Goal: Information Seeking & Learning: Learn about a topic

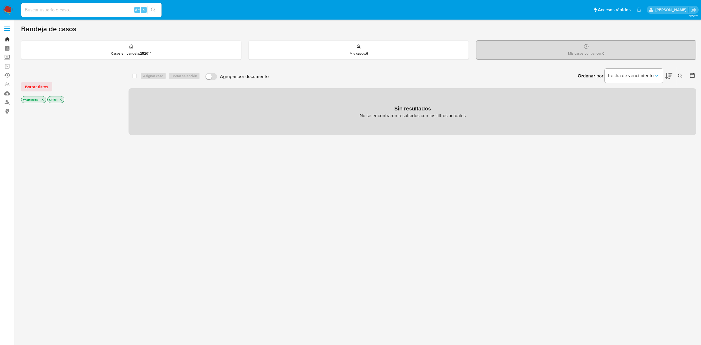
click at [8, 38] on link "Bandeja" at bounding box center [35, 39] width 70 height 9
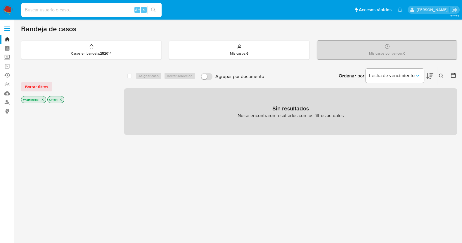
click at [81, 7] on input at bounding box center [91, 10] width 140 height 8
paste input "1484120215"
type input "1484120215"
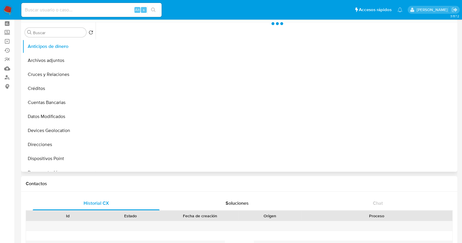
scroll to position [36, 0]
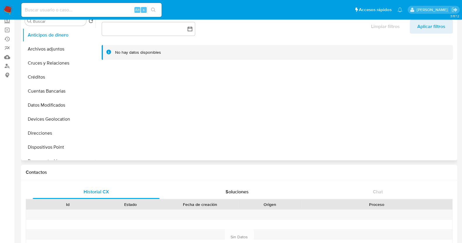
select select "10"
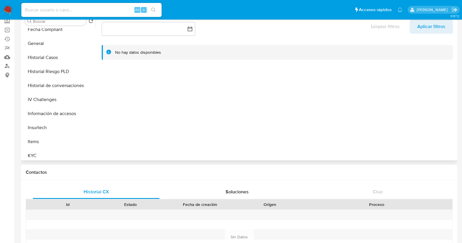
scroll to position [183, 0]
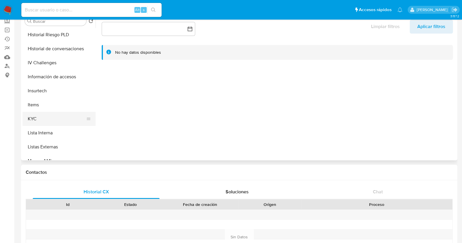
click at [38, 116] on button "KYC" at bounding box center [56, 119] width 68 height 14
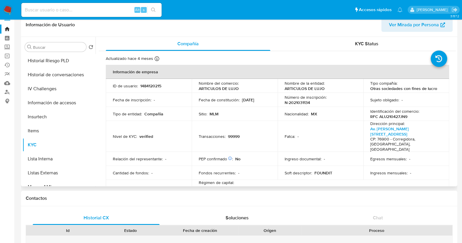
scroll to position [0, 0]
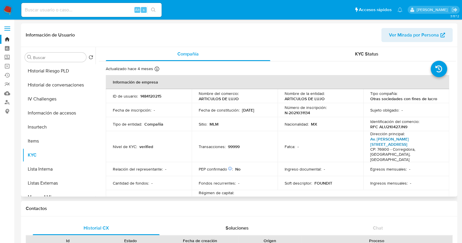
click at [371, 141] on link "Av. Josefa Ortiz De Dominguez 31, El Pueblito" at bounding box center [389, 141] width 39 height 11
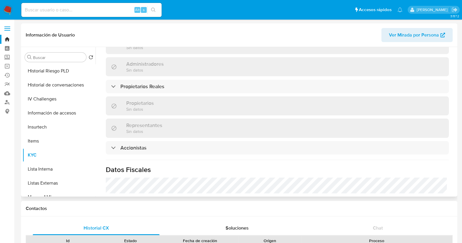
scroll to position [365, 0]
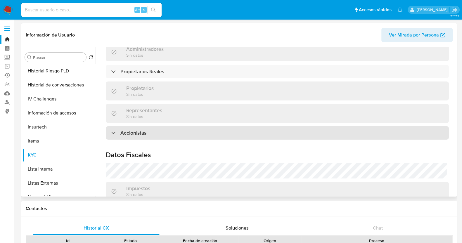
click at [159, 126] on div "Accionistas" at bounding box center [277, 132] width 343 height 13
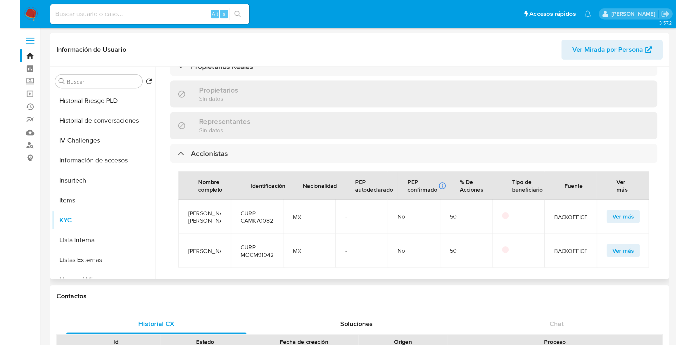
scroll to position [438, 0]
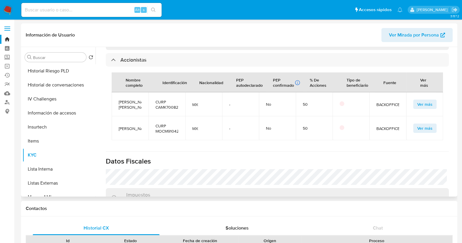
click at [417, 100] on span "Ver más" at bounding box center [424, 104] width 15 height 8
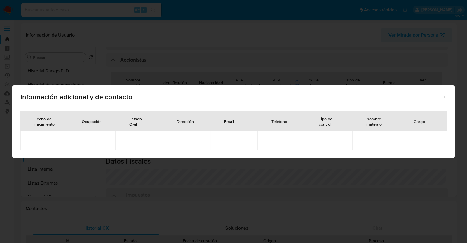
click at [446, 99] on icon "Cerrar" at bounding box center [445, 97] width 6 height 6
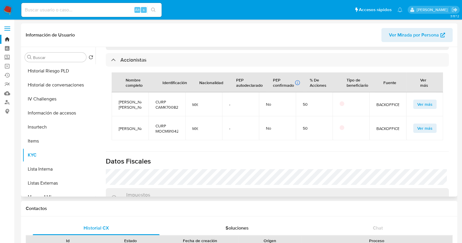
click at [401, 40] on span "Ver Mirada por Persona" at bounding box center [414, 35] width 50 height 14
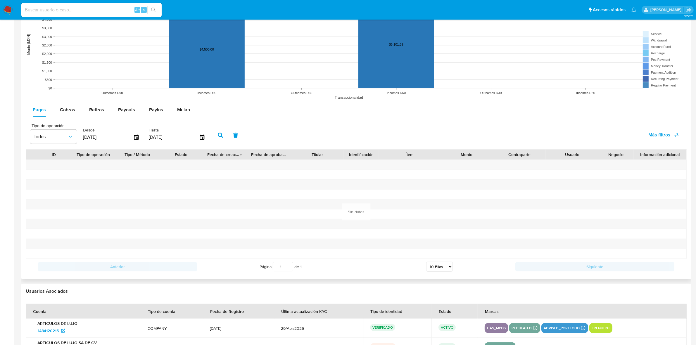
scroll to position [475, 0]
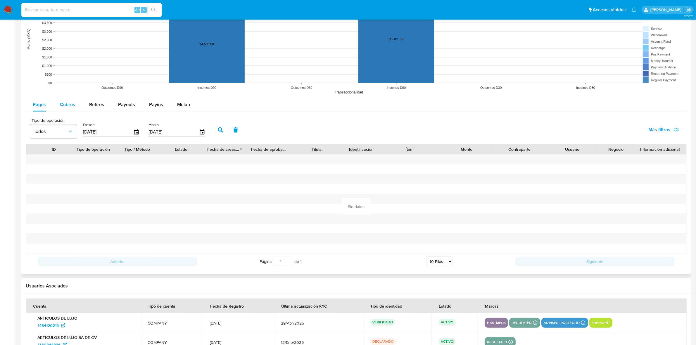
click at [73, 108] on span "Cobros" at bounding box center [67, 104] width 15 height 7
select select "10"
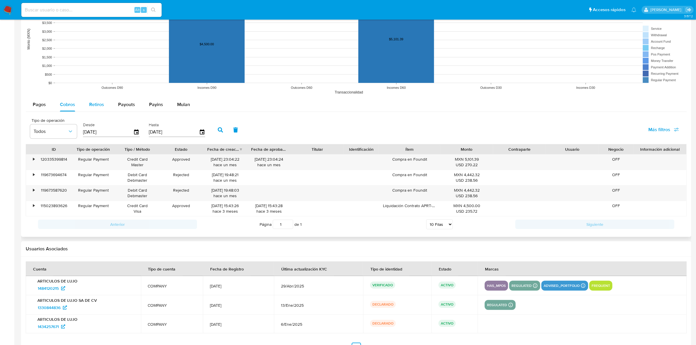
click at [108, 108] on button "Retiros" at bounding box center [96, 105] width 29 height 14
select select "10"
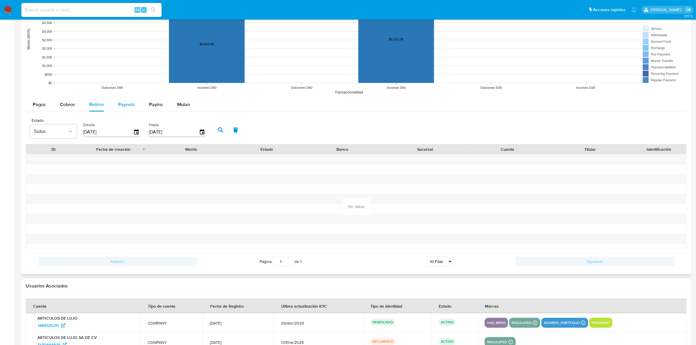
click at [119, 106] on span "Payouts" at bounding box center [126, 104] width 17 height 7
select select "10"
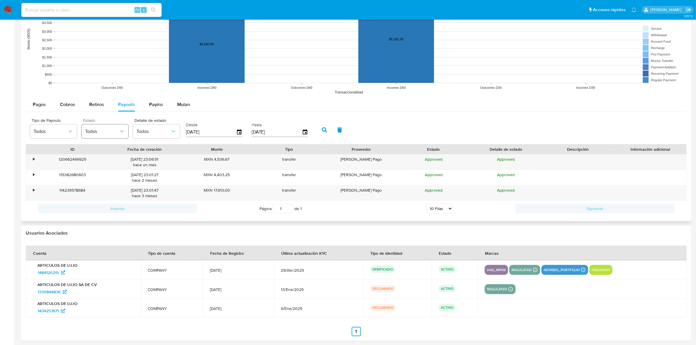
click at [112, 131] on span "Todos" at bounding box center [102, 132] width 34 height 6
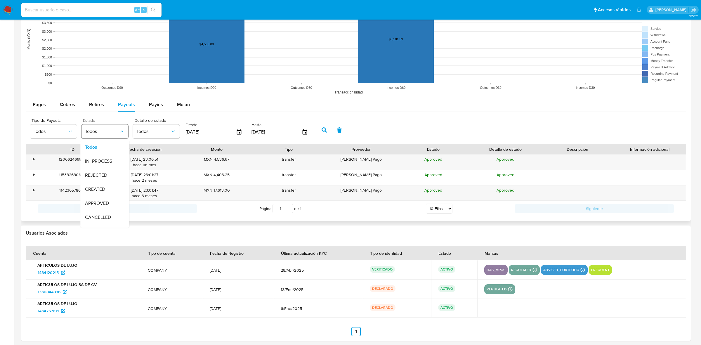
click at [112, 131] on span "Todos" at bounding box center [102, 132] width 34 height 6
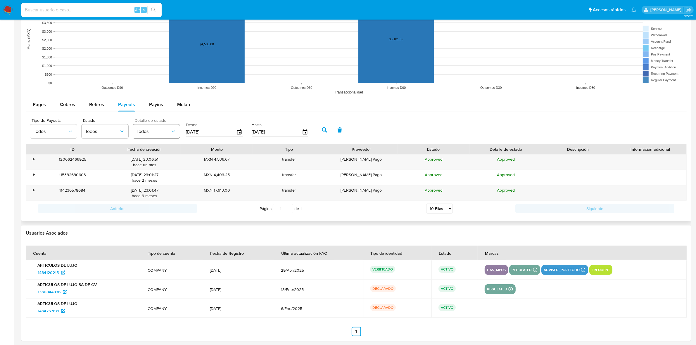
click at [163, 131] on span "Todos" at bounding box center [153, 132] width 34 height 6
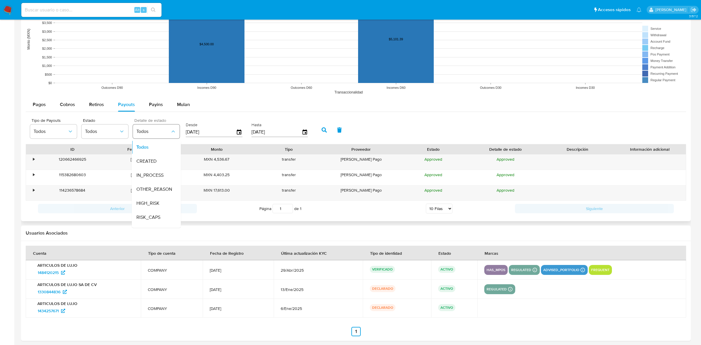
click at [163, 131] on span "Todos" at bounding box center [153, 132] width 34 height 6
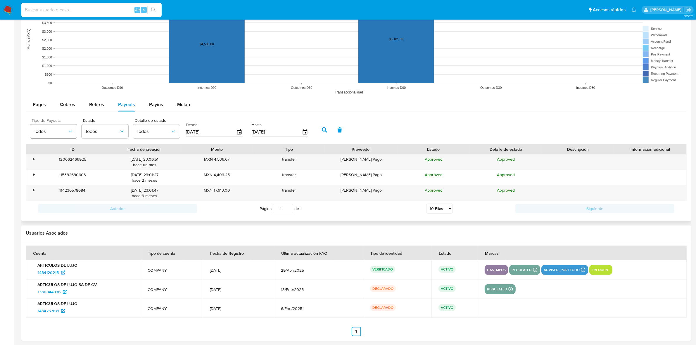
click at [62, 133] on span "Todos" at bounding box center [51, 132] width 34 height 6
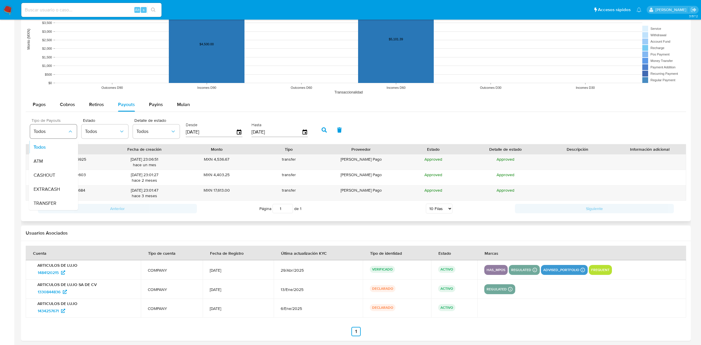
click at [62, 133] on span "Todos" at bounding box center [51, 132] width 34 height 6
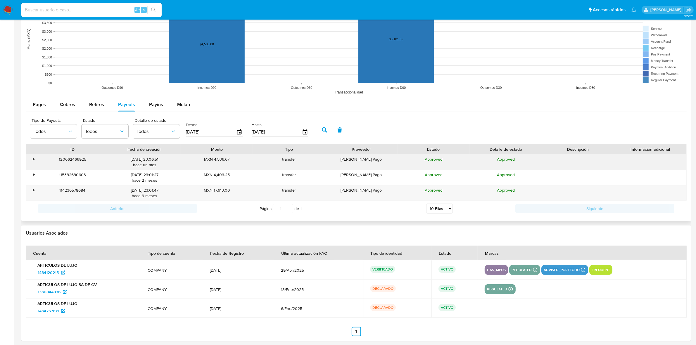
click at [218, 161] on div "MXN 4,536.67" at bounding box center [217, 162] width 72 height 15
click at [161, 103] on span "Payins" at bounding box center [156, 104] width 14 height 7
select select "10"
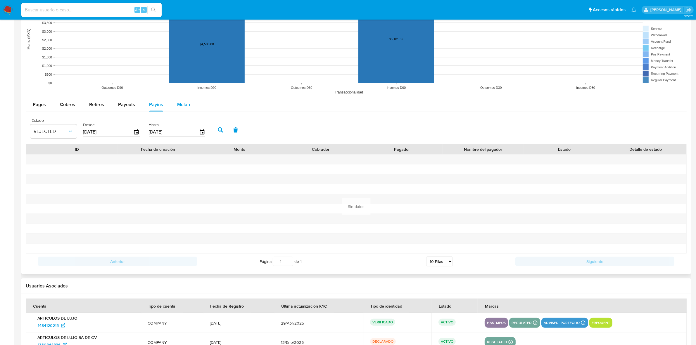
click at [173, 106] on button "Mulan" at bounding box center [183, 105] width 27 height 14
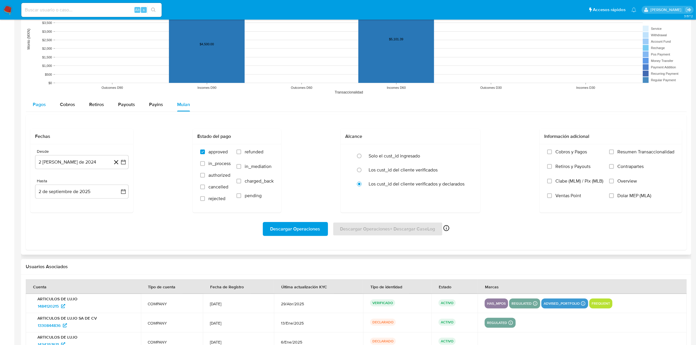
click at [30, 103] on button "Pagos" at bounding box center [39, 105] width 27 height 14
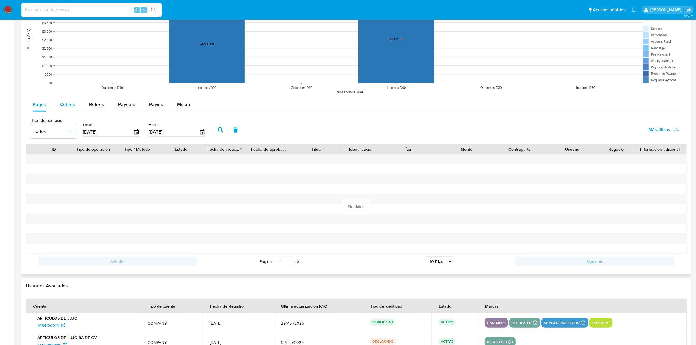
click at [68, 108] on div "Cobros" at bounding box center [67, 105] width 15 height 14
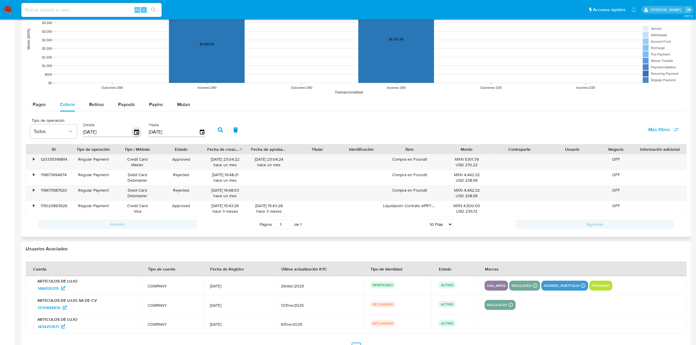
click at [134, 131] on icon "button" at bounding box center [136, 131] width 5 height 5
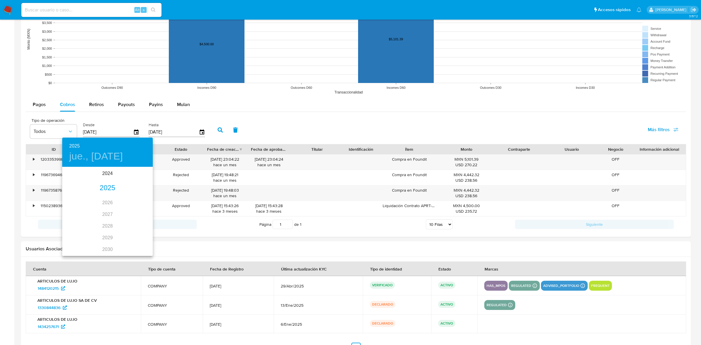
click at [101, 157] on h4 "jue., jun. 5" at bounding box center [96, 156] width 54 height 12
click at [66, 173] on icon "button" at bounding box center [69, 175] width 7 height 7
click at [77, 143] on h6 "2025" at bounding box center [74, 146] width 11 height 8
click at [103, 170] on div "2024" at bounding box center [107, 174] width 91 height 12
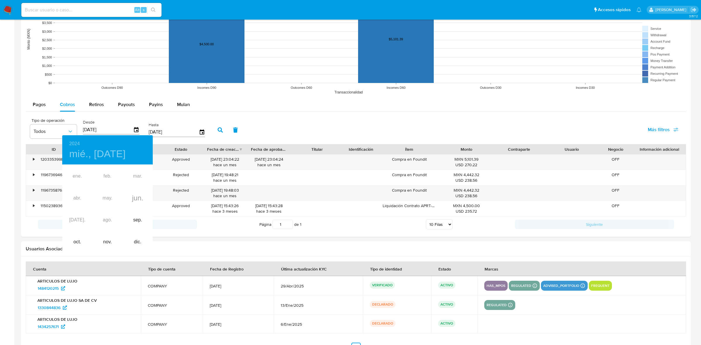
click at [103, 212] on div "ene. feb. mar. abr. may. jun. jul. ago. sep. oct. nov. dic." at bounding box center [107, 209] width 91 height 88
click at [134, 220] on div "sep." at bounding box center [138, 220] width 30 height 22
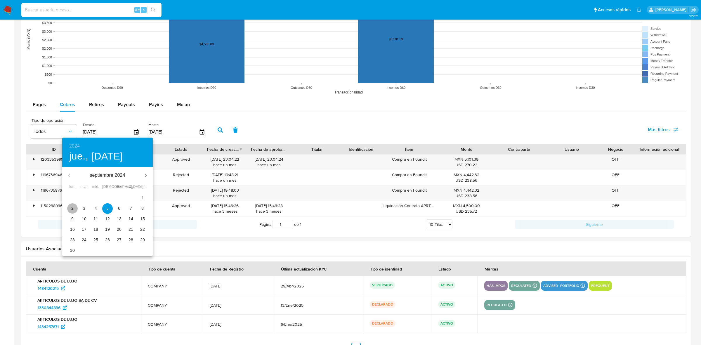
click at [72, 207] on p "2" at bounding box center [72, 208] width 2 height 6
type input "02/09/2024"
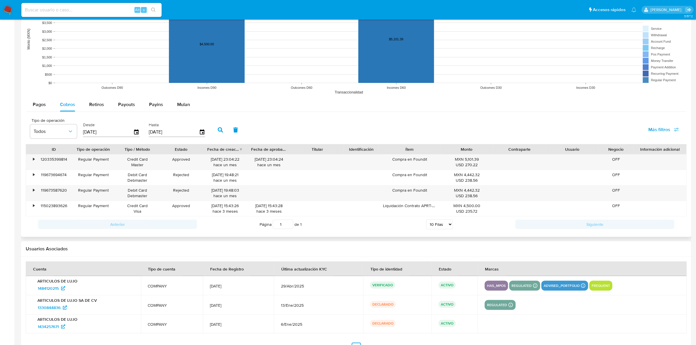
click at [218, 132] on icon "button" at bounding box center [220, 129] width 5 height 5
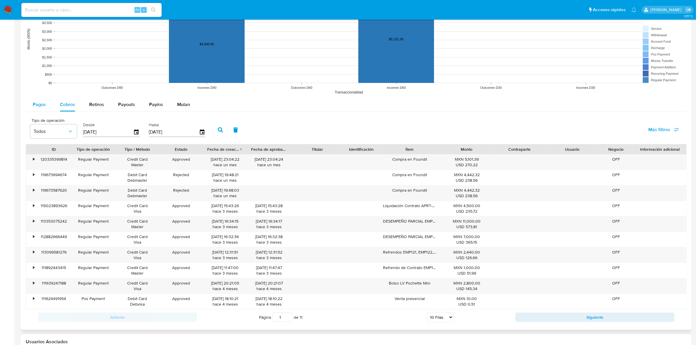
click at [32, 110] on button "Pagos" at bounding box center [39, 105] width 27 height 14
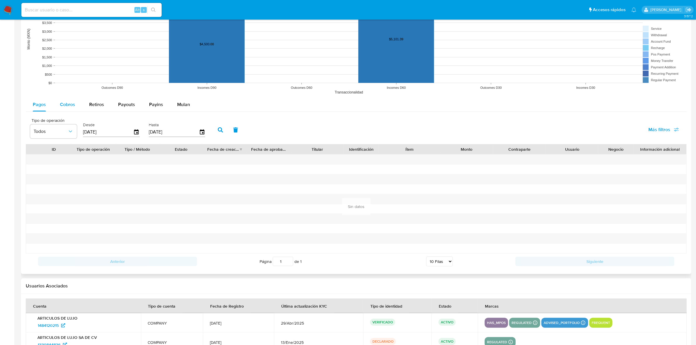
scroll to position [511, 0]
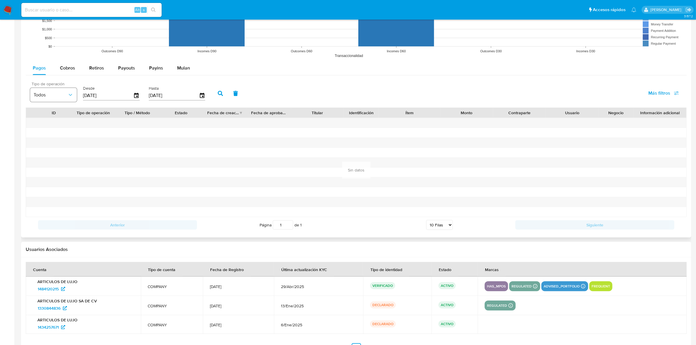
click at [67, 100] on button "Todos" at bounding box center [53, 95] width 47 height 14
click at [66, 75] on div "Cobros" at bounding box center [67, 68] width 15 height 14
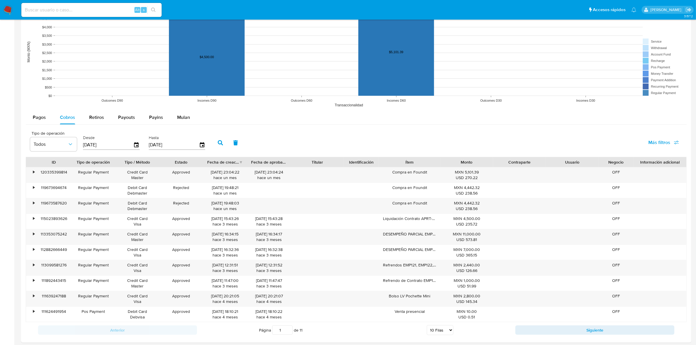
scroll to position [475, 0]
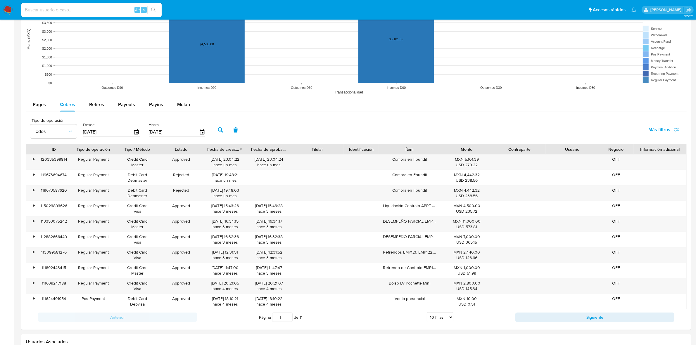
click at [442, 243] on select "5 Filas 10 Filas 20 Filas 25 Filas 50 Filas 100 Filas" at bounding box center [440, 317] width 27 height 10
select select "20"
click at [427, 243] on select "5 Filas 10 Filas 20 Filas 25 Filas 50 Filas 100 Filas" at bounding box center [440, 317] width 27 height 10
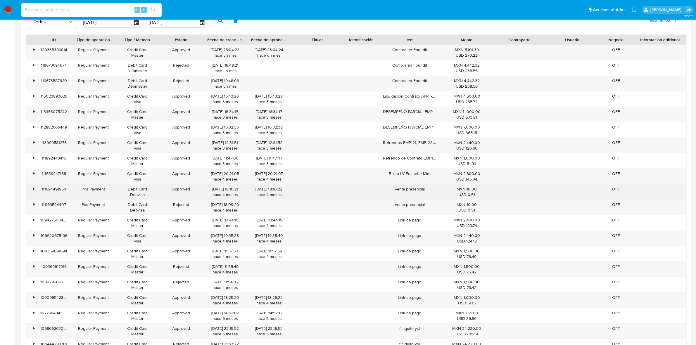
scroll to position [548, 0]
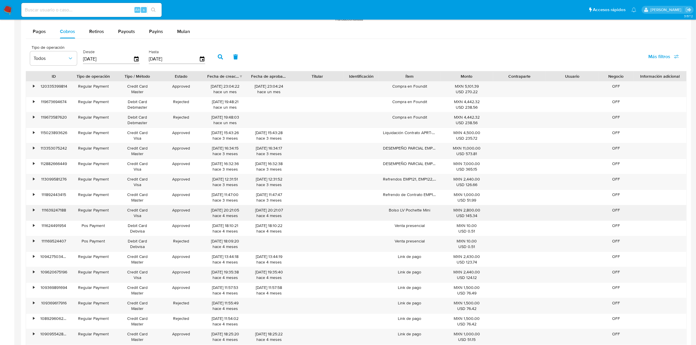
drag, startPoint x: 390, startPoint y: 211, endPoint x: 434, endPoint y: 214, distance: 43.6
click at [434, 214] on div "Bolso LV Pochette Mini" at bounding box center [409, 212] width 61 height 15
click at [388, 212] on div "Bolso LV Pochette Mini" at bounding box center [409, 212] width 61 height 15
drag, startPoint x: 387, startPoint y: 212, endPoint x: 427, endPoint y: 214, distance: 40.1
click at [427, 214] on div "Bolso LV Pochette Mini" at bounding box center [409, 212] width 61 height 15
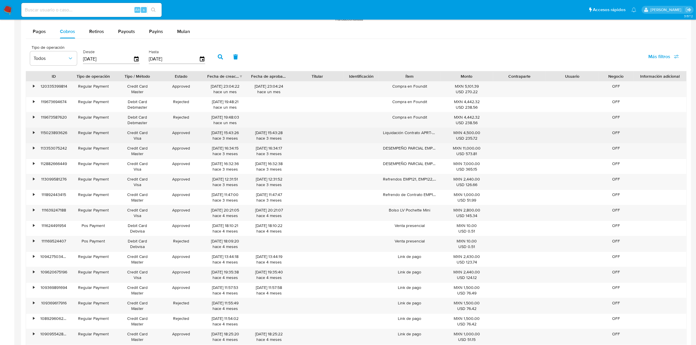
click at [407, 131] on div "Liquidación Contrato APRT-045" at bounding box center [409, 135] width 61 height 15
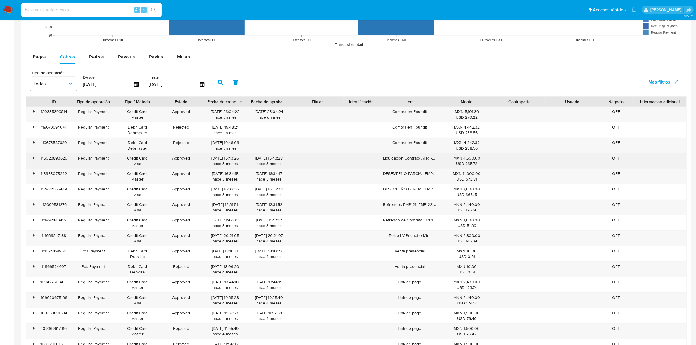
scroll to position [511, 0]
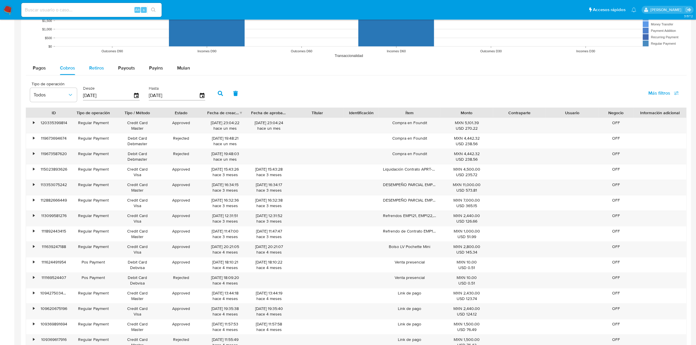
click at [99, 67] on span "Retiros" at bounding box center [96, 68] width 15 height 7
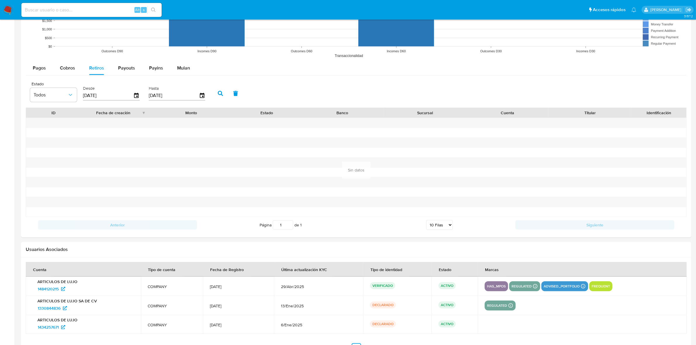
click at [112, 71] on button "Payouts" at bounding box center [126, 68] width 31 height 14
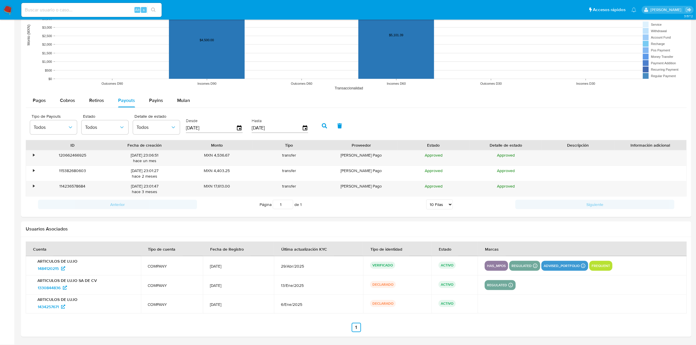
scroll to position [480, 0]
click at [153, 104] on div "Payins" at bounding box center [156, 100] width 14 height 14
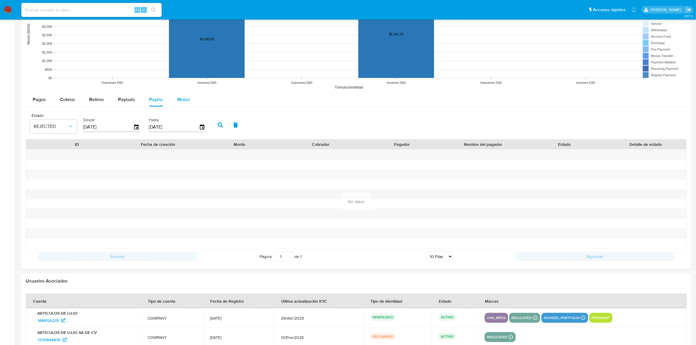
click at [173, 101] on button "Mulan" at bounding box center [183, 100] width 27 height 14
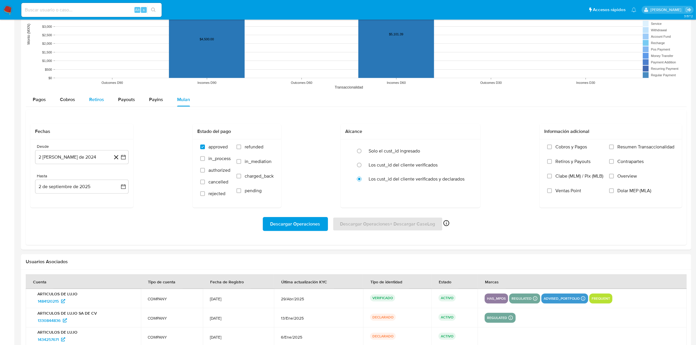
click at [96, 99] on span "Retiros" at bounding box center [96, 99] width 15 height 7
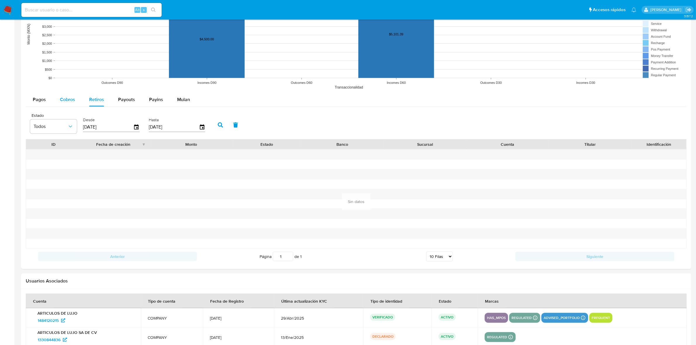
click at [69, 101] on span "Cobros" at bounding box center [67, 99] width 15 height 7
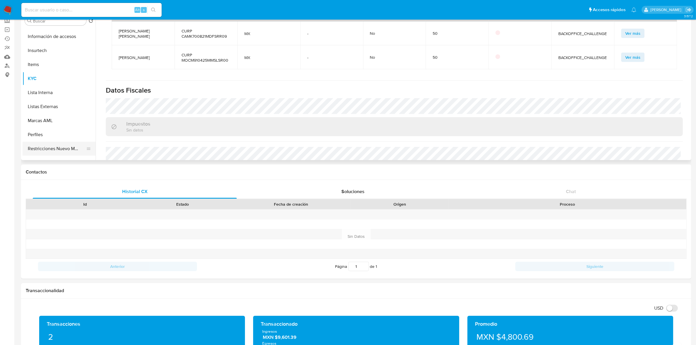
scroll to position [210, 0]
click at [46, 131] on button "Marcas AML" at bounding box center [56, 134] width 68 height 14
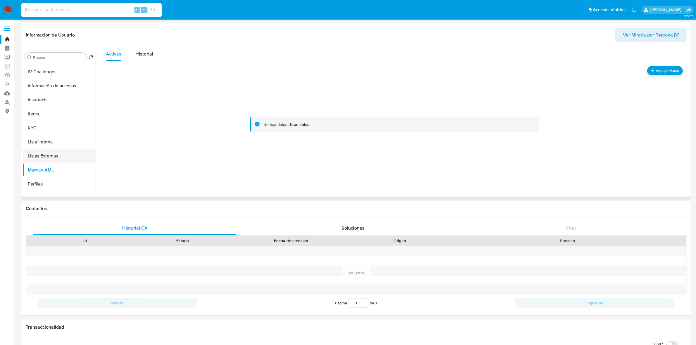
scroll to position [246, 0]
click at [56, 160] on button "Restricciones Nuevo Mundo" at bounding box center [56, 162] width 68 height 14
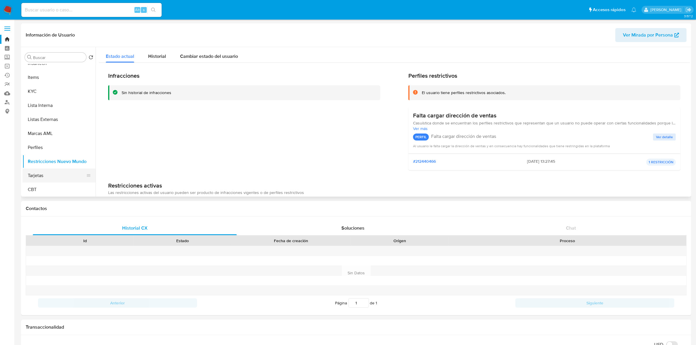
click at [45, 177] on button "Tarjetas" at bounding box center [56, 176] width 68 height 14
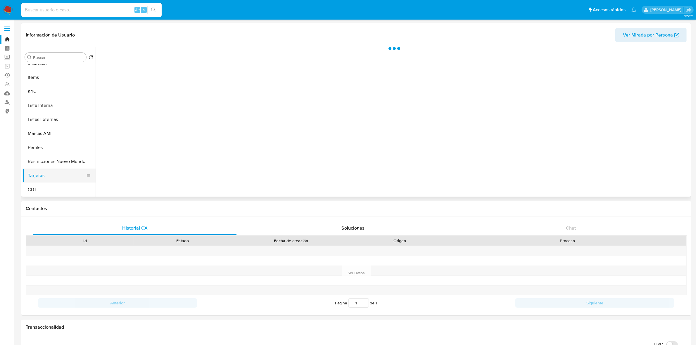
click at [44, 180] on button "Tarjetas" at bounding box center [56, 176] width 68 height 14
click at [41, 191] on button "CBT" at bounding box center [56, 190] width 68 height 14
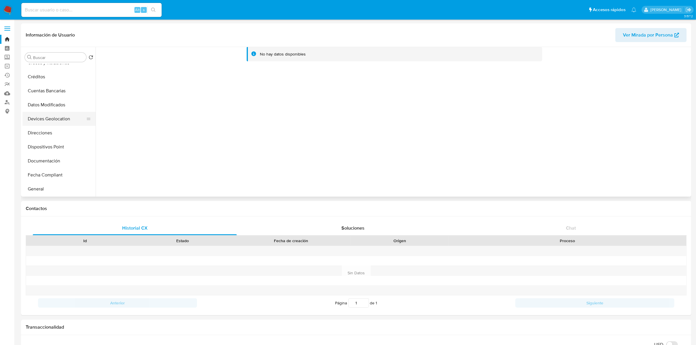
scroll to position [73, 0]
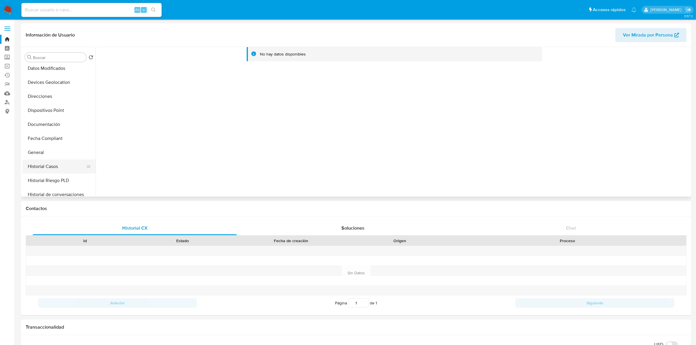
click at [39, 166] on button "Historial Casos" at bounding box center [56, 167] width 68 height 14
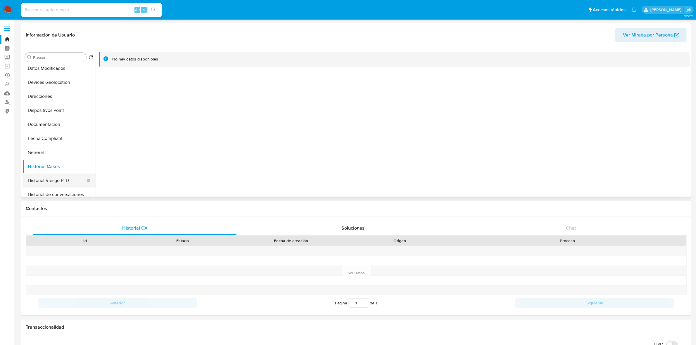
click at [39, 178] on button "Historial Riesgo PLD" at bounding box center [56, 181] width 68 height 14
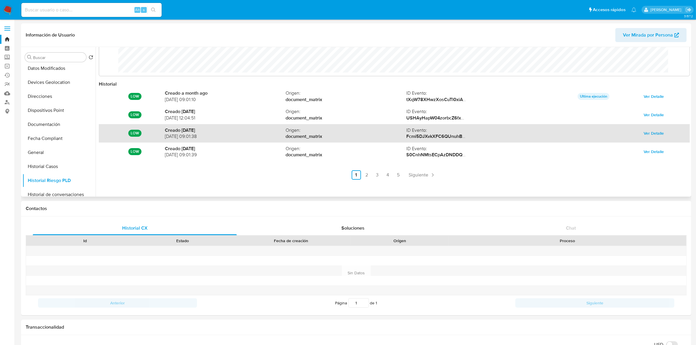
scroll to position [0, 0]
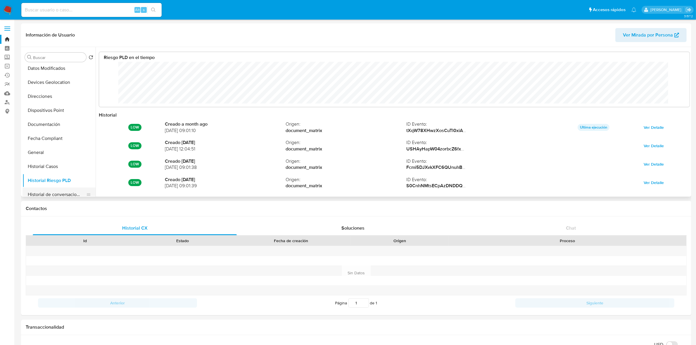
click at [61, 195] on button "Historial de conversaciones" at bounding box center [56, 195] width 68 height 14
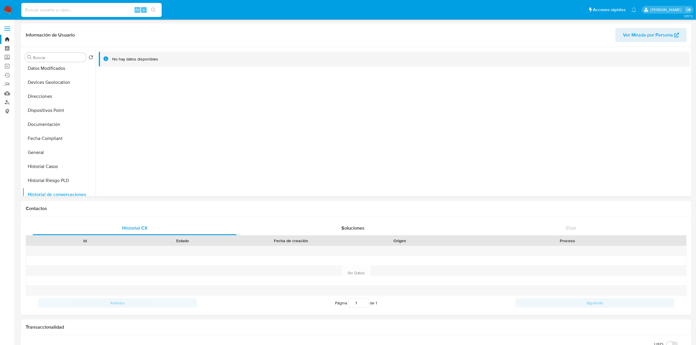
click at [91, 10] on input at bounding box center [91, 10] width 140 height 8
paste input "1486388034"
type input "1486388034"
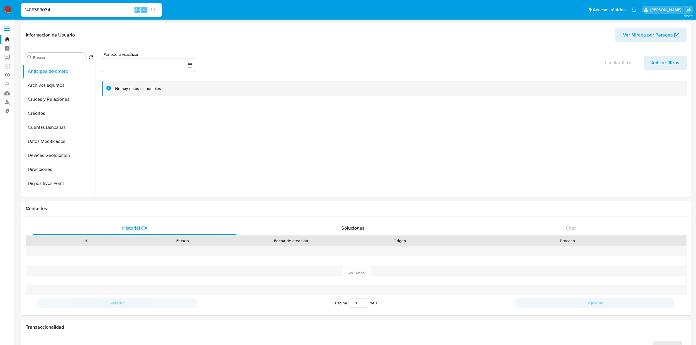
select select "10"
click at [109, 8] on input "1486388034" at bounding box center [91, 10] width 140 height 8
click at [158, 10] on button "search-icon" at bounding box center [153, 10] width 12 height 8
click at [155, 8] on icon "search-icon" at bounding box center [153, 10] width 5 height 5
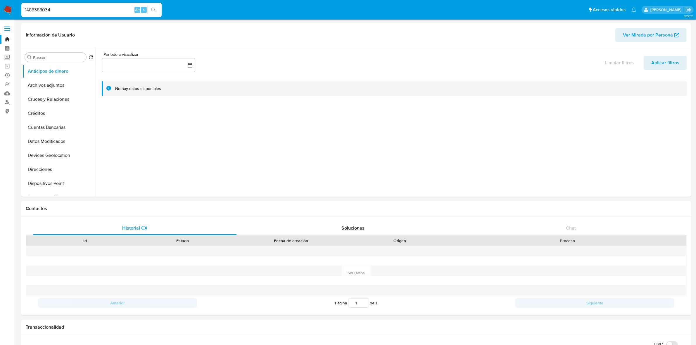
click at [155, 8] on icon "search-icon" at bounding box center [153, 10] width 5 height 5
click at [151, 8] on icon "search-icon" at bounding box center [153, 10] width 5 height 5
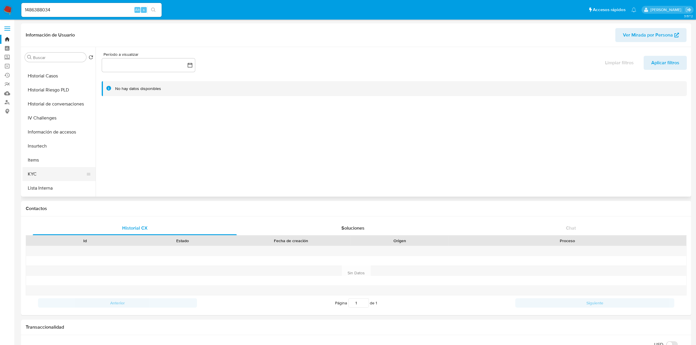
click at [39, 175] on button "KYC" at bounding box center [56, 174] width 68 height 14
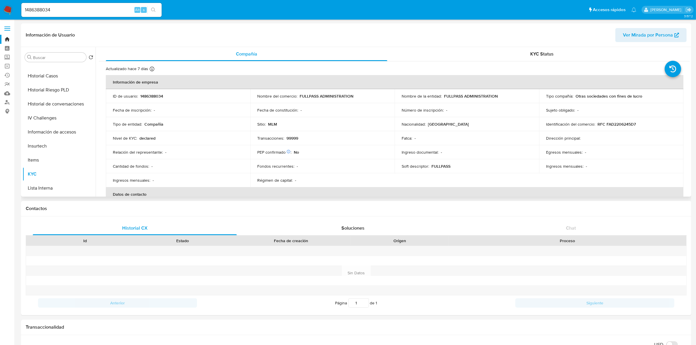
click at [328, 98] on p "FULLPASS ADMINISTRATION" at bounding box center [326, 95] width 54 height 5
drag, startPoint x: 298, startPoint y: 97, endPoint x: 384, endPoint y: 97, distance: 86.5
click at [384, 97] on div "Nombre del comercio : FULLPASS ADMINISTRATION" at bounding box center [322, 95] width 130 height 5
copy p "FULLPASS ADMINISTRATION"
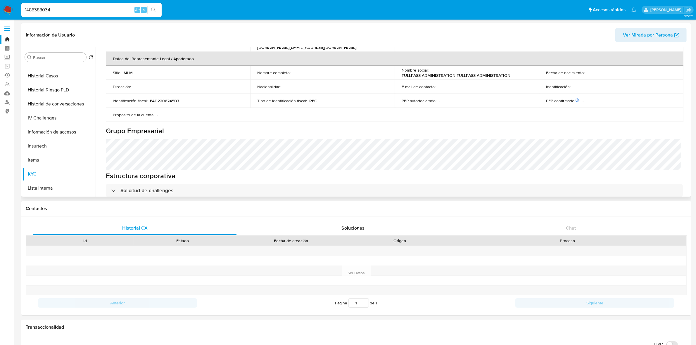
scroll to position [256, 0]
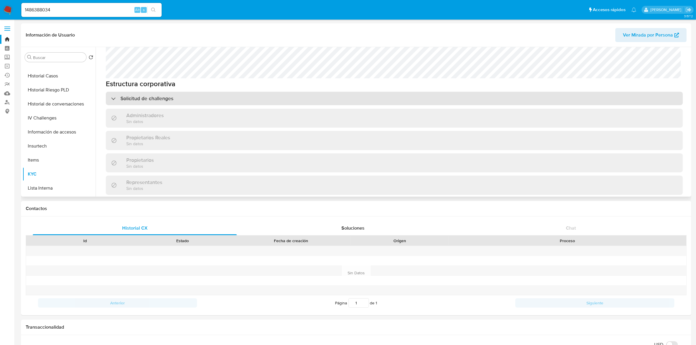
click at [391, 100] on div "Solicitud de challenges" at bounding box center [394, 98] width 577 height 13
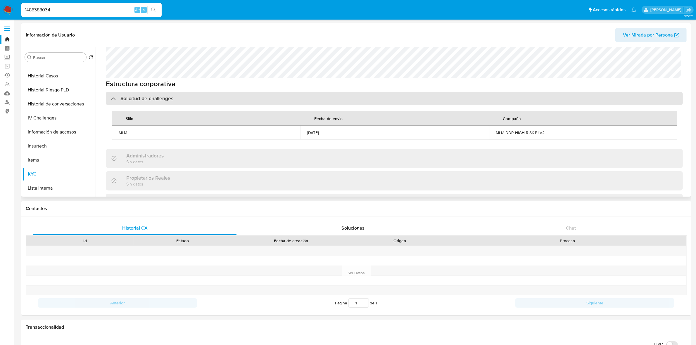
click at [391, 100] on div "Solicitud de challenges" at bounding box center [394, 98] width 577 height 13
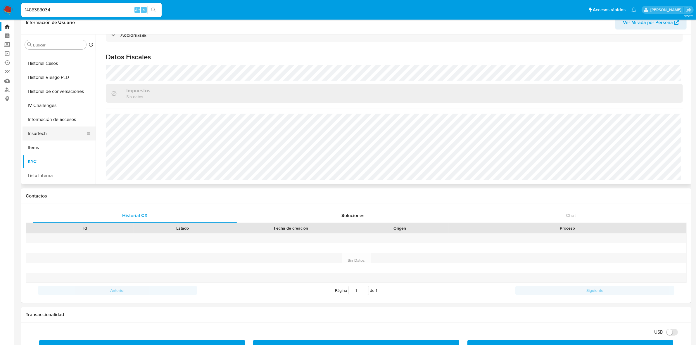
scroll to position [0, 0]
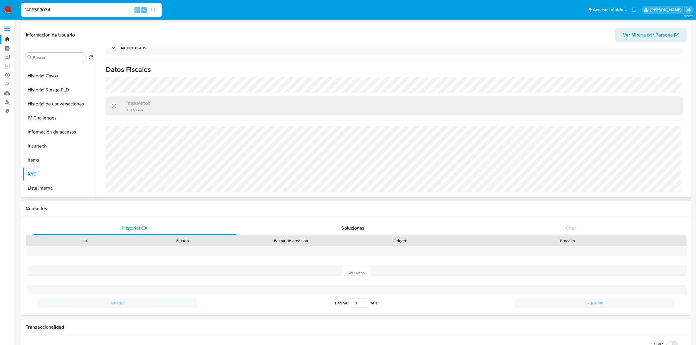
click at [467, 34] on span "Ver Mirada por Persona" at bounding box center [648, 35] width 50 height 14
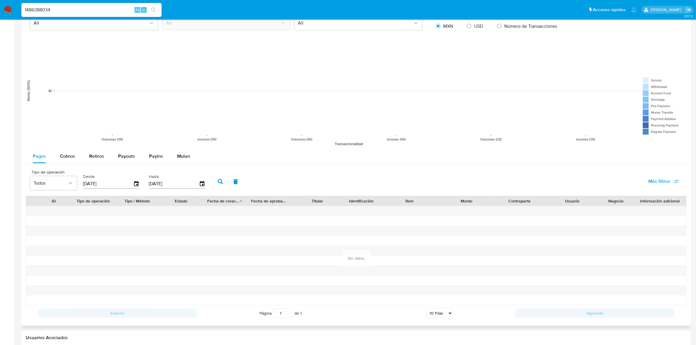
scroll to position [438, 0]
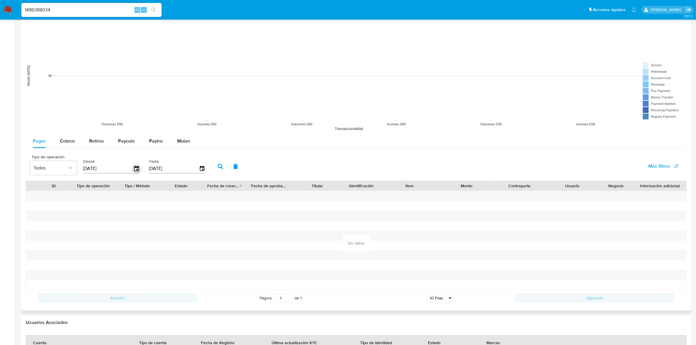
click at [136, 169] on icon "button" at bounding box center [136, 168] width 5 height 5
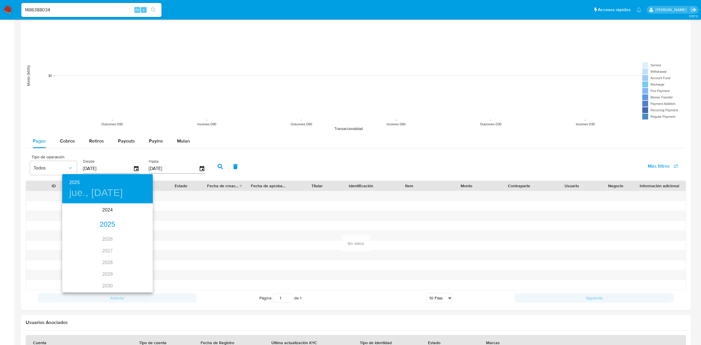
click at [75, 181] on h6 "2025" at bounding box center [74, 183] width 11 height 8
click at [77, 183] on h6 "2025" at bounding box center [74, 183] width 11 height 8
click at [108, 209] on div "2024" at bounding box center [107, 210] width 91 height 12
click at [138, 243] on div "sep." at bounding box center [138, 257] width 30 height 22
click at [71, 243] on span "2" at bounding box center [72, 245] width 11 height 6
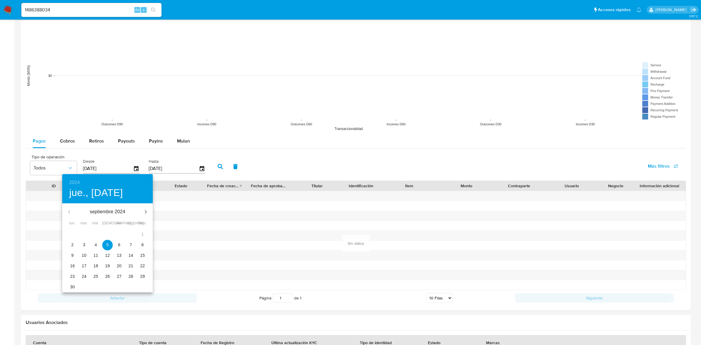
type input "02/09/2024"
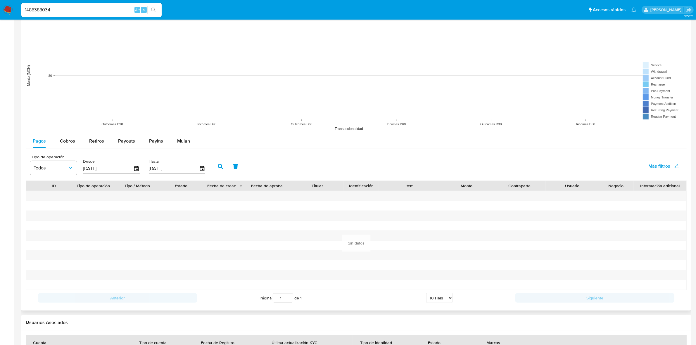
click at [218, 169] on icon "button" at bounding box center [220, 166] width 5 height 5
click at [63, 148] on div "Cobros" at bounding box center [67, 141] width 15 height 14
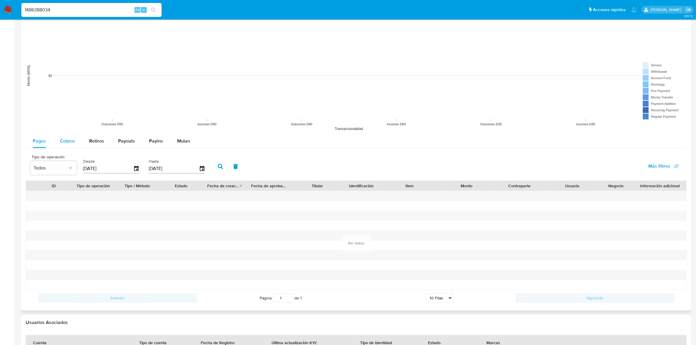
select select "10"
click at [80, 141] on button "Cobros" at bounding box center [67, 141] width 29 height 14
click at [100, 142] on span "Retiros" at bounding box center [96, 141] width 15 height 7
select select "10"
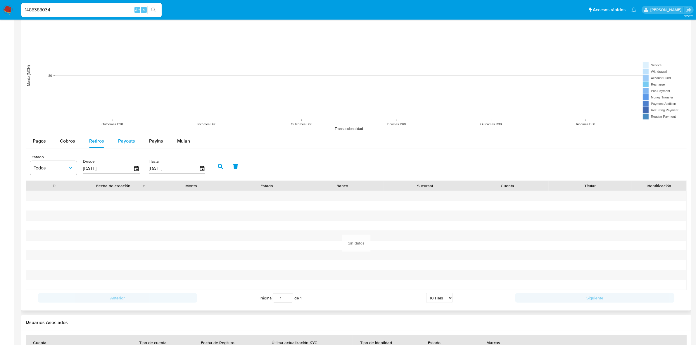
click at [127, 141] on span "Payouts" at bounding box center [126, 141] width 17 height 7
select select "10"
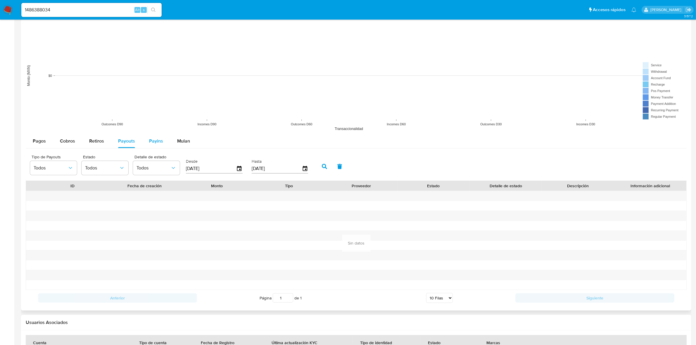
click at [149, 141] on span "Payins" at bounding box center [156, 141] width 14 height 7
select select "10"
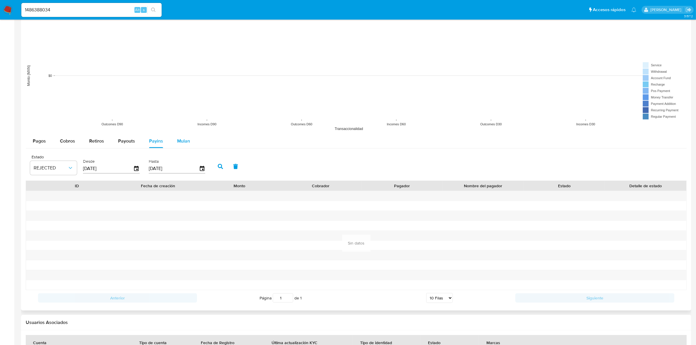
click at [181, 139] on span "Mulan" at bounding box center [183, 141] width 13 height 7
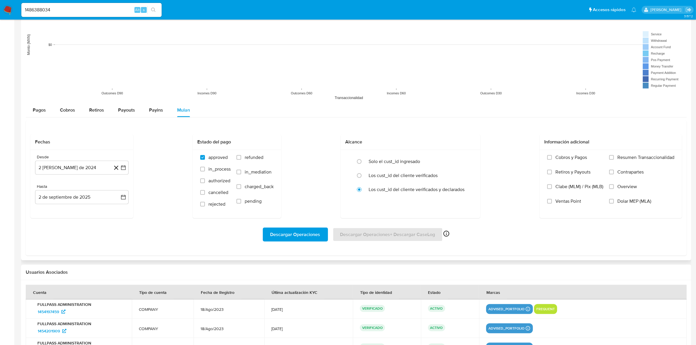
scroll to position [425, 0]
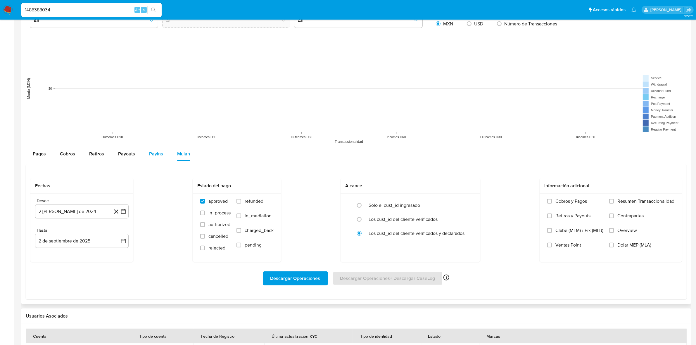
click at [157, 158] on div "Payins" at bounding box center [156, 154] width 14 height 14
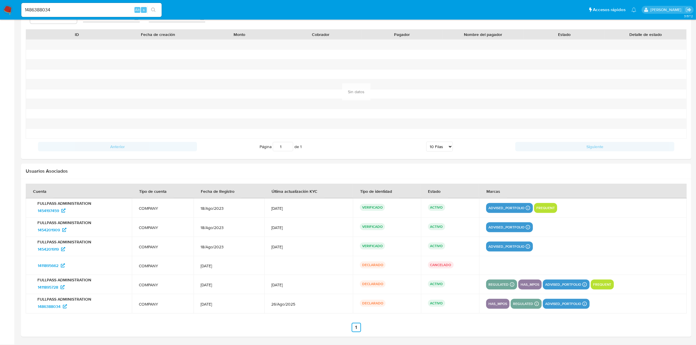
scroll to position [591, 0]
click at [54, 212] on span "1454197459" at bounding box center [48, 210] width 21 height 9
click at [50, 231] on span "1454201909" at bounding box center [49, 229] width 22 height 9
click at [50, 243] on span "1454201919" at bounding box center [48, 249] width 21 height 9
click at [66, 227] on span "1454201909" at bounding box center [52, 229] width 29 height 9
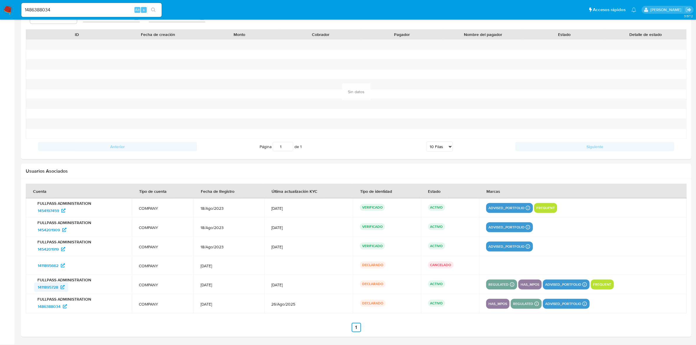
click at [54, 243] on span "1411895728" at bounding box center [48, 287] width 20 height 9
click at [50, 243] on span "1486388034" at bounding box center [49, 306] width 23 height 9
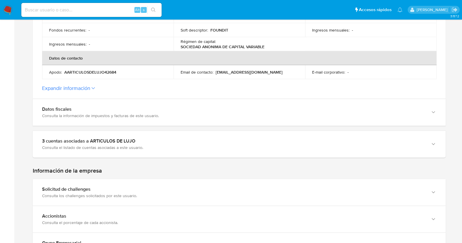
scroll to position [255, 0]
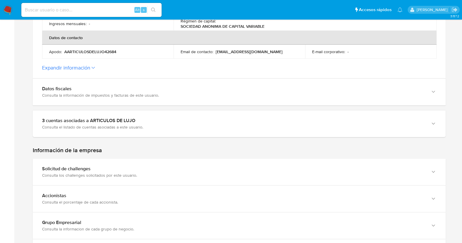
click at [69, 65] on button "Expandir información" at bounding box center [66, 68] width 48 height 6
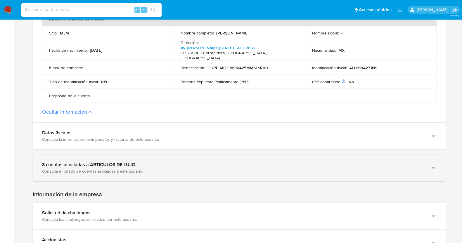
scroll to position [329, 0]
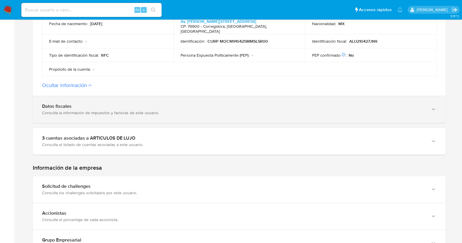
click at [434, 106] on icon "button" at bounding box center [433, 109] width 6 height 6
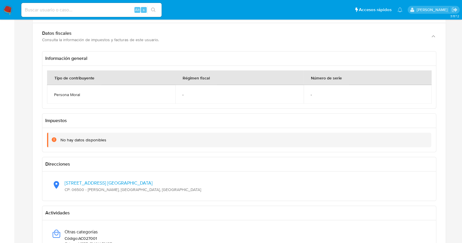
scroll to position [438, 0]
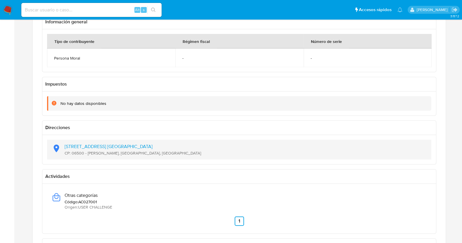
click at [104, 150] on span "CP: 06500 - Cuauhtémoc, Distrito Federal, MX" at bounding box center [133, 152] width 136 height 5
click at [108, 143] on link "Rio Nazas 34, Col. Cuauhtemoc" at bounding box center [109, 146] width 88 height 7
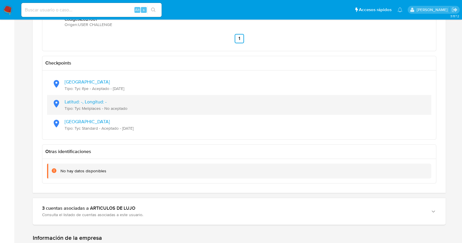
scroll to position [657, 0]
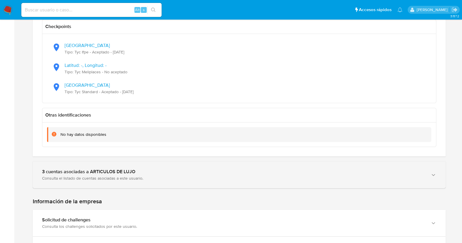
click at [431, 172] on icon "button" at bounding box center [433, 175] width 6 height 6
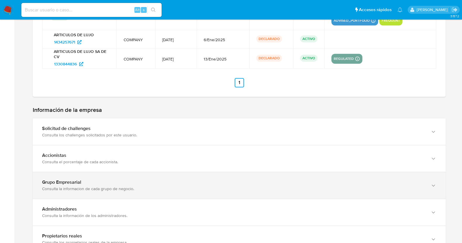
scroll to position [876, 0]
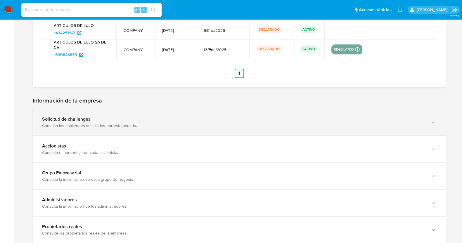
click at [434, 119] on icon "button" at bounding box center [433, 122] width 6 height 6
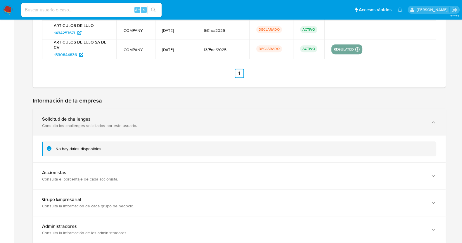
click at [434, 119] on icon "button" at bounding box center [433, 122] width 6 height 6
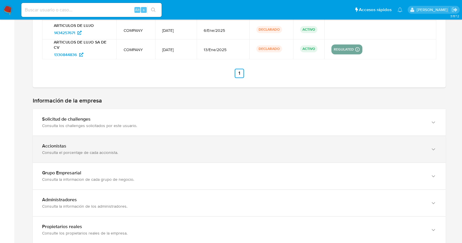
click at [430, 143] on div "button" at bounding box center [432, 149] width 7 height 12
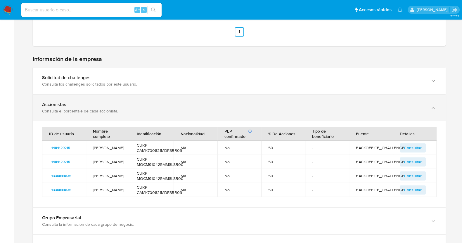
scroll to position [949, 0]
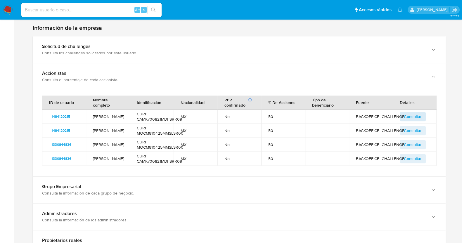
click at [406, 112] on span "Consultar" at bounding box center [413, 116] width 18 height 8
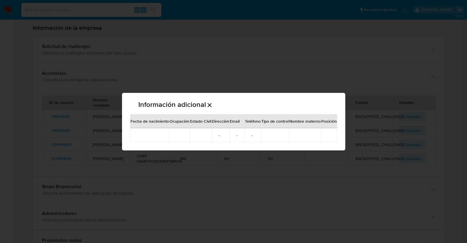
click at [358, 112] on div "Información adicional Fecha de nacimiento Ocupación Estado Civil Dirección Emai…" at bounding box center [233, 121] width 467 height 243
click at [370, 104] on div "Información adicional Fecha de nacimiento Ocupación Estado Civil Dirección Emai…" at bounding box center [233, 121] width 467 height 243
click at [197, 66] on div "Información adicional Fecha de nacimiento Ocupación Estado Civil Dirección Emai…" at bounding box center [233, 121] width 467 height 243
drag, startPoint x: 279, startPoint y: 23, endPoint x: 312, endPoint y: 33, distance: 34.1
click at [279, 24] on div "Información adicional Fecha de nacimiento Ocupación Estado Civil Dirección Emai…" at bounding box center [233, 121] width 467 height 243
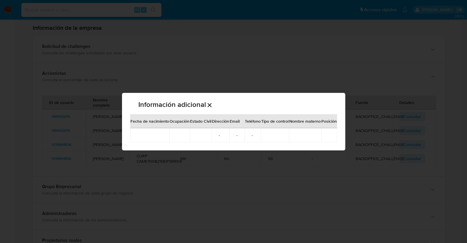
click at [356, 58] on div "Información adicional Fecha de nacimiento Ocupación Estado Civil Dirección Emai…" at bounding box center [233, 121] width 467 height 243
click at [205, 106] on p "Información adicional" at bounding box center [172, 104] width 68 height 7
click at [209, 105] on icon "Cerrar" at bounding box center [209, 105] width 7 height 7
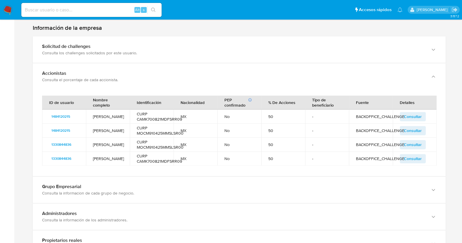
click at [412, 127] on span "Consultar" at bounding box center [413, 131] width 18 height 8
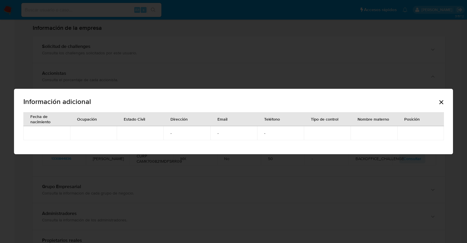
click at [440, 102] on icon "Cerrar" at bounding box center [441, 102] width 7 height 7
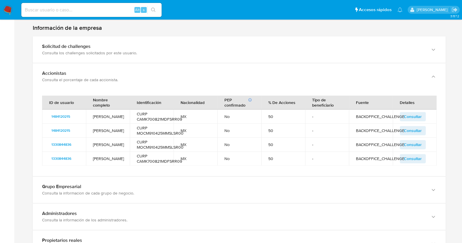
click at [408, 141] on span "Consultar" at bounding box center [413, 145] width 18 height 8
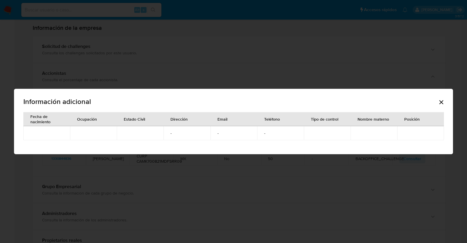
click at [443, 101] on icon "Cerrar" at bounding box center [442, 102] width 4 height 4
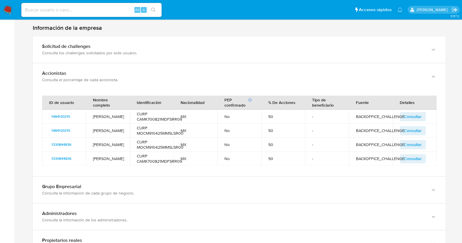
click at [413, 155] on span "Consultar" at bounding box center [413, 159] width 18 height 8
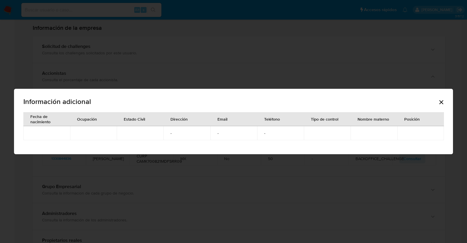
click at [444, 103] on icon "Cerrar" at bounding box center [441, 102] width 7 height 7
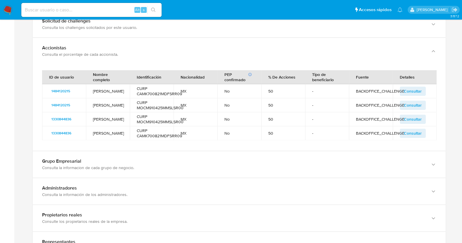
scroll to position [986, 0]
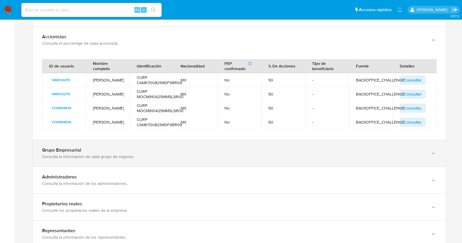
click at [436, 150] on div "Grupo Empresarial Consulta la informacion de cada grupo de negocio." at bounding box center [239, 153] width 413 height 27
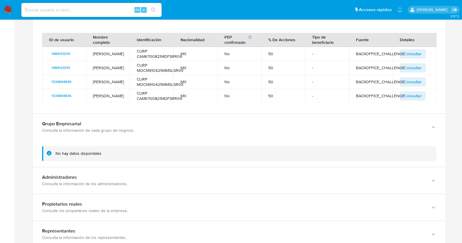
scroll to position [1022, 0]
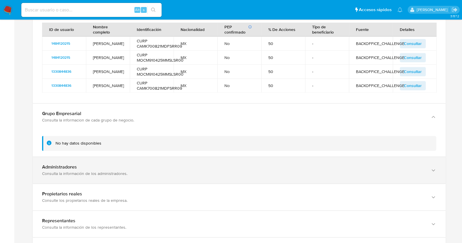
click at [429, 167] on div "button" at bounding box center [432, 170] width 7 height 12
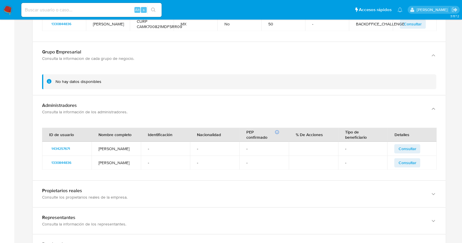
scroll to position [1095, 0]
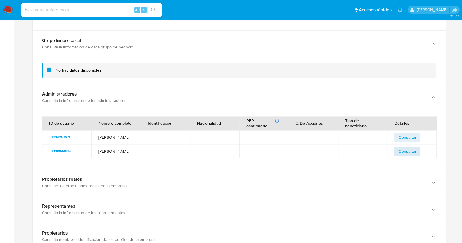
click at [416, 149] on button "Consultar" at bounding box center [407, 151] width 26 height 9
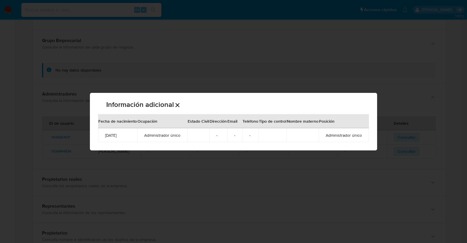
click at [364, 75] on div "Información adicional Fecha de nacimiento Ocupación Estado Civil Dirección Emai…" at bounding box center [233, 121] width 467 height 243
click at [180, 105] on icon "Cerrar" at bounding box center [177, 105] width 7 height 7
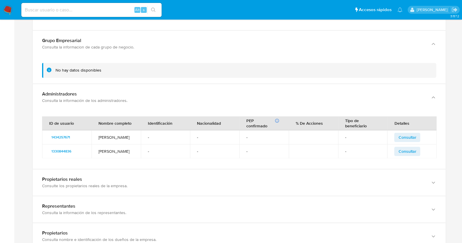
click at [413, 136] on span "Consultar" at bounding box center [407, 137] width 18 height 8
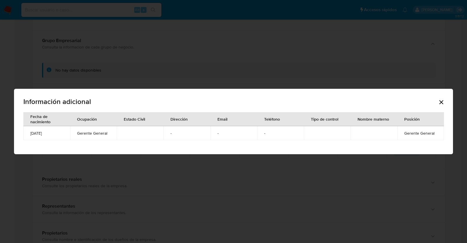
click at [441, 104] on icon "Cerrar" at bounding box center [441, 102] width 7 height 7
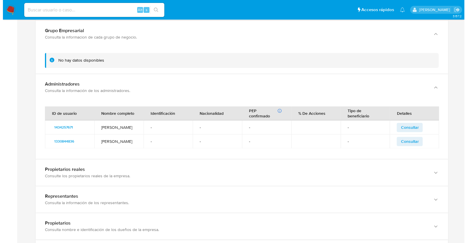
scroll to position [1168, 0]
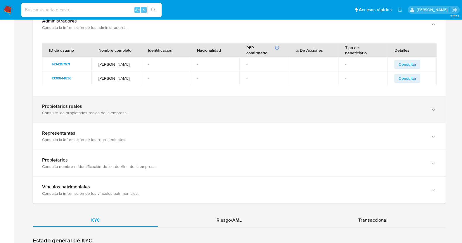
click at [436, 107] on icon "button" at bounding box center [433, 110] width 6 height 6
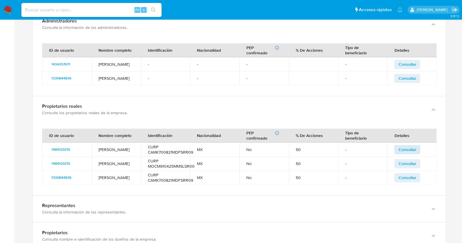
click at [406, 145] on span "Consultar" at bounding box center [407, 149] width 18 height 8
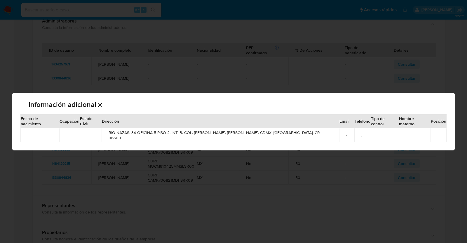
click at [447, 91] on div "Información adicional Fecha de nacimiento Ocupación Estado Civil Dirección Emai…" at bounding box center [233, 121] width 467 height 243
click at [103, 105] on icon "Cerrar" at bounding box center [99, 105] width 7 height 7
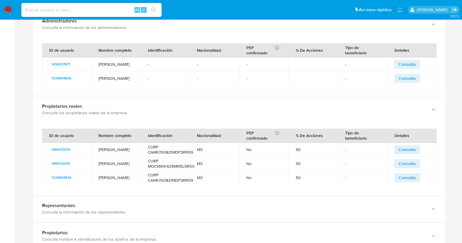
click at [413, 160] on span "Consultar" at bounding box center [407, 164] width 18 height 8
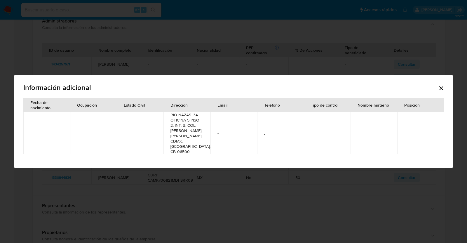
click at [439, 91] on icon "Cerrar" at bounding box center [441, 88] width 7 height 7
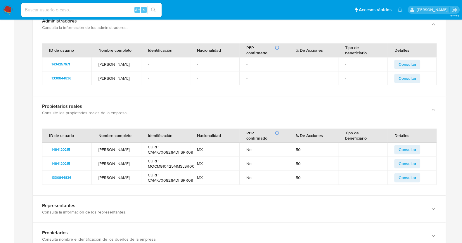
click at [407, 176] on span "Consultar" at bounding box center [407, 178] width 18 height 8
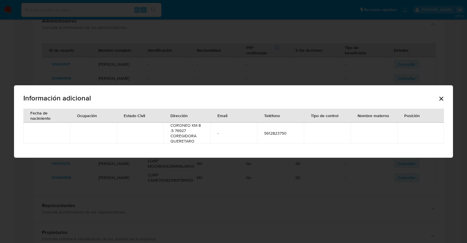
drag, startPoint x: 173, startPoint y: 125, endPoint x: 188, endPoint y: 139, distance: 20.9
click at [188, 139] on td "CORONEO KM 8 .5 76927 COREGIDORA QUERETARO" at bounding box center [187, 133] width 47 height 21
drag, startPoint x: 168, startPoint y: 122, endPoint x: 164, endPoint y: 120, distance: 4.6
click at [164, 120] on th "Dirección" at bounding box center [187, 116] width 47 height 14
drag, startPoint x: 171, startPoint y: 124, endPoint x: 195, endPoint y: 141, distance: 28.5
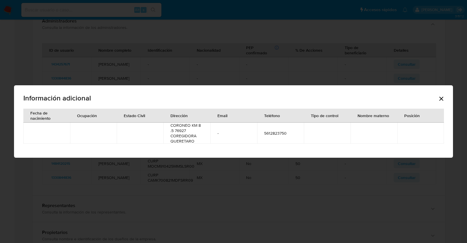
click at [195, 141] on td "CORONEO KM 8 .5 76927 COREGIDORA QUERETARO" at bounding box center [187, 133] width 47 height 21
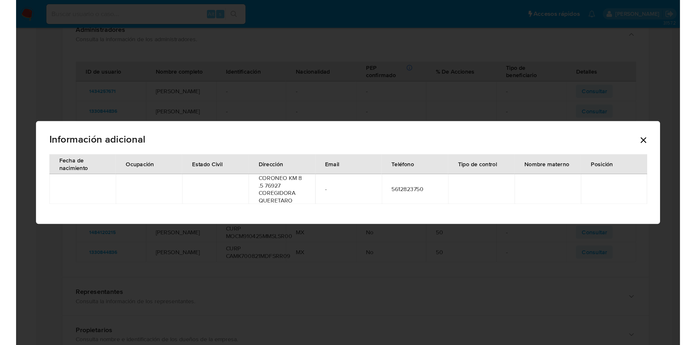
scroll to position [1169, 0]
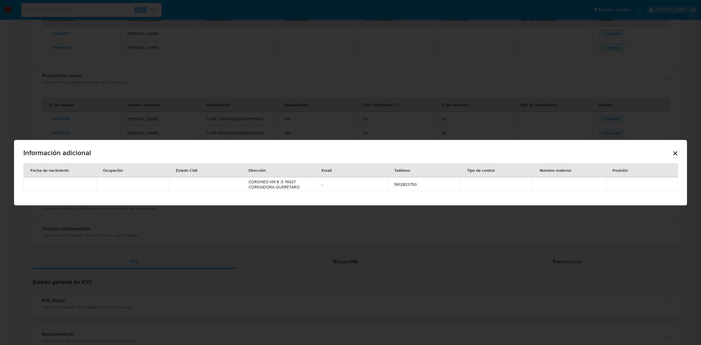
click at [467, 153] on div "Información adicional" at bounding box center [350, 154] width 654 height 19
click at [467, 154] on icon "Cerrar" at bounding box center [675, 153] width 7 height 7
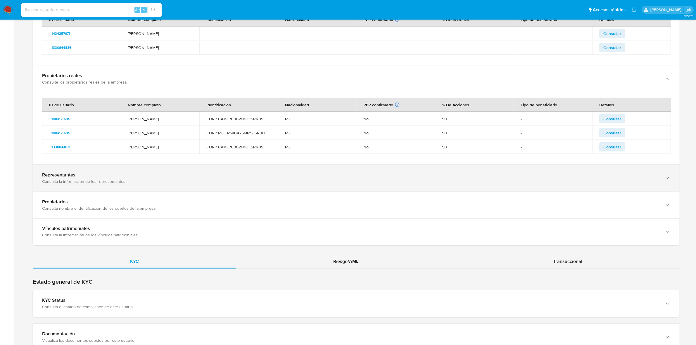
click at [467, 179] on icon "button" at bounding box center [667, 178] width 6 height 6
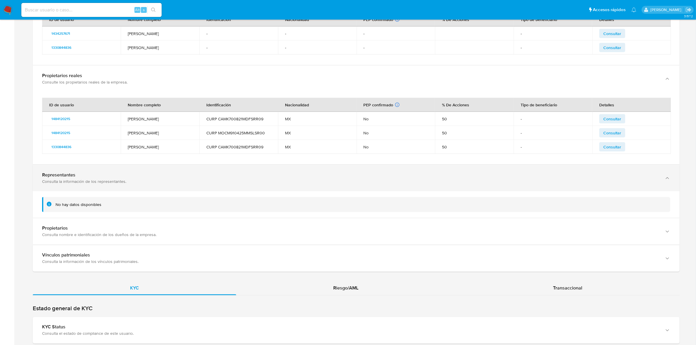
click at [467, 179] on icon "button" at bounding box center [667, 178] width 6 height 6
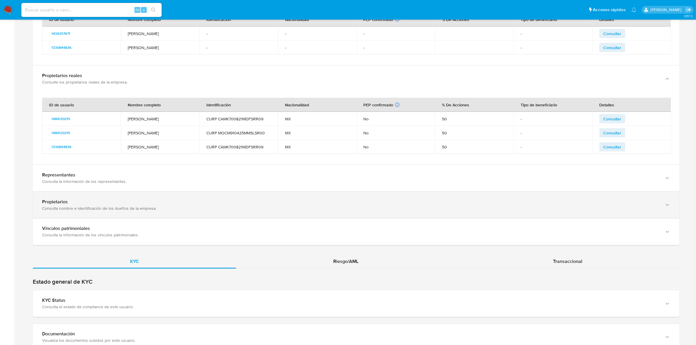
click at [467, 209] on div "Propietarios Consulta nombre e identificación de los dueños de la empresa." at bounding box center [356, 205] width 647 height 27
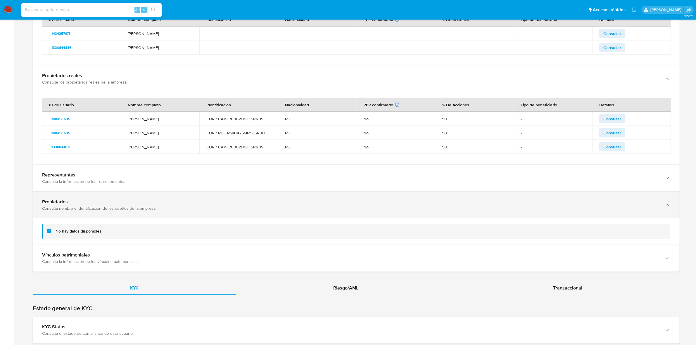
click at [467, 209] on div "Propietarios Consulta nombre e identificación de los dueños de la empresa." at bounding box center [356, 205] width 647 height 27
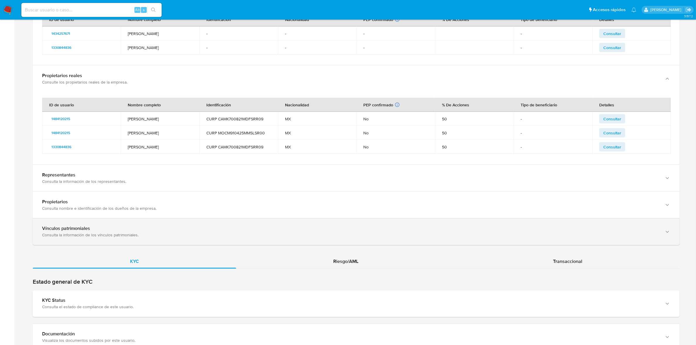
click at [467, 235] on icon "button" at bounding box center [667, 232] width 6 height 6
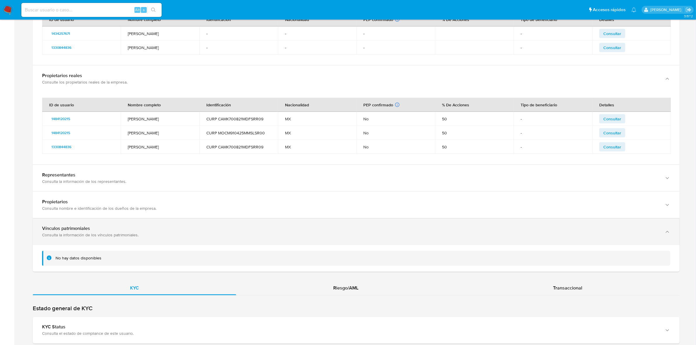
click at [467, 236] on div "button" at bounding box center [666, 232] width 7 height 12
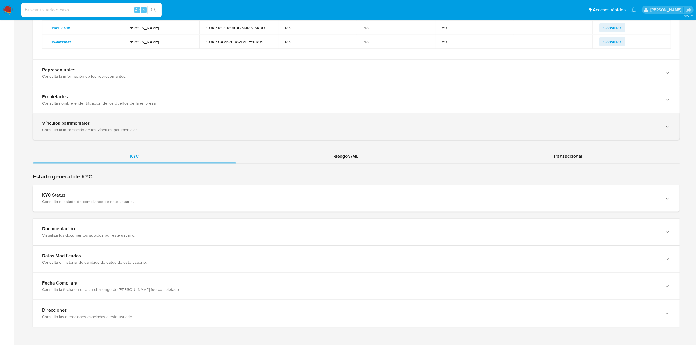
scroll to position [1276, 0]
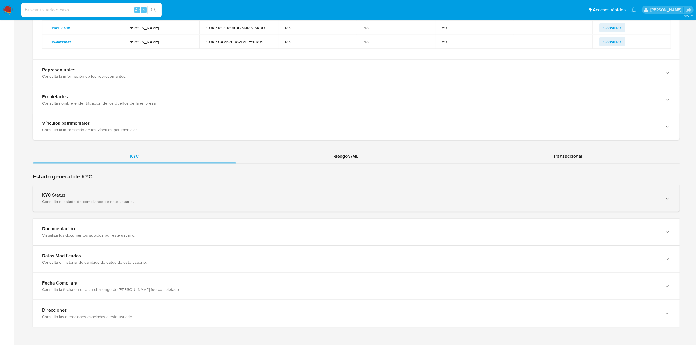
click at [467, 194] on div "KYC Status Consulta el estado de compliance de este usuario." at bounding box center [356, 198] width 647 height 27
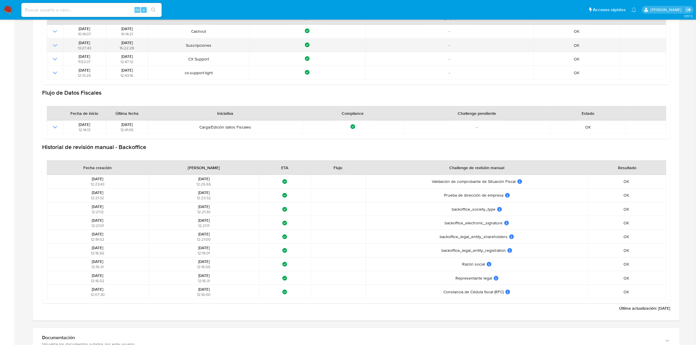
scroll to position [1531, 0]
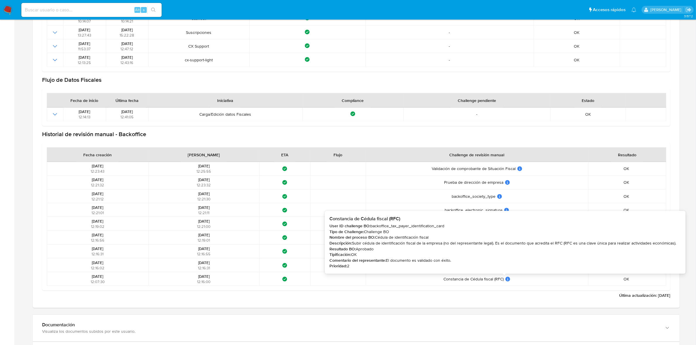
click at [467, 243] on div at bounding box center [507, 279] width 5 height 5
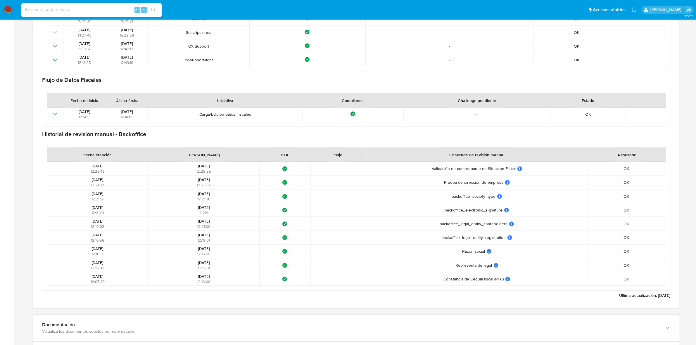
click at [467, 243] on span "OK" at bounding box center [626, 278] width 6 height 5
click at [98, 243] on span "19/09/2023" at bounding box center [97, 277] width 11 height 6
click at [271, 243] on div "¿Qué significa este estado? El tiempo de atención fue menor a 40 horas." at bounding box center [284, 279] width 47 height 5
click at [282, 243] on icon at bounding box center [284, 279] width 5 height 5
click at [310, 243] on td at bounding box center [337, 279] width 55 height 14
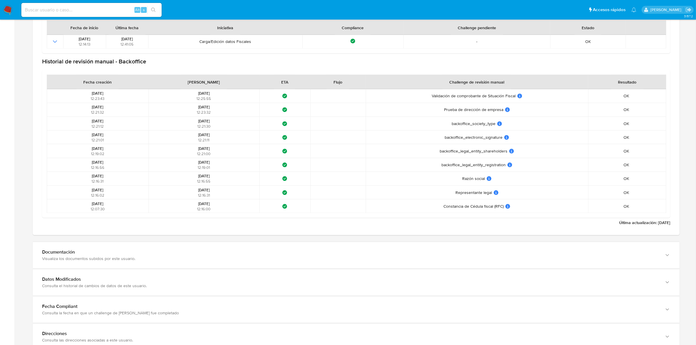
scroll to position [1629, 0]
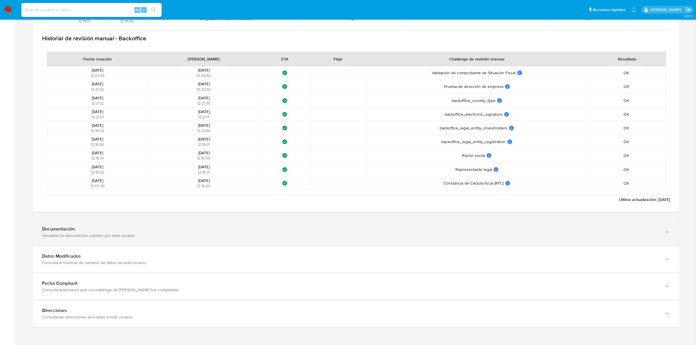
click at [467, 233] on div "Documentación Visualiza los documentos subidos por este usuario." at bounding box center [356, 232] width 647 height 27
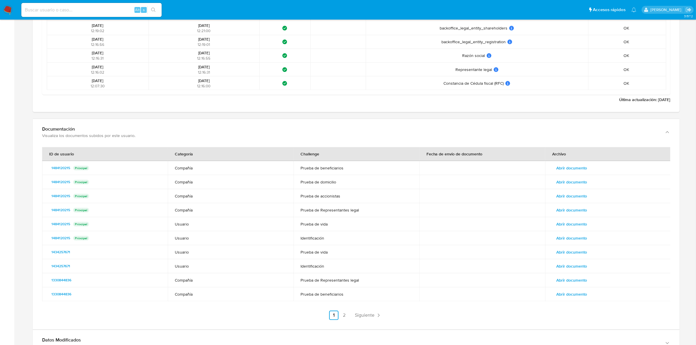
scroll to position [1739, 0]
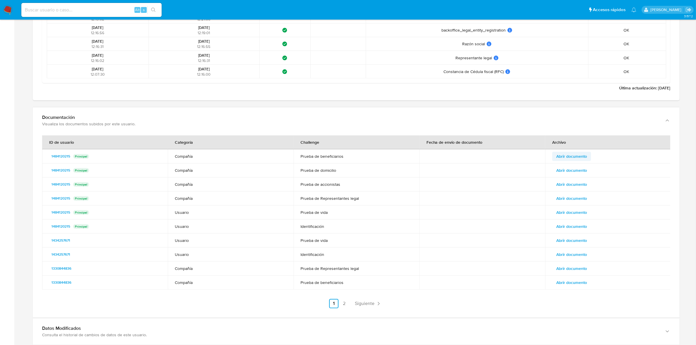
click at [467, 157] on span "Abrir documento" at bounding box center [571, 156] width 31 height 8
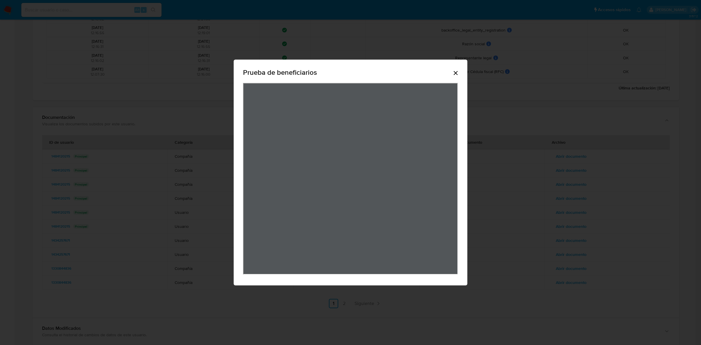
click at [454, 74] on icon "Cerrar" at bounding box center [456, 73] width 4 height 4
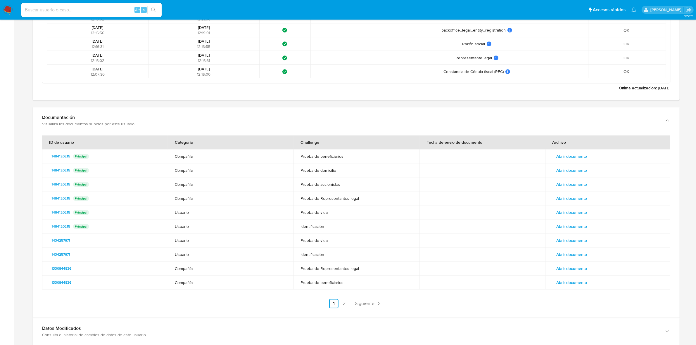
click at [467, 172] on span "Abrir documento" at bounding box center [571, 170] width 31 height 8
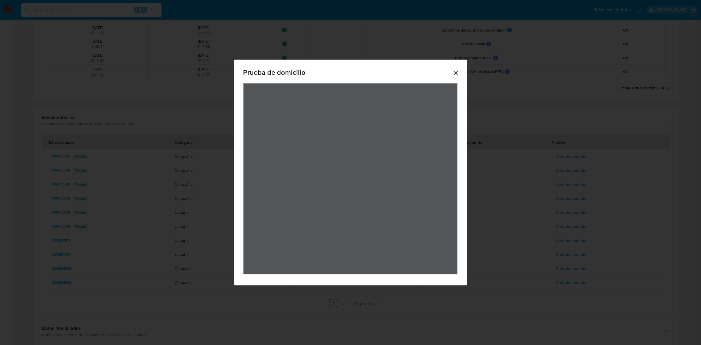
click at [458, 74] on icon "Cerrar" at bounding box center [455, 73] width 7 height 7
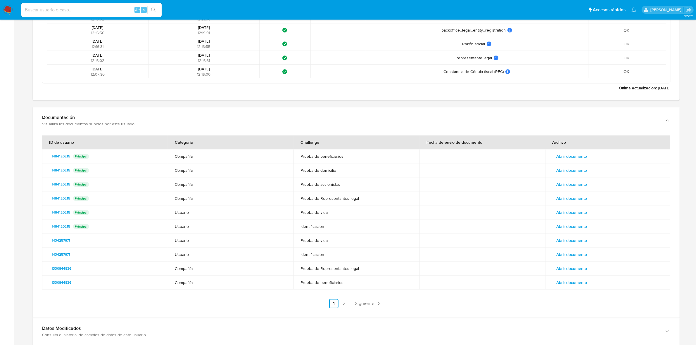
click at [467, 186] on span "Abrir documento" at bounding box center [571, 184] width 31 height 8
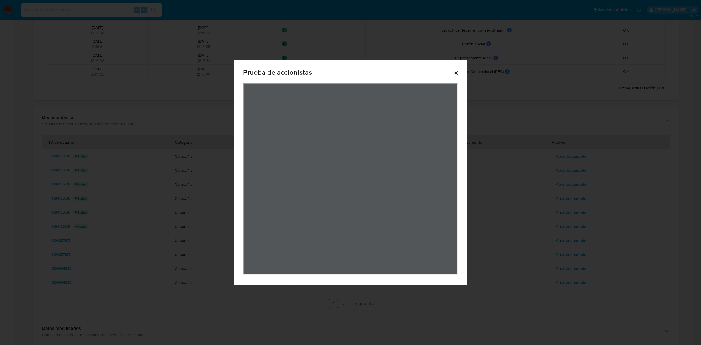
click at [455, 74] on icon "Cerrar" at bounding box center [456, 73] width 4 height 4
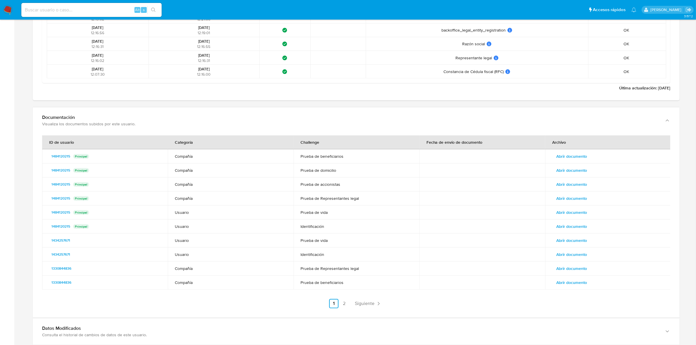
click at [467, 202] on span "Abrir documento" at bounding box center [571, 198] width 31 height 8
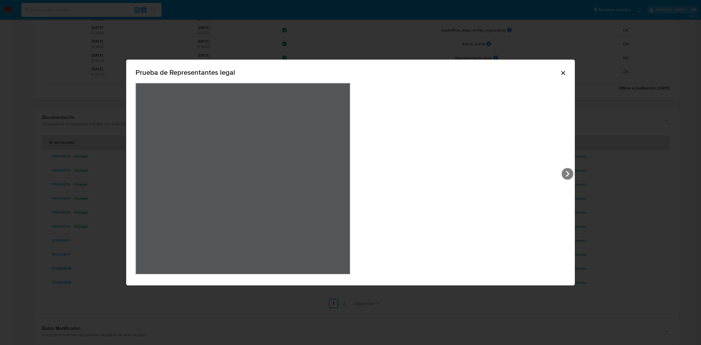
click at [467, 71] on icon "Cerrar" at bounding box center [563, 73] width 7 height 7
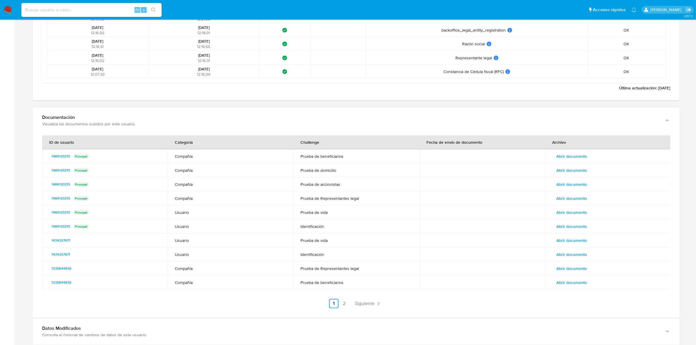
click at [467, 214] on span "Abrir documento" at bounding box center [571, 212] width 31 height 8
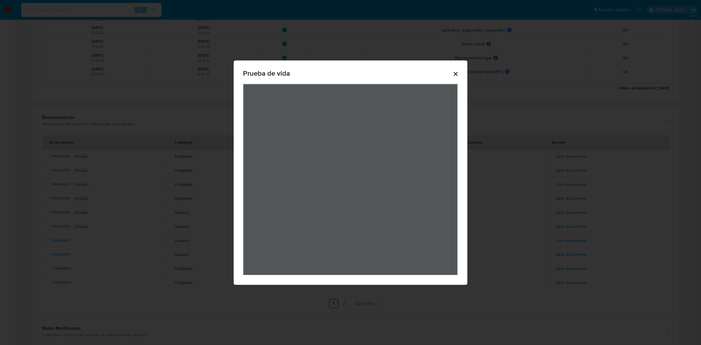
click at [461, 74] on div "Prueba de vida" at bounding box center [351, 172] width 234 height 224
click at [458, 74] on icon "Cerrar" at bounding box center [455, 73] width 7 height 7
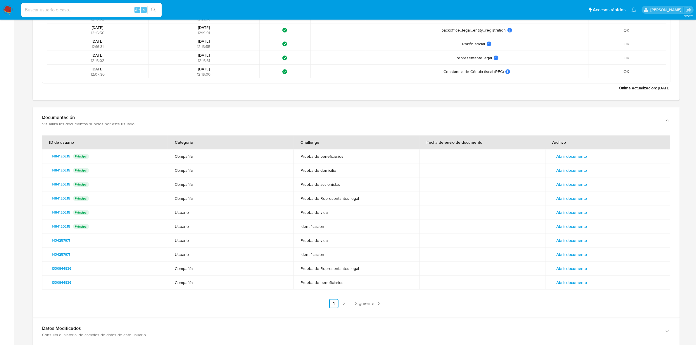
click at [467, 243] on span "Abrir documento" at bounding box center [571, 254] width 31 height 8
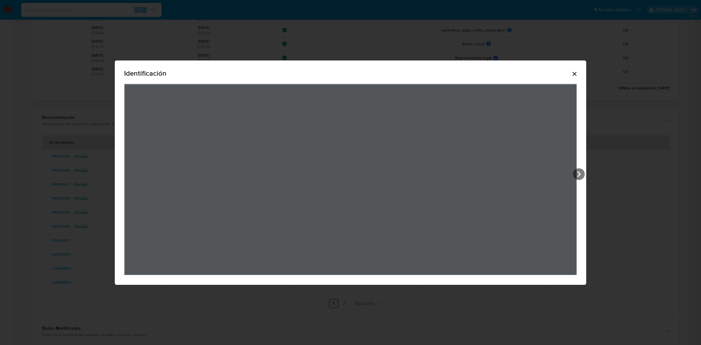
click at [467, 73] on icon "Cerrar" at bounding box center [575, 74] width 4 height 4
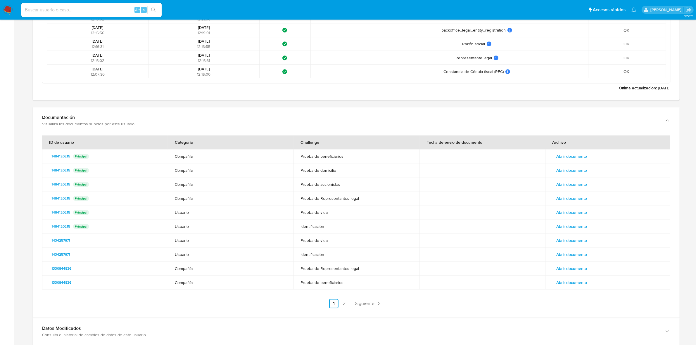
click at [467, 243] on span "Abrir documento" at bounding box center [571, 268] width 31 height 8
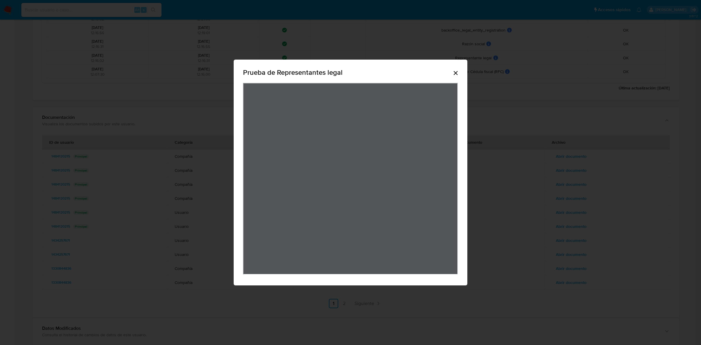
click at [458, 72] on icon "Cerrar" at bounding box center [455, 73] width 7 height 7
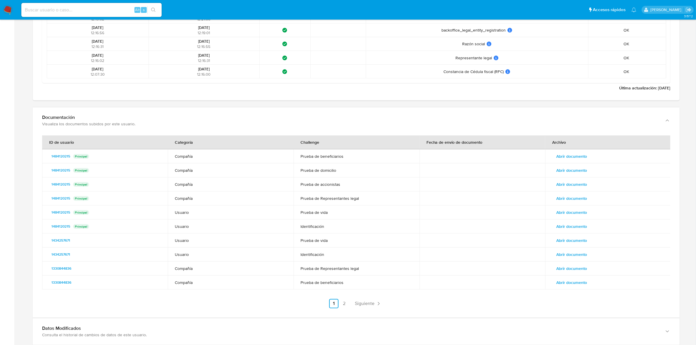
click at [467, 243] on span "Abrir documento" at bounding box center [571, 282] width 31 height 8
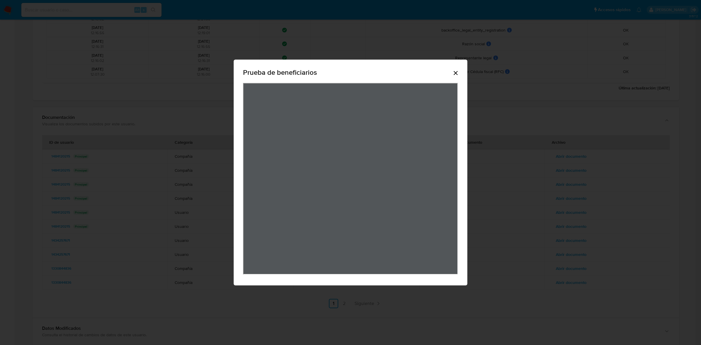
click at [451, 73] on div "Prueba de beneficiarios" at bounding box center [350, 73] width 215 height 19
click at [452, 71] on div "Prueba de beneficiarios" at bounding box center [350, 73] width 215 height 19
click at [453, 69] on div "Prueba de beneficiarios" at bounding box center [350, 73] width 215 height 19
click at [452, 75] on icon "Cerrar" at bounding box center [455, 73] width 7 height 7
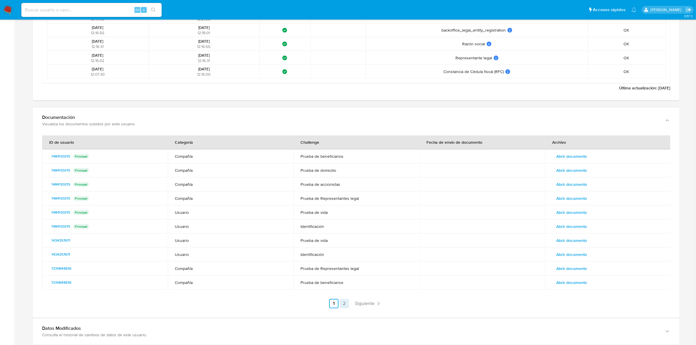
click at [346, 243] on link "2" at bounding box center [343, 303] width 9 height 9
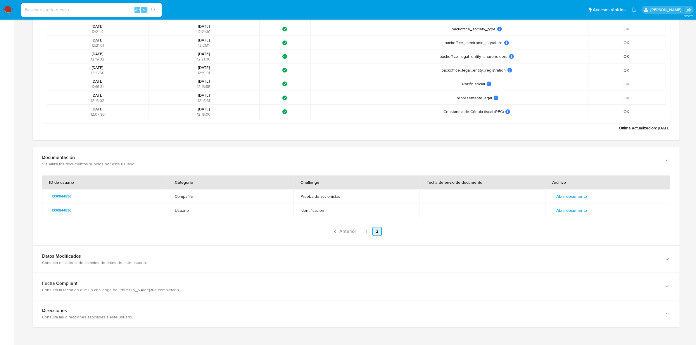
scroll to position [1701, 0]
click at [467, 199] on span "Abrir documento" at bounding box center [571, 196] width 31 height 8
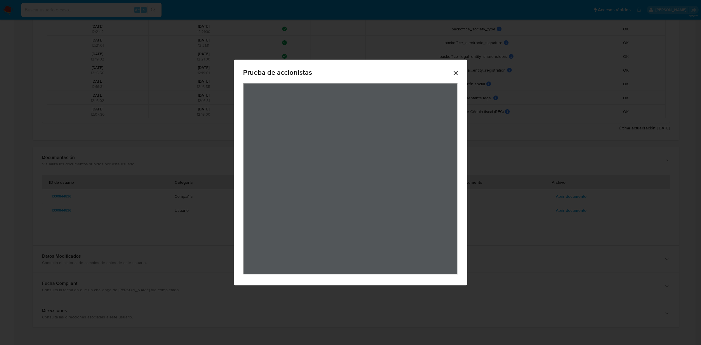
click at [452, 71] on icon "Cerrar" at bounding box center [455, 73] width 7 height 7
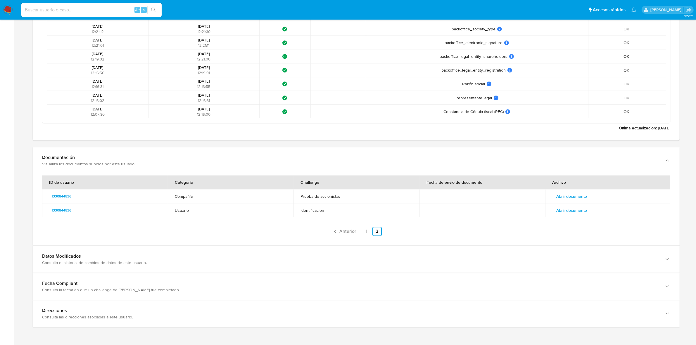
click at [467, 213] on span "Abrir documento" at bounding box center [571, 210] width 31 height 8
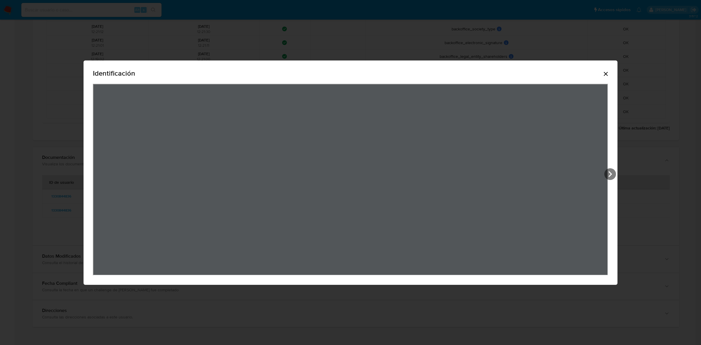
click at [467, 211] on div "Identificación" at bounding box center [351, 172] width 534 height 224
click at [467, 71] on icon "Cerrar" at bounding box center [605, 73] width 7 height 7
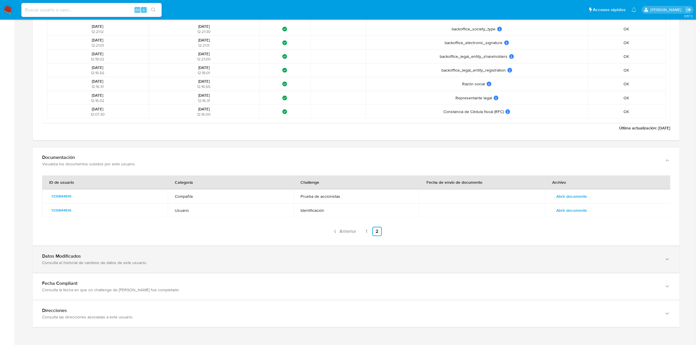
click at [250, 243] on div "Datos Modificados Consulta el historial de cambios de datos de este usuario." at bounding box center [356, 259] width 647 height 27
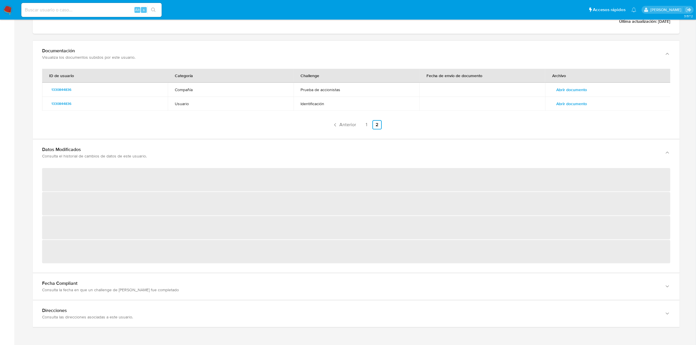
scroll to position [1727, 0]
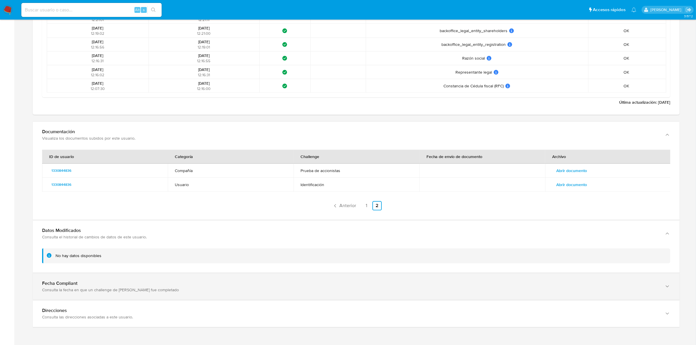
click at [467, 243] on div "Fecha Compliant Consulta la fecha en que un challenge de kyc fue completado" at bounding box center [356, 233] width 647 height 27
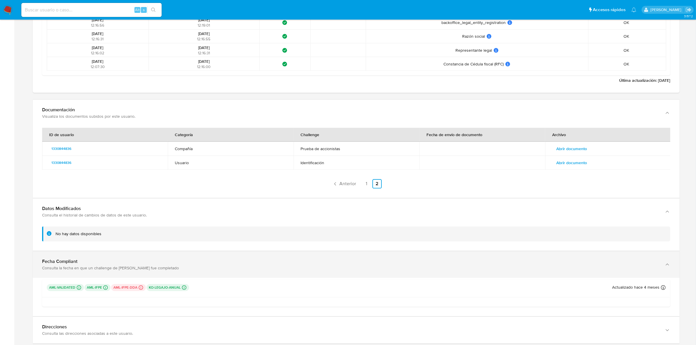
scroll to position [1765, 0]
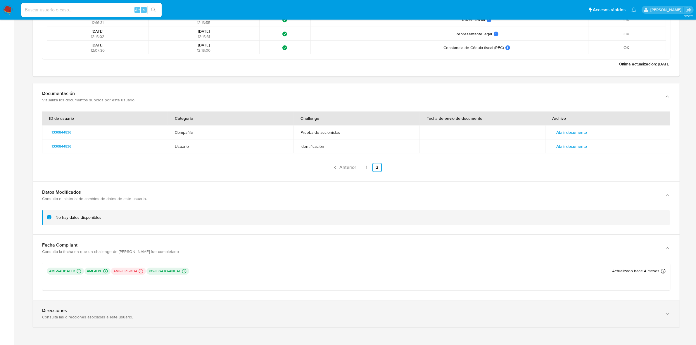
click at [435, 243] on div "Direcciones Consulta las direcciones asociadas a este usuario." at bounding box center [356, 313] width 647 height 27
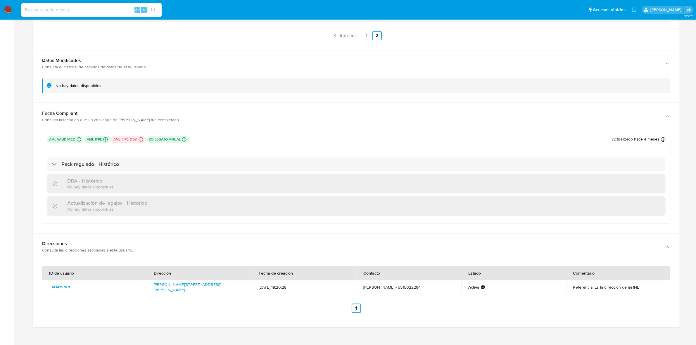
scroll to position [1897, 0]
click at [196, 243] on link "Caruso 73, Cuauhtémoc, Distrito Federal, 06220, Mexico 73" at bounding box center [187, 287] width 67 height 11
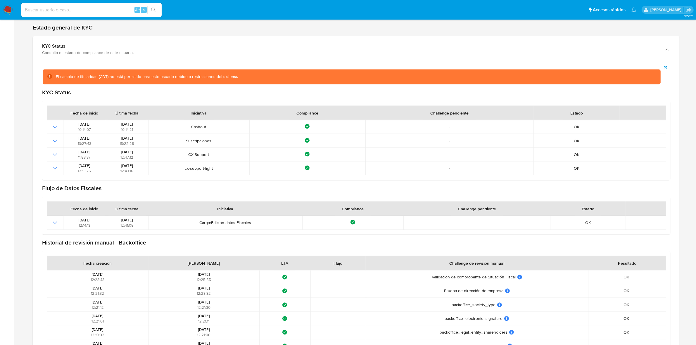
scroll to position [1422, 0]
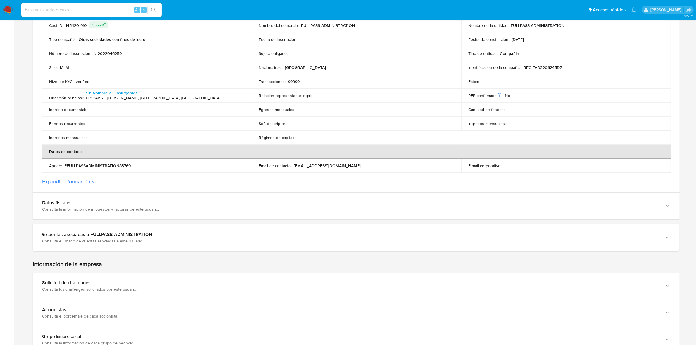
scroll to position [146, 0]
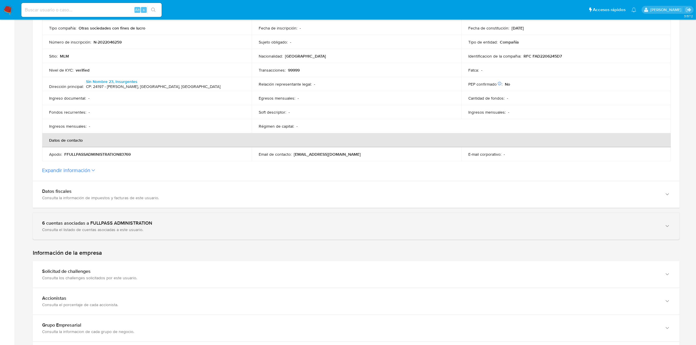
click at [162, 234] on div "6 cuentas asociadas a FULLPASS ADMINISTRATION Consulta el listado de cuentas as…" at bounding box center [356, 226] width 647 height 27
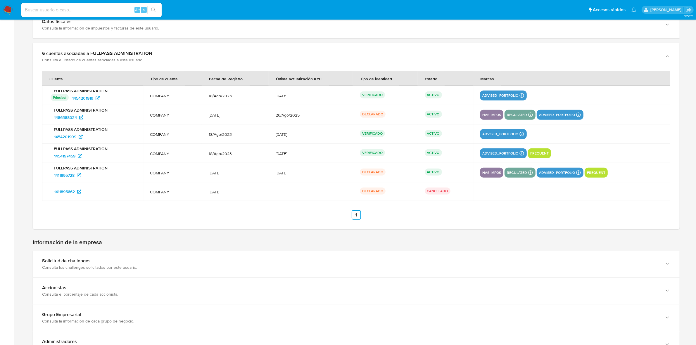
scroll to position [329, 0]
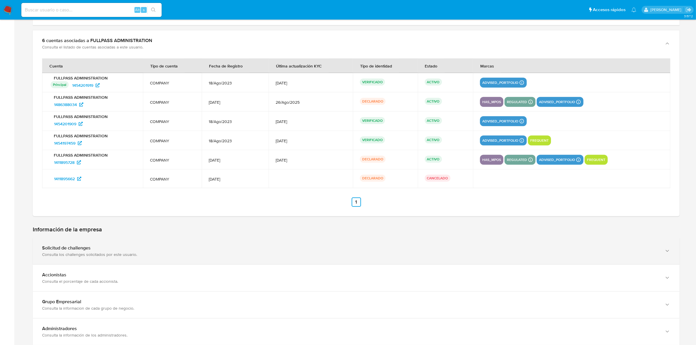
click at [160, 245] on div "Solicitud de challenges Consulta los challenges solicitados por este usuario." at bounding box center [356, 251] width 647 height 27
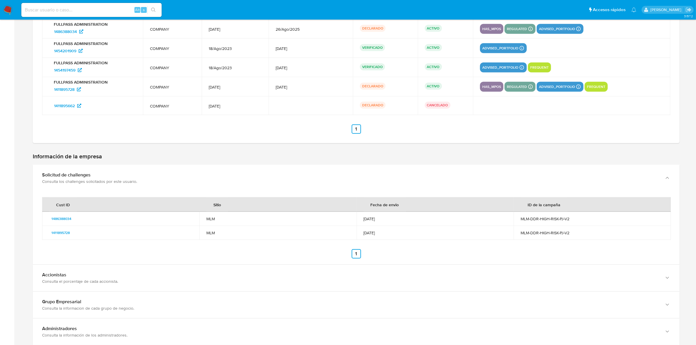
scroll to position [438, 0]
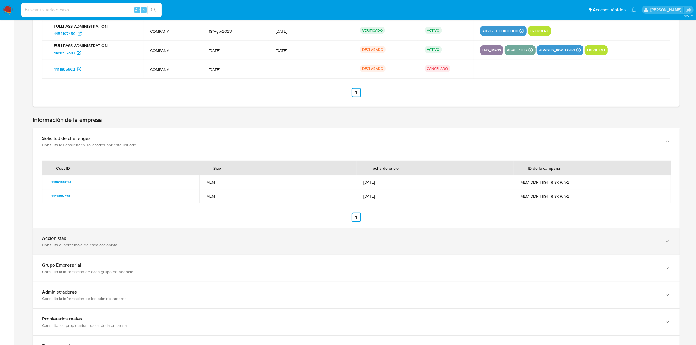
click at [110, 250] on div "Accionistas Consulta el porcentaje de cada accionista." at bounding box center [356, 241] width 647 height 27
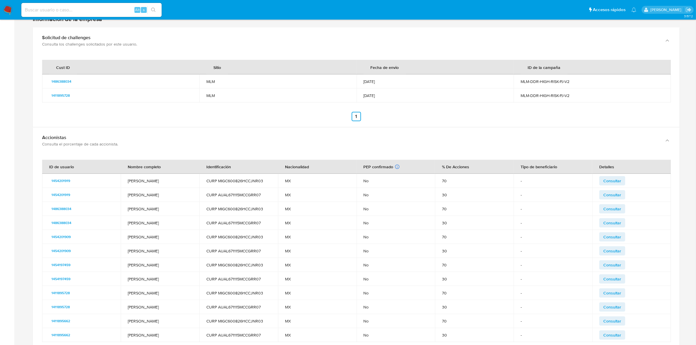
scroll to position [584, 0]
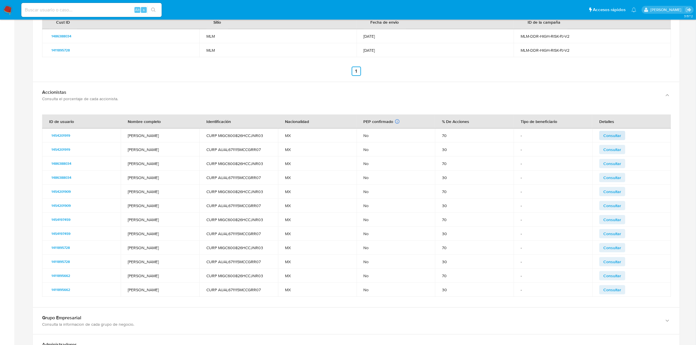
click at [617, 135] on span "Consultar" at bounding box center [612, 135] width 18 height 8
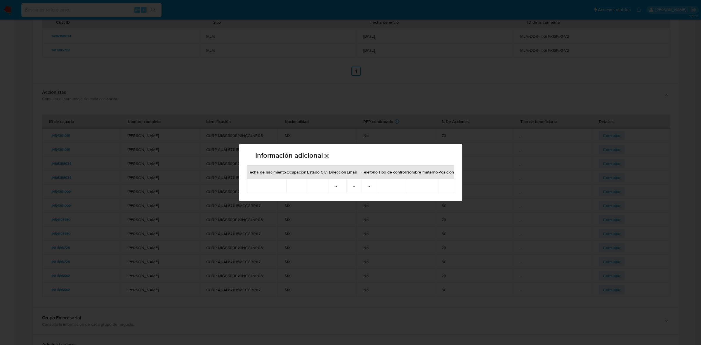
click at [323, 157] on icon "Cerrar" at bounding box center [326, 156] width 7 height 7
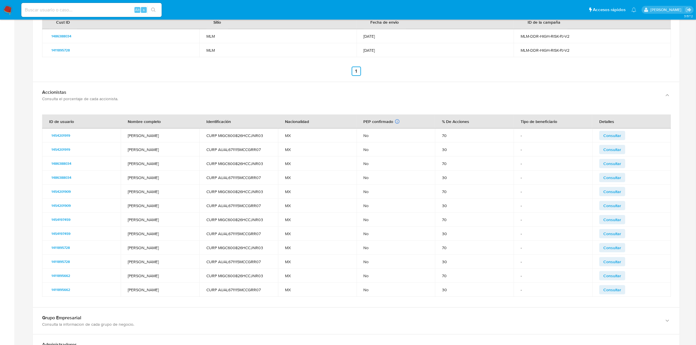
click at [600, 153] on button "Consultar" at bounding box center [612, 149] width 26 height 9
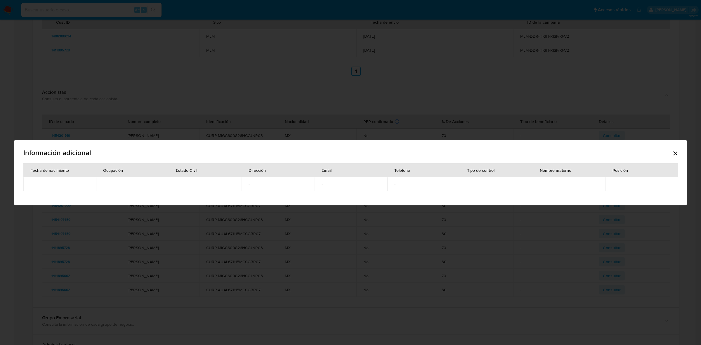
click at [674, 153] on icon "Cerrar" at bounding box center [675, 153] width 7 height 7
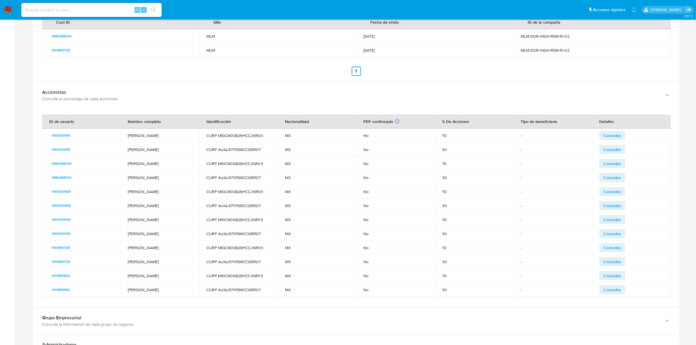
click at [615, 164] on span "Consultar" at bounding box center [612, 164] width 18 height 8
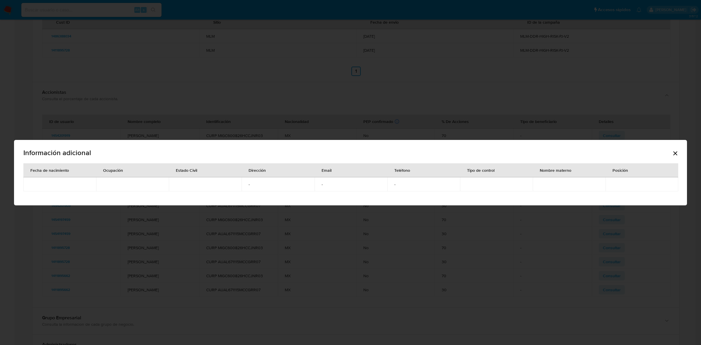
click at [679, 152] on icon "Cerrar" at bounding box center [675, 153] width 7 height 7
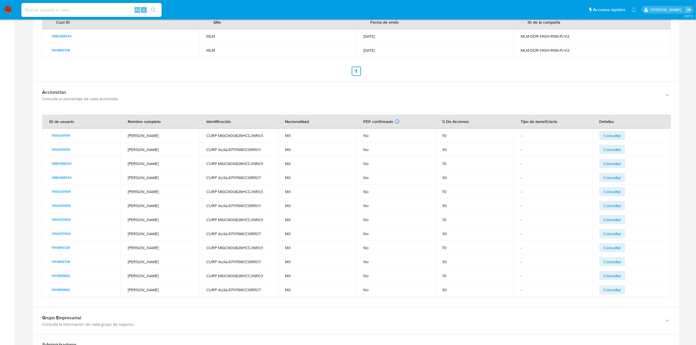
click at [611, 177] on span "Consultar" at bounding box center [612, 178] width 18 height 8
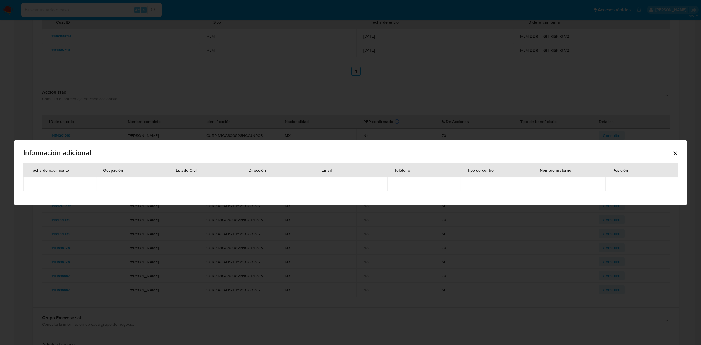
click at [673, 151] on icon "Cerrar" at bounding box center [675, 153] width 7 height 7
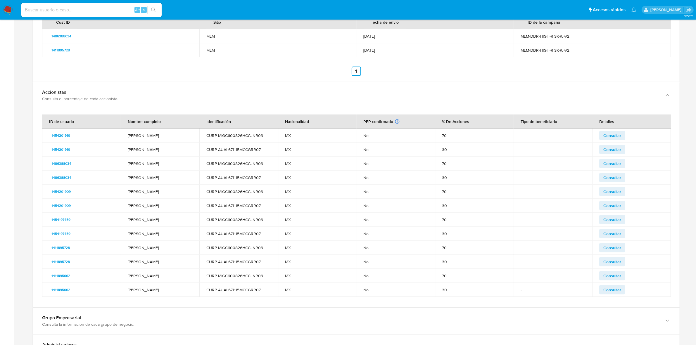
click at [611, 191] on span "Consultar" at bounding box center [612, 192] width 18 height 8
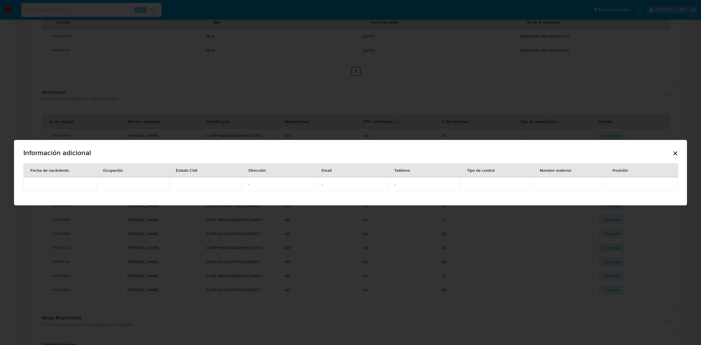
click at [675, 154] on icon "Cerrar" at bounding box center [675, 153] width 7 height 7
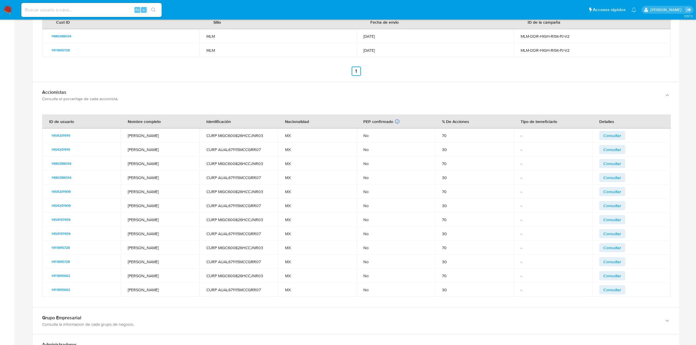
click at [615, 204] on span "Consultar" at bounding box center [612, 206] width 18 height 8
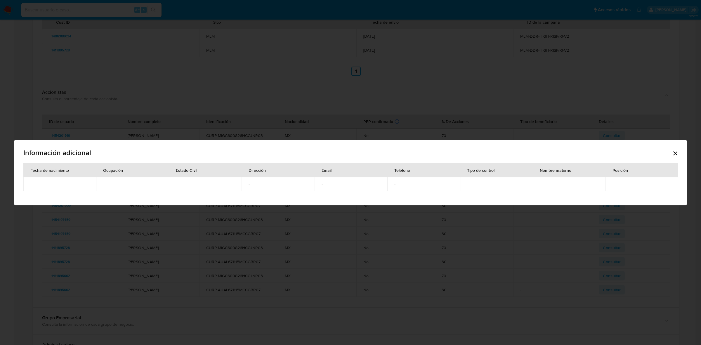
click at [670, 154] on div "Información adicional" at bounding box center [350, 154] width 654 height 19
click at [673, 151] on icon "Cerrar" at bounding box center [675, 153] width 7 height 7
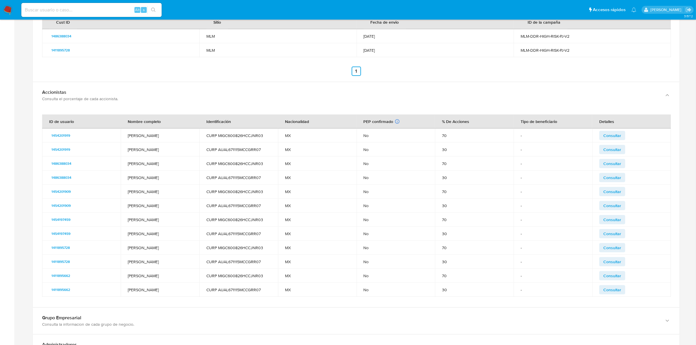
click at [608, 226] on td "Consultar" at bounding box center [631, 220] width 79 height 14
click at [611, 231] on span "Consultar" at bounding box center [612, 234] width 18 height 8
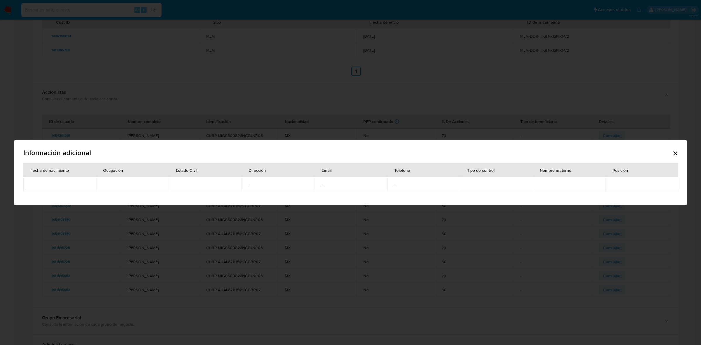
click at [677, 152] on icon "Cerrar" at bounding box center [675, 153] width 4 height 4
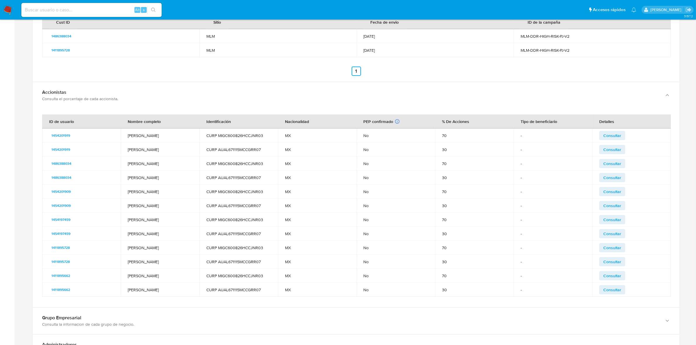
click at [611, 247] on span "Consultar" at bounding box center [612, 248] width 18 height 8
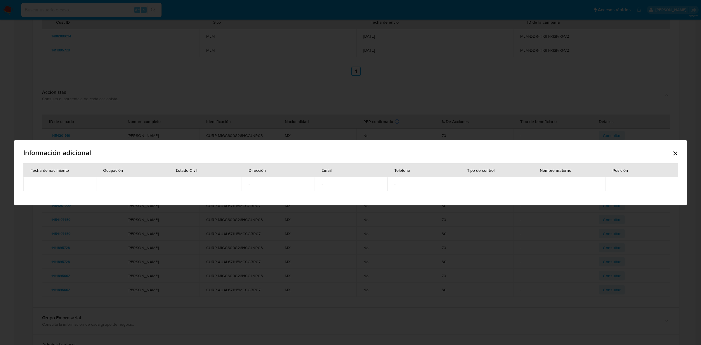
click at [672, 153] on icon "Cerrar" at bounding box center [675, 153] width 7 height 7
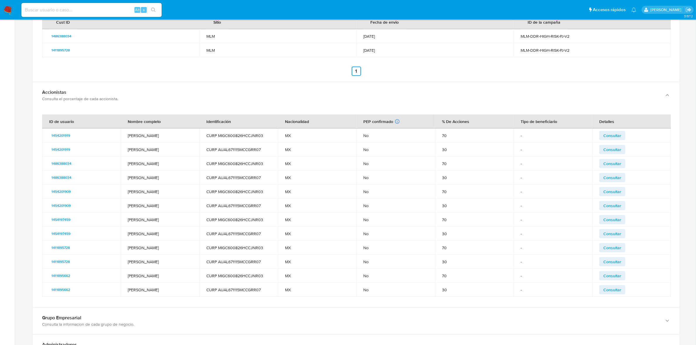
click at [605, 264] on span "Consultar" at bounding box center [612, 262] width 18 height 8
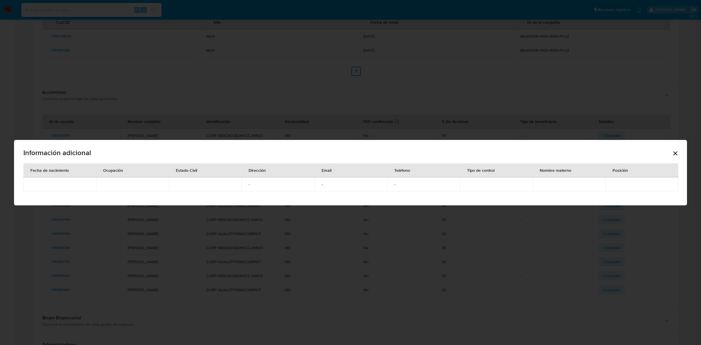
drag, startPoint x: 681, startPoint y: 151, endPoint x: 677, endPoint y: 154, distance: 4.8
click at [680, 151] on div "Información adicional Fecha de nacimiento Ocupación Estado Civil Dirección Emai…" at bounding box center [350, 172] width 673 height 65
click at [677, 154] on icon "Cerrar" at bounding box center [675, 153] width 7 height 7
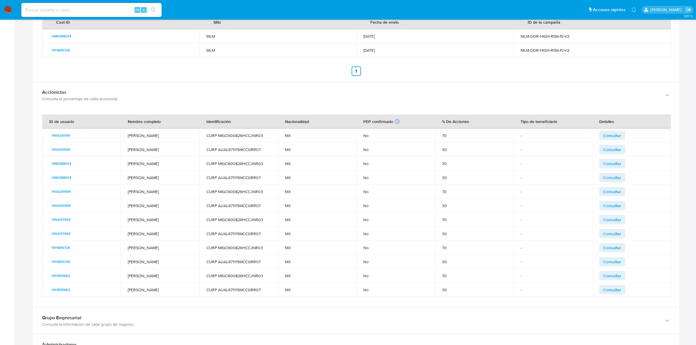
click at [602, 279] on button "Consultar" at bounding box center [612, 275] width 26 height 9
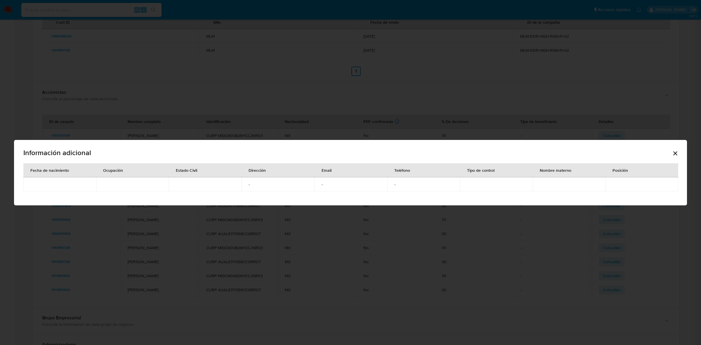
click at [672, 153] on icon "Cerrar" at bounding box center [675, 153] width 7 height 7
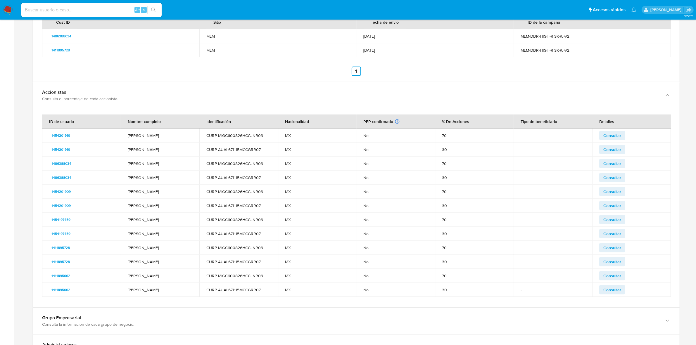
click at [601, 290] on button "Consultar" at bounding box center [612, 289] width 26 height 9
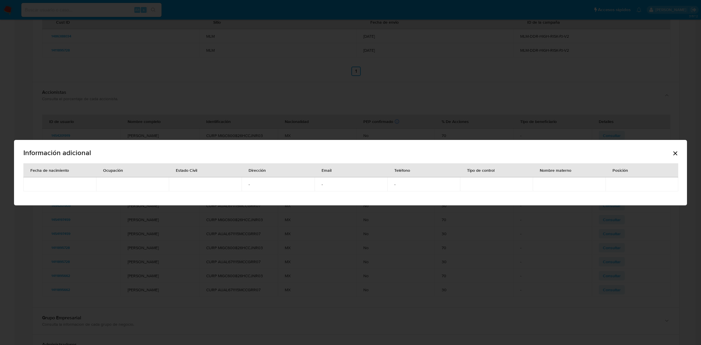
click at [674, 153] on icon "Cerrar" at bounding box center [675, 153] width 7 height 7
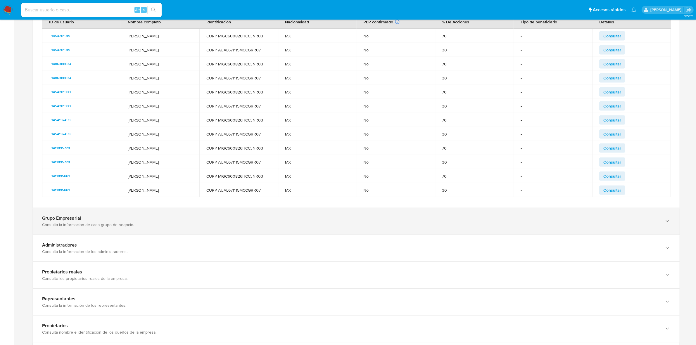
scroll to position [694, 0]
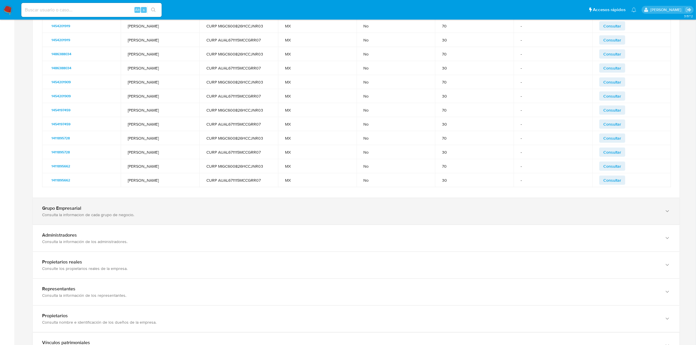
click at [169, 217] on div "Consulta la informacion de cada grupo de negocio." at bounding box center [350, 214] width 616 height 5
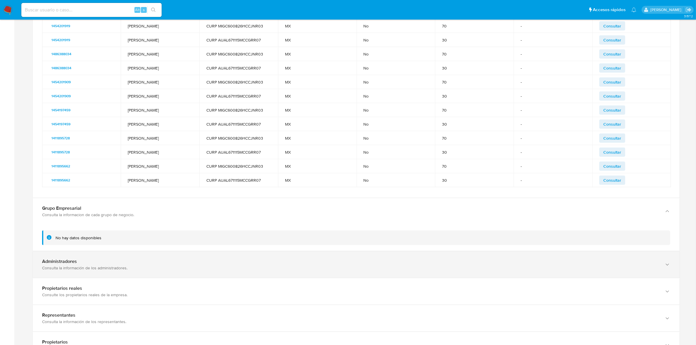
click at [136, 258] on div "Administradores Consulta la información de los administradores." at bounding box center [356, 264] width 647 height 27
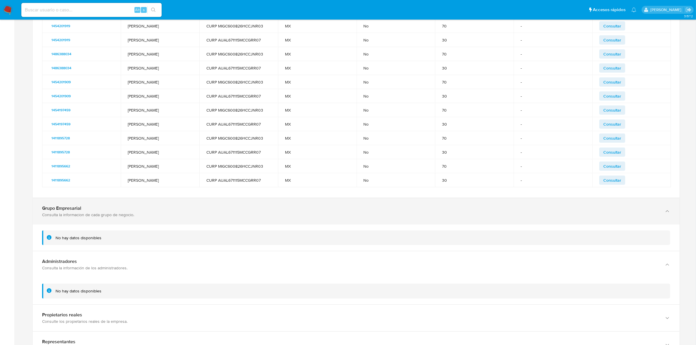
click at [181, 224] on div "Grupo Empresarial Consulta la informacion de cada grupo de negocio." at bounding box center [356, 211] width 647 height 27
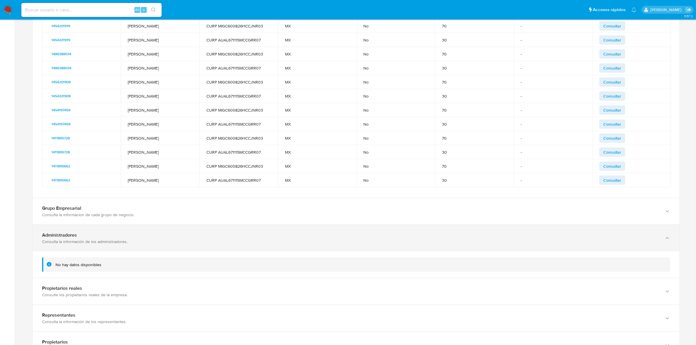
click at [168, 231] on div "Administradores Consulta la información de los administradores." at bounding box center [356, 238] width 647 height 27
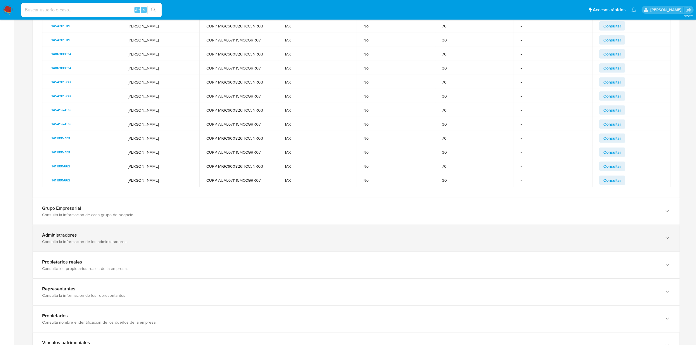
click at [155, 251] on div "Administradores Consulta la información de los administradores." at bounding box center [356, 238] width 647 height 27
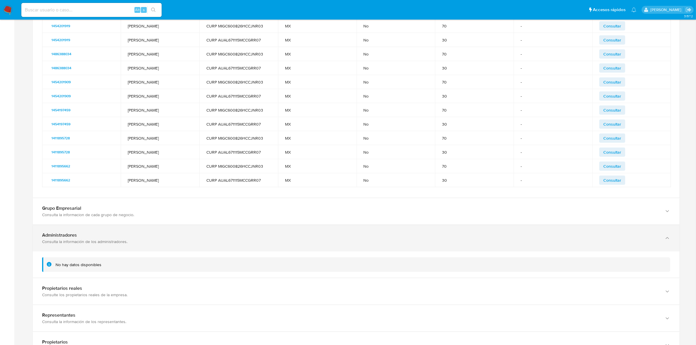
click at [159, 248] on div "Administradores Consulta la información de los administradores." at bounding box center [356, 238] width 647 height 27
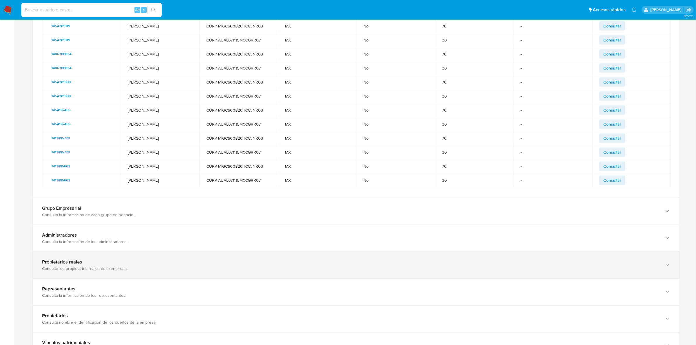
click at [142, 269] on div "Consulte los propietarios reales de la empresa." at bounding box center [350, 268] width 616 height 5
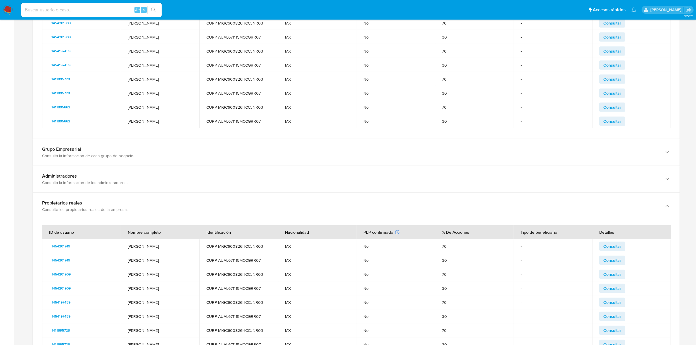
scroll to position [840, 0]
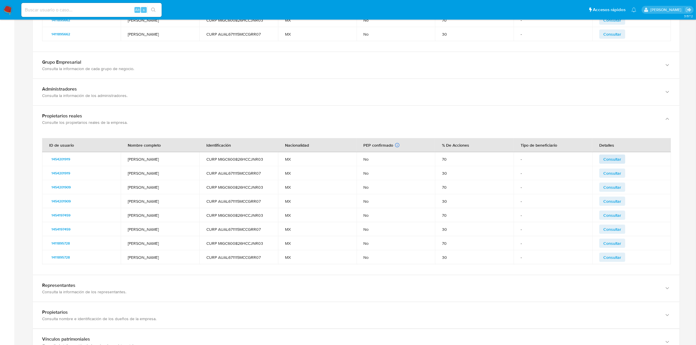
click at [622, 159] on button "Consultar" at bounding box center [612, 159] width 26 height 9
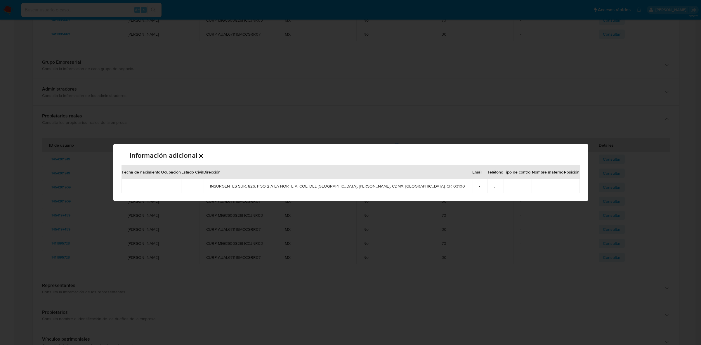
click at [205, 157] on icon "Cerrar" at bounding box center [200, 156] width 7 height 7
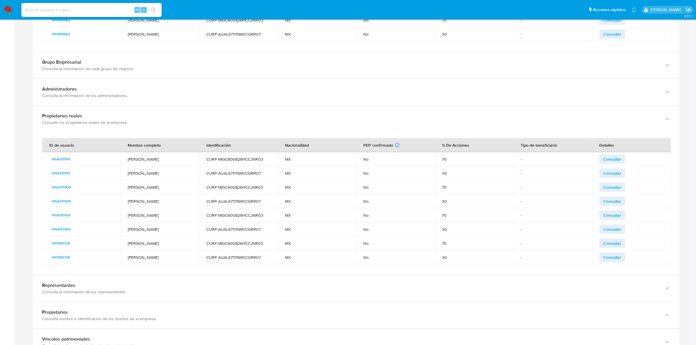
click at [607, 174] on span "Consultar" at bounding box center [612, 173] width 18 height 8
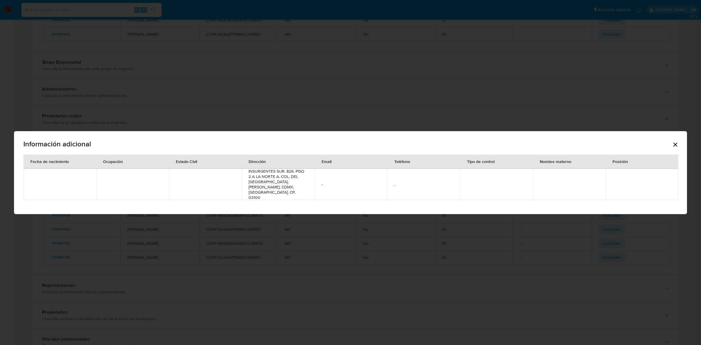
click at [671, 149] on div "Información adicional" at bounding box center [350, 145] width 654 height 19
click at [674, 148] on icon "Cerrar" at bounding box center [675, 144] width 7 height 7
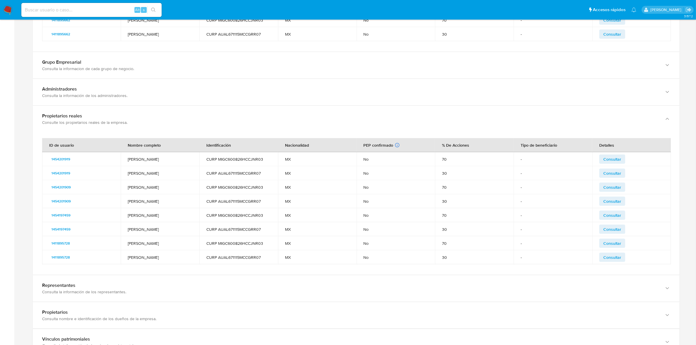
click at [616, 191] on span "Consultar" at bounding box center [612, 187] width 18 height 8
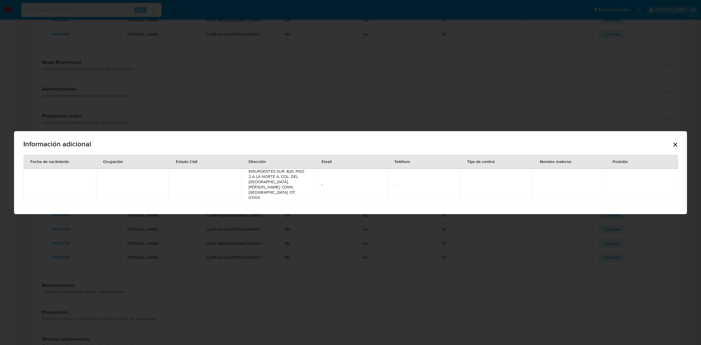
click at [660, 150] on div "Información adicional" at bounding box center [350, 145] width 654 height 19
click at [674, 147] on icon "Cerrar" at bounding box center [675, 144] width 7 height 7
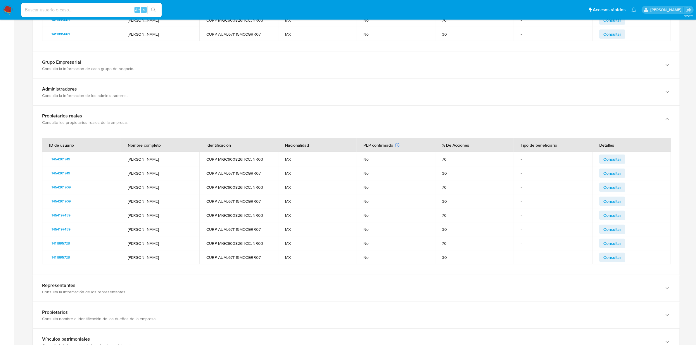
click at [606, 205] on span "Consultar" at bounding box center [612, 201] width 18 height 8
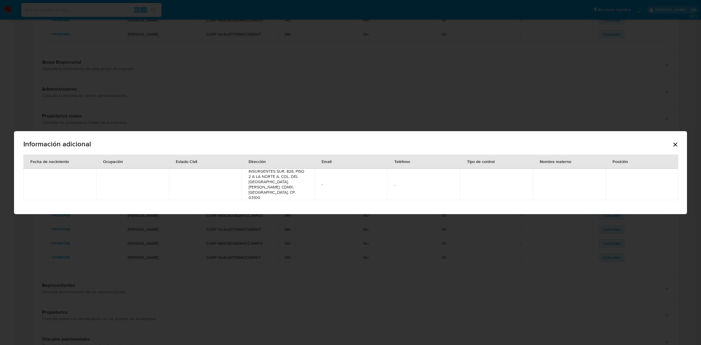
click at [673, 148] on icon "Cerrar" at bounding box center [675, 144] width 7 height 7
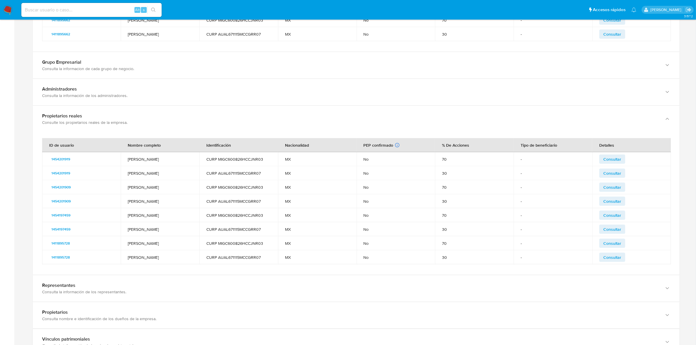
click at [616, 216] on span "Consultar" at bounding box center [612, 215] width 18 height 8
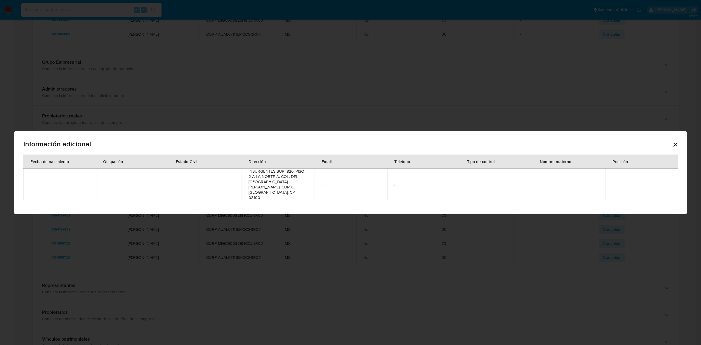
click at [671, 150] on div "Información adicional" at bounding box center [350, 145] width 654 height 19
click at [677, 147] on icon "Cerrar" at bounding box center [675, 144] width 7 height 7
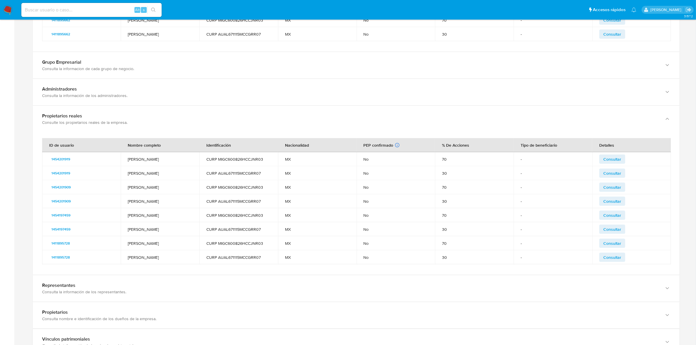
click at [613, 230] on span "Consultar" at bounding box center [612, 229] width 18 height 8
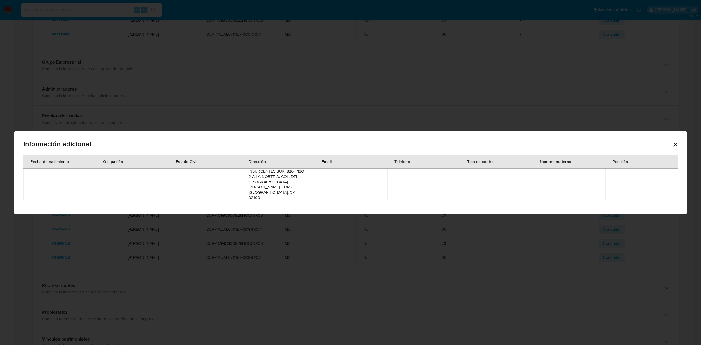
click at [674, 148] on icon "Cerrar" at bounding box center [675, 144] width 7 height 7
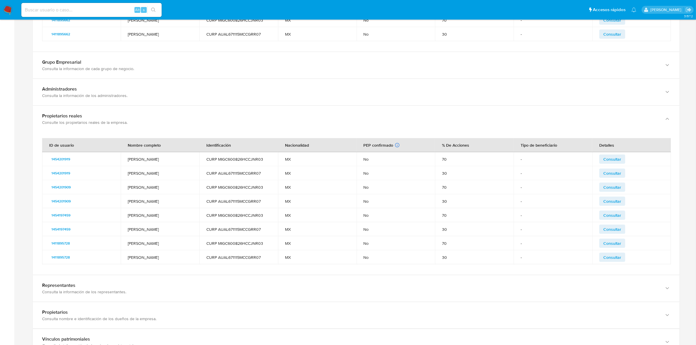
click at [597, 240] on td "Consultar" at bounding box center [631, 243] width 79 height 14
click at [599, 242] on button "Consultar" at bounding box center [612, 243] width 26 height 9
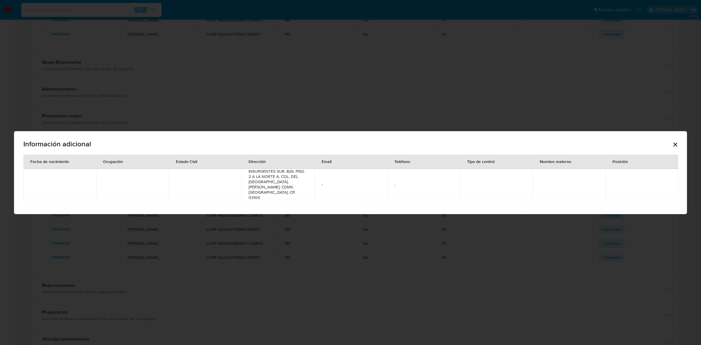
click at [677, 148] on icon "Cerrar" at bounding box center [675, 144] width 7 height 7
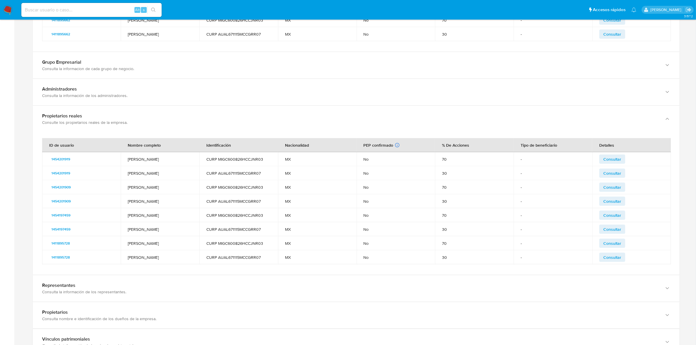
click at [608, 269] on div "ID de usuario Nombre completo Identificación Nacionalidad PEP confirmado Obteni…" at bounding box center [356, 203] width 647 height 143
click at [614, 256] on span "Consultar" at bounding box center [612, 257] width 18 height 8
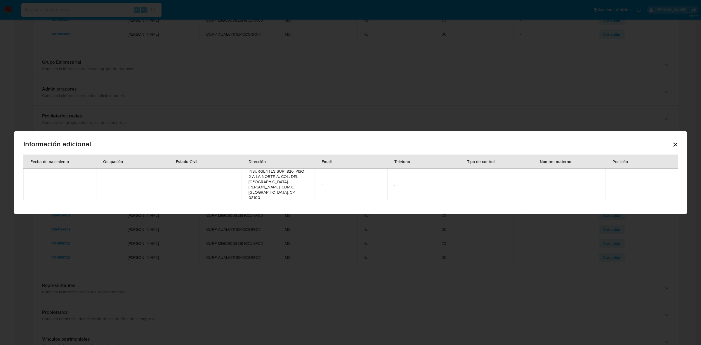
click at [678, 148] on icon "Cerrar" at bounding box center [675, 144] width 7 height 7
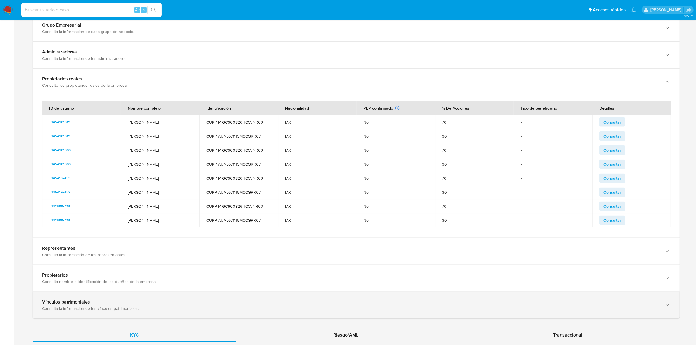
scroll to position [913, 0]
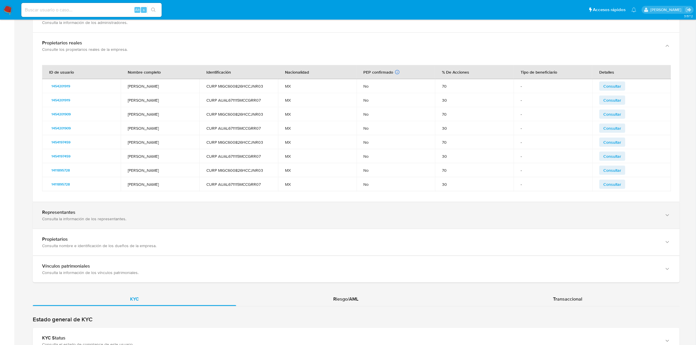
click at [658, 214] on div "Representantes" at bounding box center [350, 212] width 616 height 6
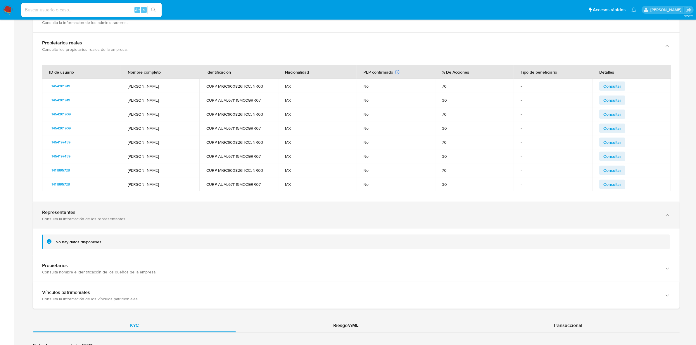
click at [670, 210] on div "Representantes Consulta la información de los representantes." at bounding box center [356, 215] width 647 height 27
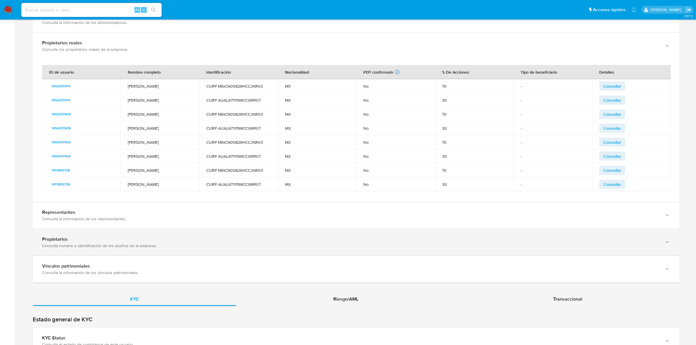
click at [653, 252] on div "Propietarios Consulta nombre e identificación de los dueños de la empresa." at bounding box center [356, 242] width 647 height 27
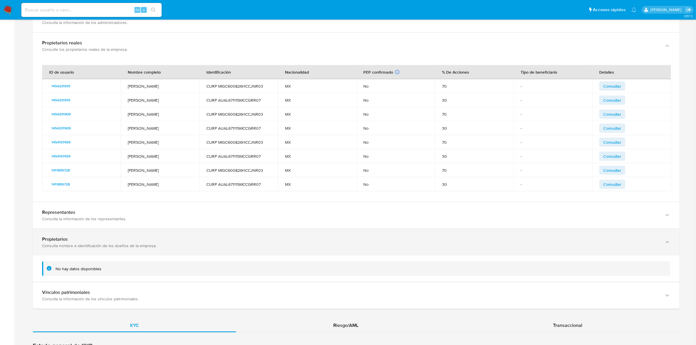
click at [653, 252] on div "Propietarios Consulta nombre e identificación de los dueños de la empresa." at bounding box center [356, 242] width 647 height 27
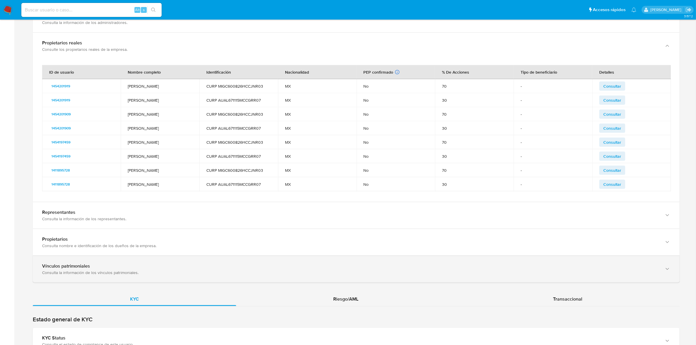
click at [652, 272] on div "Consulta la información de los vínculos patrimoniales." at bounding box center [350, 272] width 616 height 5
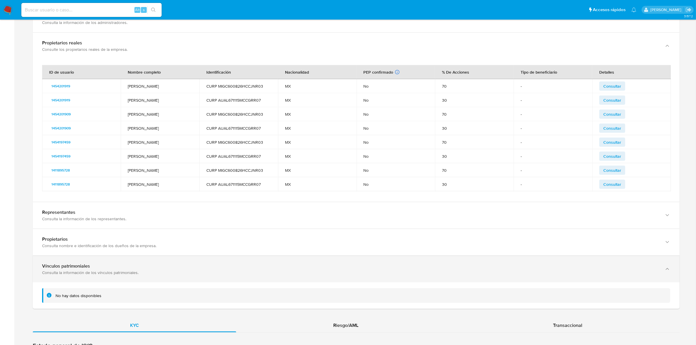
click at [652, 268] on div "Vínculos patrimoniales" at bounding box center [350, 266] width 616 height 6
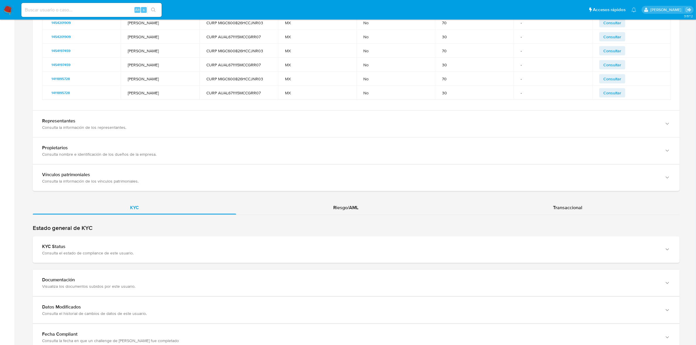
scroll to position [1023, 0]
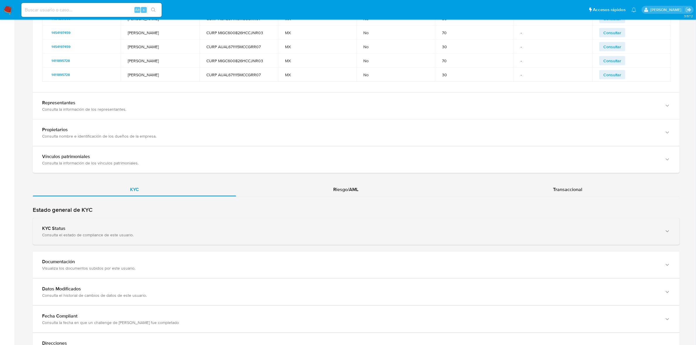
click at [376, 230] on div "KYC Status" at bounding box center [350, 229] width 616 height 6
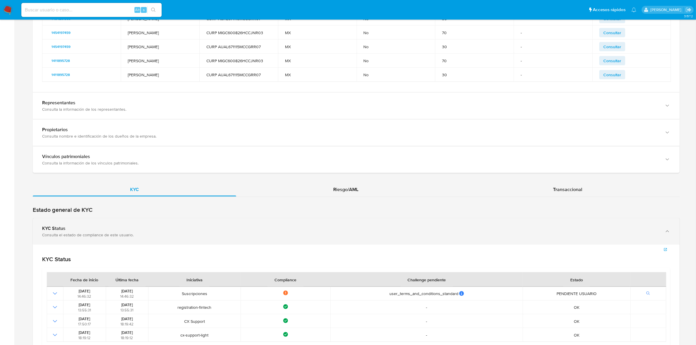
scroll to position [1059, 0]
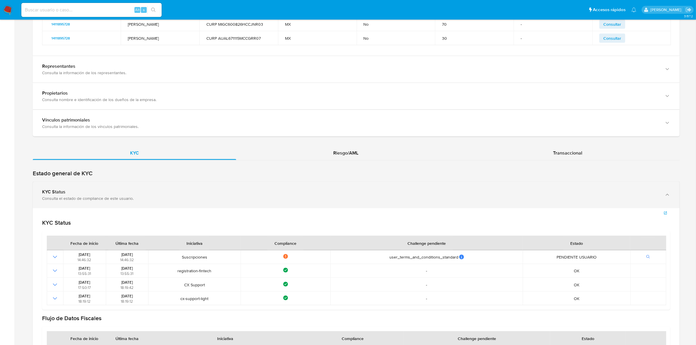
click at [324, 195] on div "KYC Status" at bounding box center [350, 192] width 616 height 6
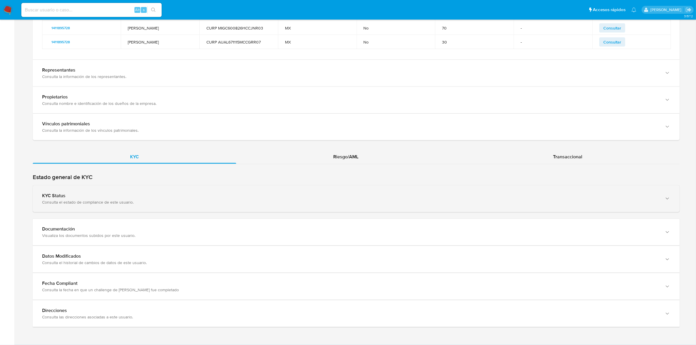
scroll to position [1057, 0]
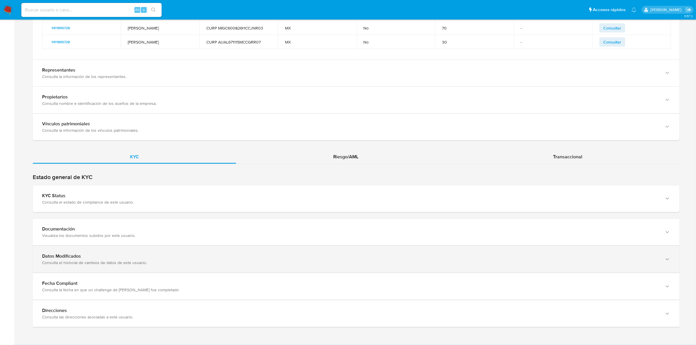
click at [277, 248] on div "Datos Modificados Consulta el historial de cambios de datos de este usuario." at bounding box center [356, 259] width 647 height 27
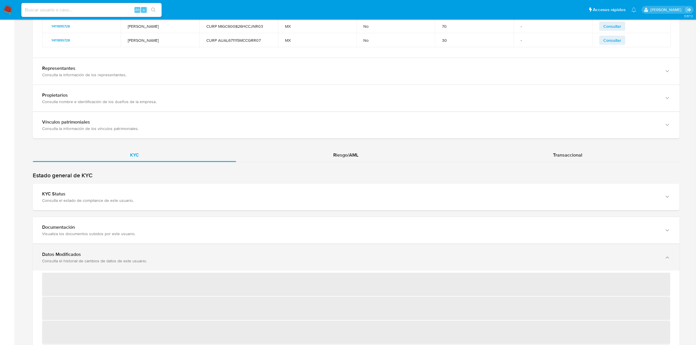
click at [269, 249] on div "Datos Modificados Consulta el historial de cambios de datos de este usuario." at bounding box center [356, 257] width 647 height 27
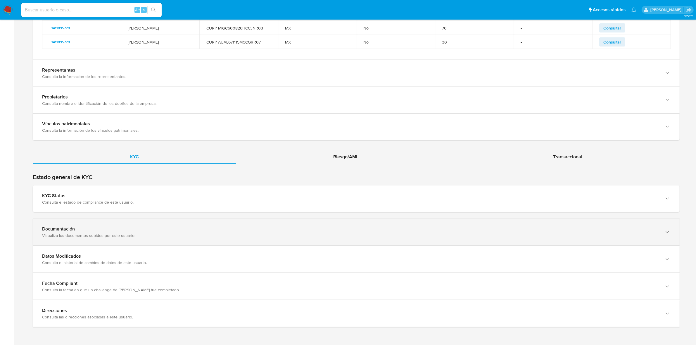
click at [274, 224] on div "Documentación Visualiza los documentos subidos por este usuario." at bounding box center [356, 232] width 647 height 27
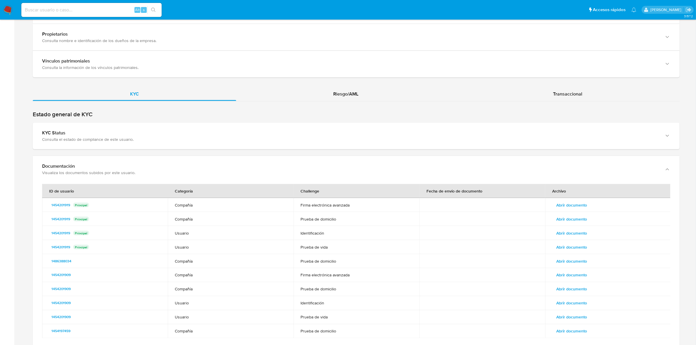
scroll to position [1130, 0]
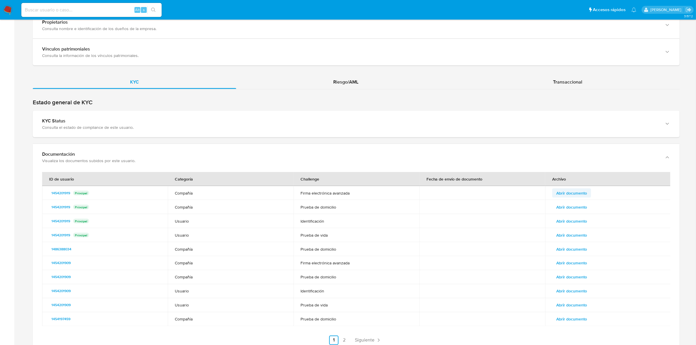
click at [574, 190] on span "Abrir documento" at bounding box center [571, 193] width 31 height 8
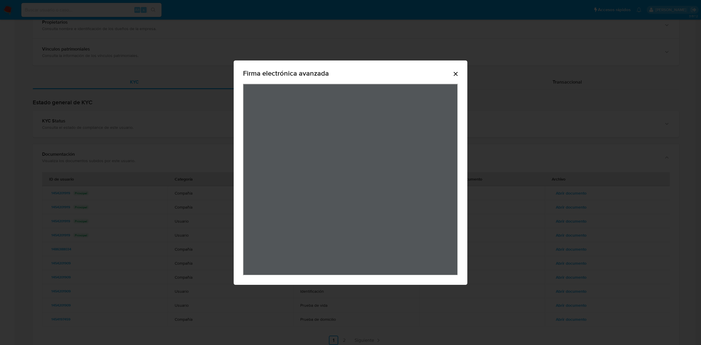
click at [459, 72] on icon "Cerrar" at bounding box center [455, 73] width 7 height 7
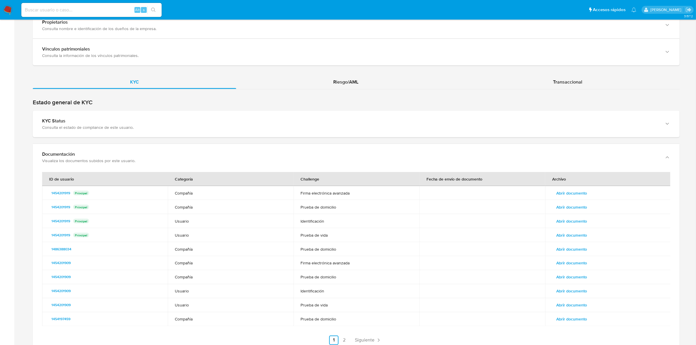
click at [564, 210] on span "Abrir documento" at bounding box center [571, 207] width 31 height 8
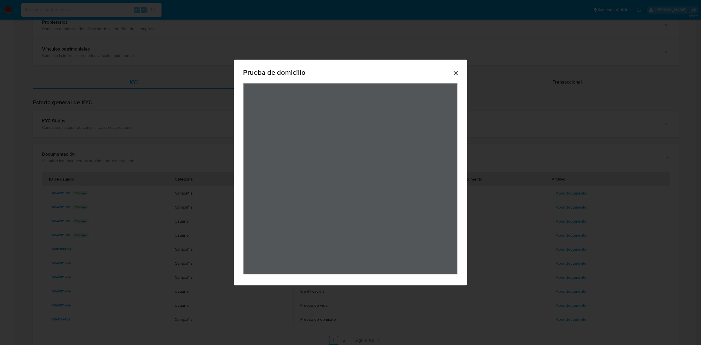
click at [453, 71] on icon "Cerrar" at bounding box center [455, 73] width 7 height 7
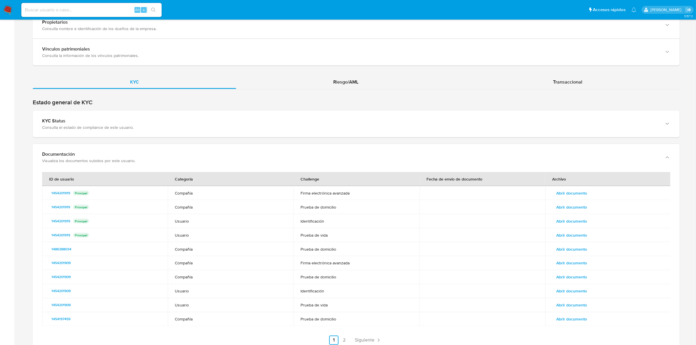
click at [565, 234] on span "Abrir documento" at bounding box center [571, 235] width 31 height 8
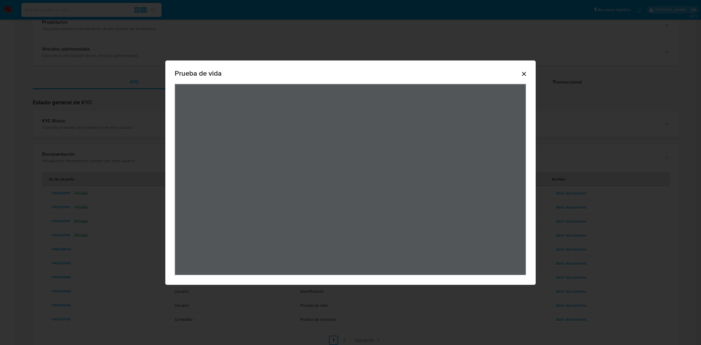
click at [526, 74] on icon "Cerrar" at bounding box center [524, 74] width 4 height 4
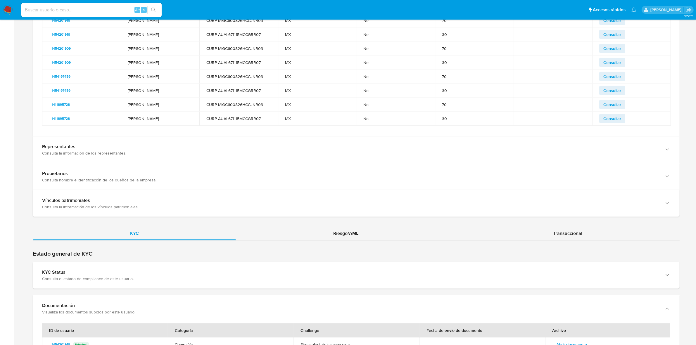
scroll to position [1094, 0]
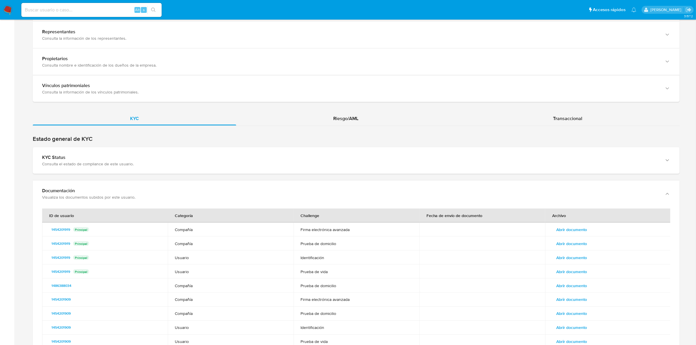
click at [562, 290] on span "Abrir documento" at bounding box center [571, 286] width 31 height 8
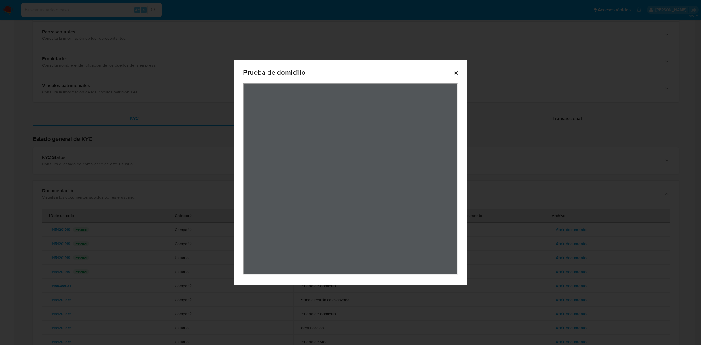
click at [456, 75] on icon "Cerrar" at bounding box center [455, 73] width 7 height 7
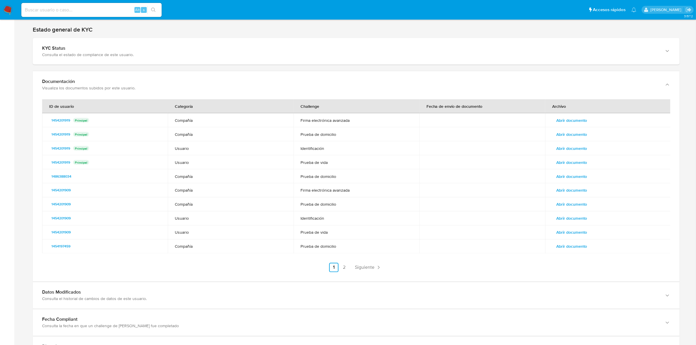
scroll to position [1203, 0]
drag, startPoint x: 576, startPoint y: 202, endPoint x: 575, endPoint y: 207, distance: 4.6
click at [576, 203] on span "Abrir documento" at bounding box center [571, 204] width 31 height 8
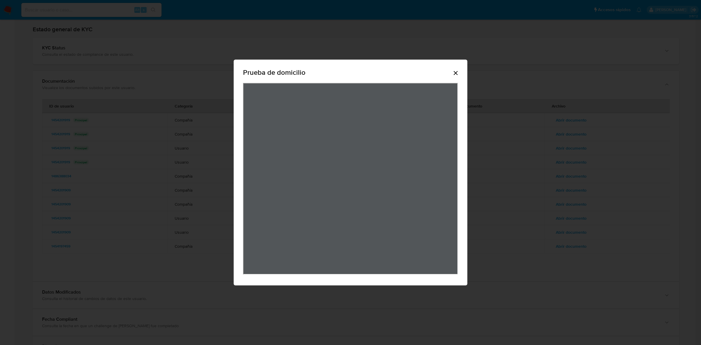
click at [457, 71] on icon "Cerrar" at bounding box center [455, 73] width 7 height 7
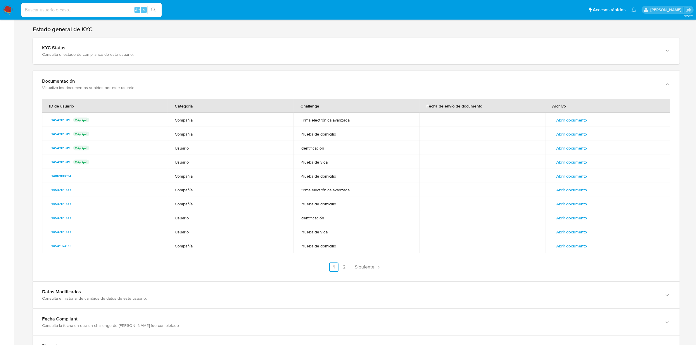
click at [566, 222] on span "Abrir documento" at bounding box center [571, 218] width 31 height 8
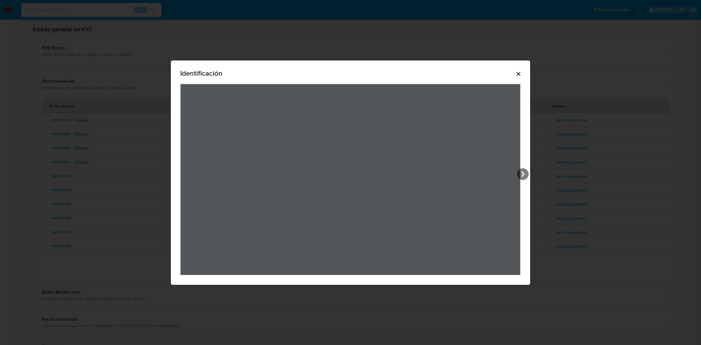
click at [513, 77] on div "Identificación" at bounding box center [350, 74] width 341 height 19
click at [517, 75] on icon "Cerrar" at bounding box center [519, 74] width 4 height 4
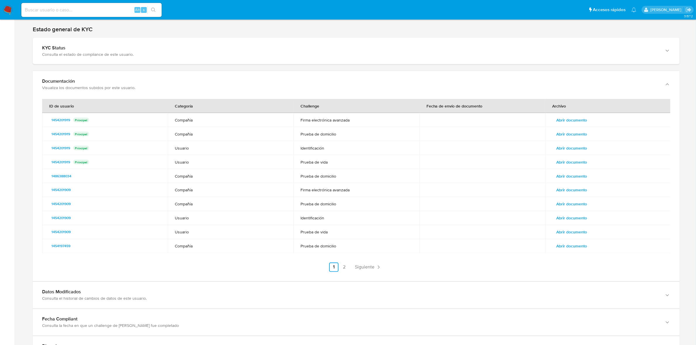
click at [570, 231] on span "Abrir documento" at bounding box center [571, 232] width 31 height 8
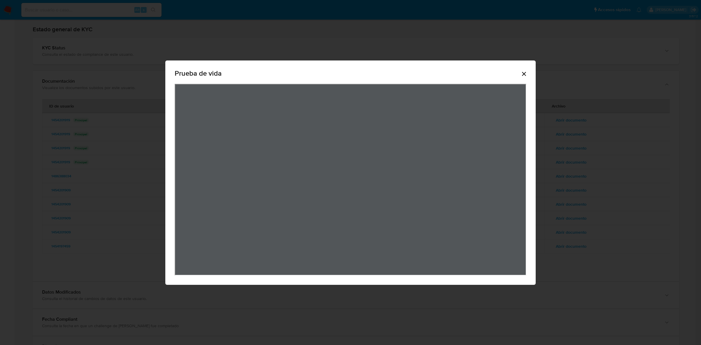
click at [527, 75] on icon "Cerrar" at bounding box center [524, 73] width 7 height 7
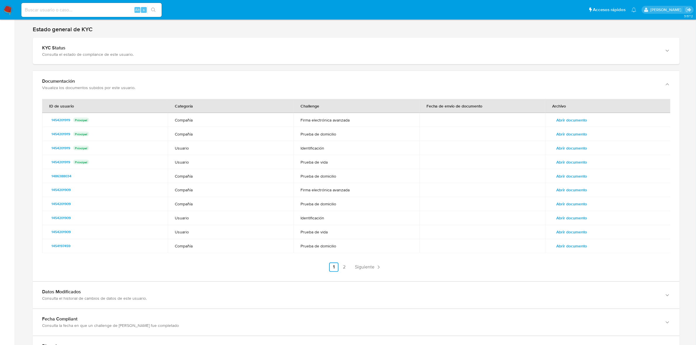
click at [571, 245] on span "Abrir documento" at bounding box center [571, 246] width 31 height 8
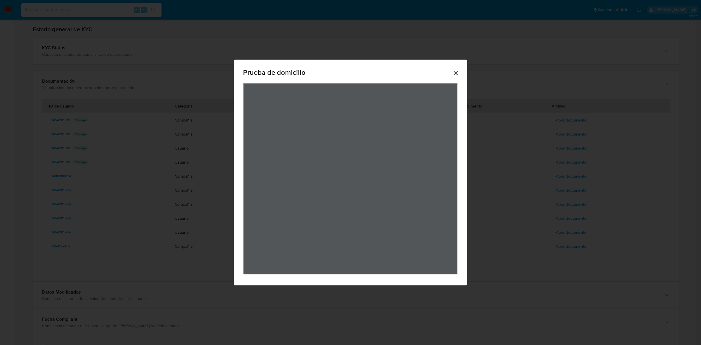
click at [455, 74] on icon "Cerrar" at bounding box center [456, 73] width 4 height 4
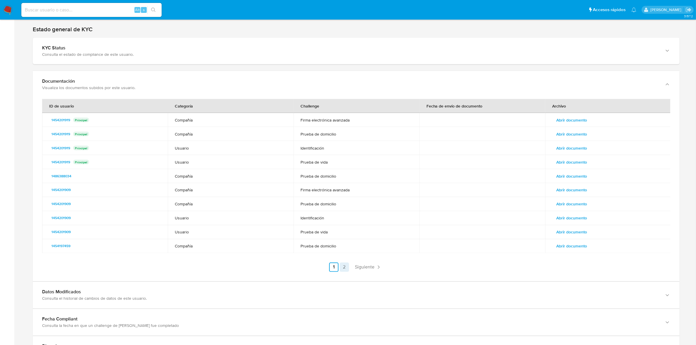
click at [347, 269] on link "2" at bounding box center [343, 267] width 9 height 9
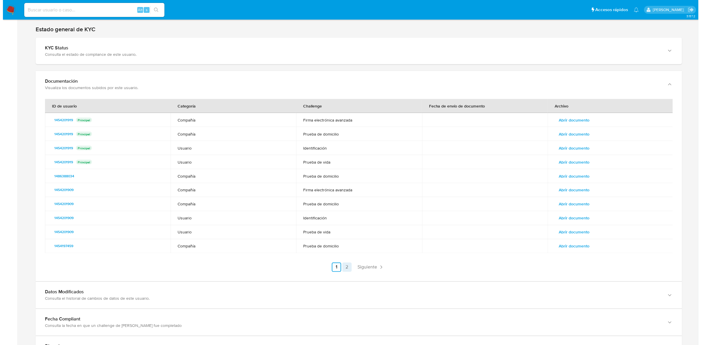
scroll to position [1185, 0]
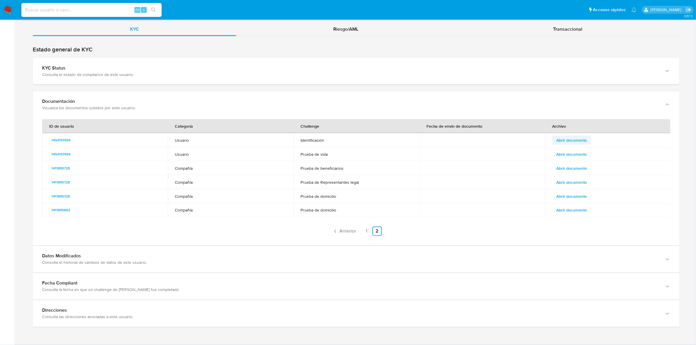
click at [577, 136] on span "Abrir documento" at bounding box center [571, 140] width 31 height 8
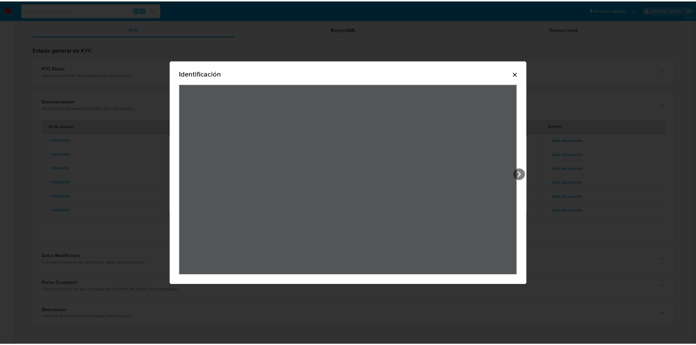
scroll to position [16, 0]
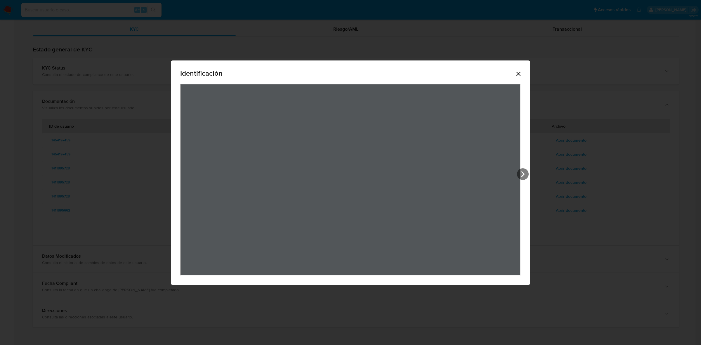
click at [518, 74] on icon "Cerrar" at bounding box center [518, 73] width 7 height 7
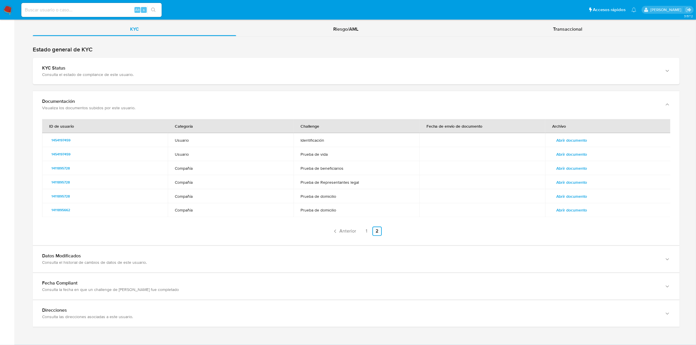
click at [564, 155] on span "Abrir documento" at bounding box center [571, 154] width 31 height 8
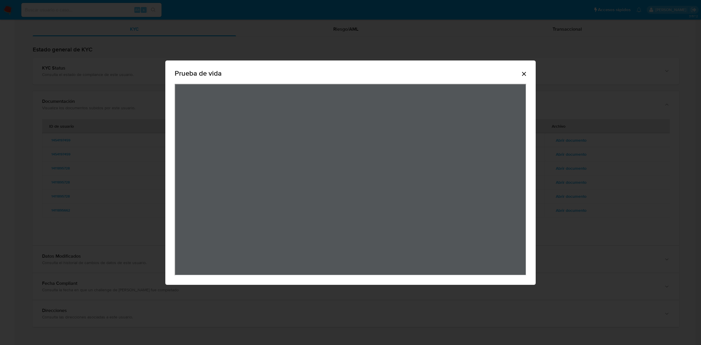
click at [528, 73] on icon "Cerrar" at bounding box center [524, 73] width 7 height 7
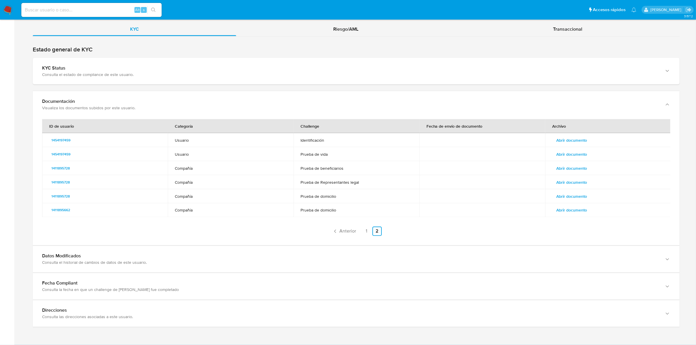
click at [576, 169] on span "Abrir documento" at bounding box center [571, 168] width 31 height 8
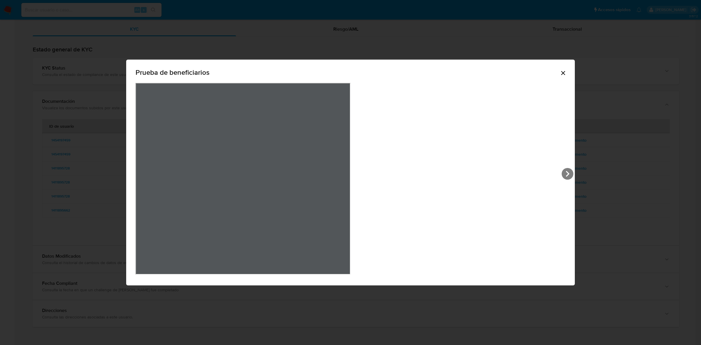
click at [459, 72] on div "Prueba de beneficiarios" at bounding box center [350, 173] width 449 height 226
click at [560, 72] on icon "Cerrar" at bounding box center [563, 73] width 7 height 7
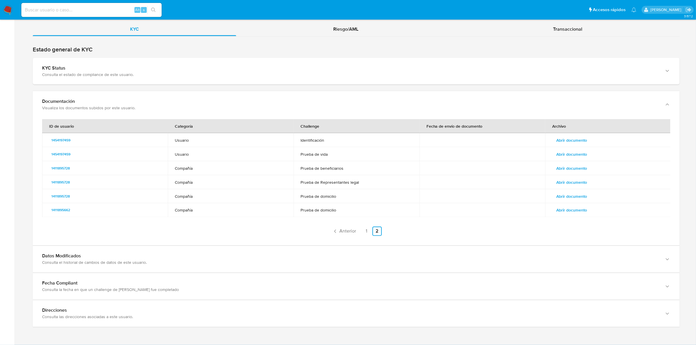
click at [574, 193] on span "Abrir documento" at bounding box center [571, 196] width 31 height 8
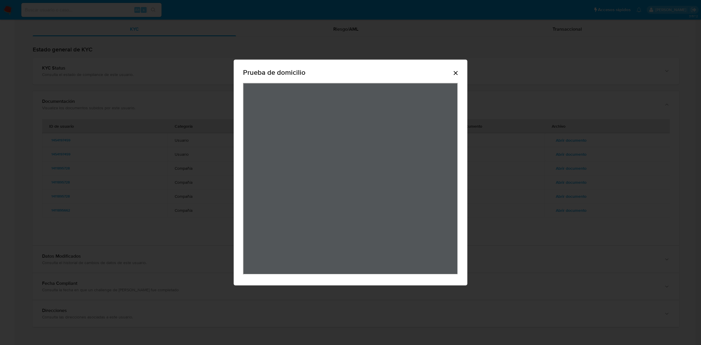
click at [457, 70] on icon "Cerrar" at bounding box center [455, 73] width 7 height 7
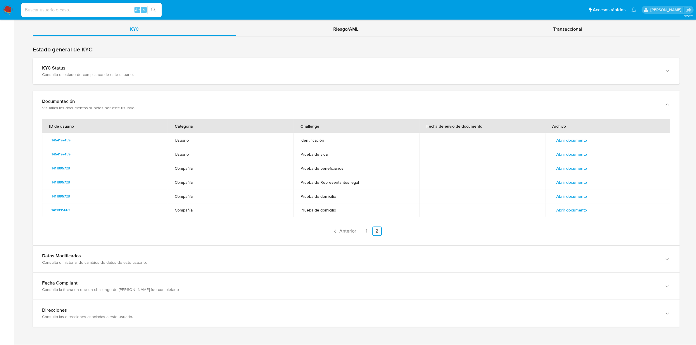
click at [571, 209] on span "Abrir documento" at bounding box center [571, 210] width 31 height 8
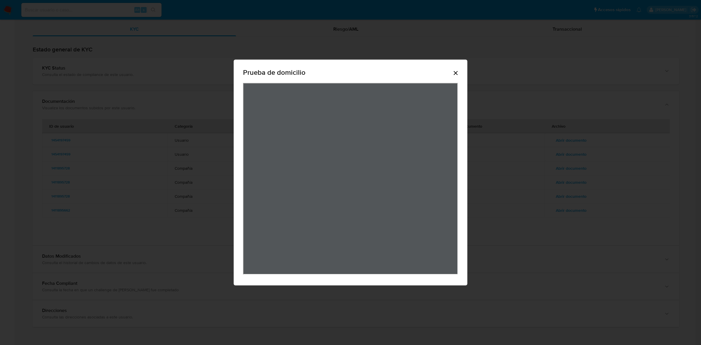
click at [453, 72] on icon "Cerrar" at bounding box center [455, 73] width 7 height 7
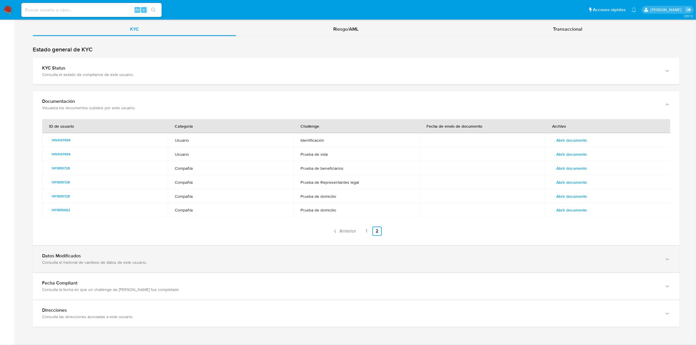
click at [186, 263] on div "Consulta el historial de cambios de datos de este usuario." at bounding box center [350, 262] width 616 height 5
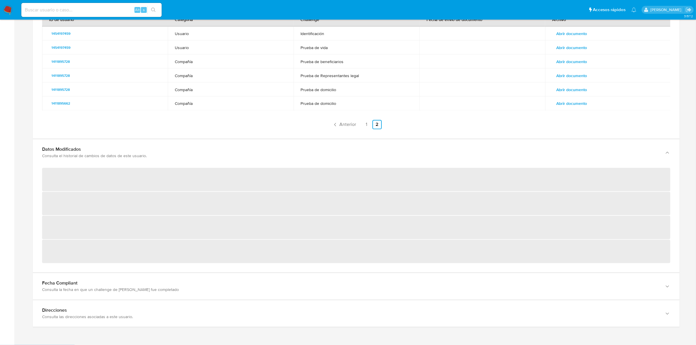
scroll to position [1292, 0]
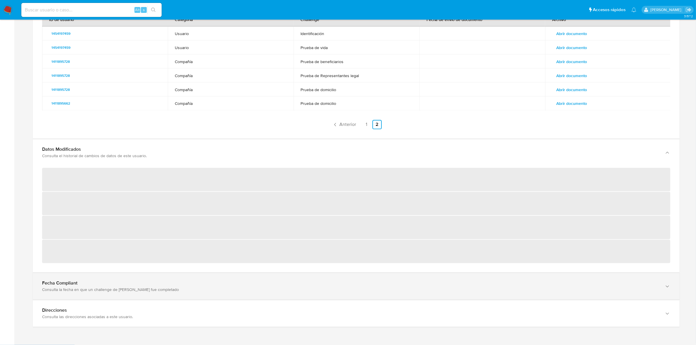
click at [142, 153] on div "Fecha Compliant" at bounding box center [350, 150] width 616 height 6
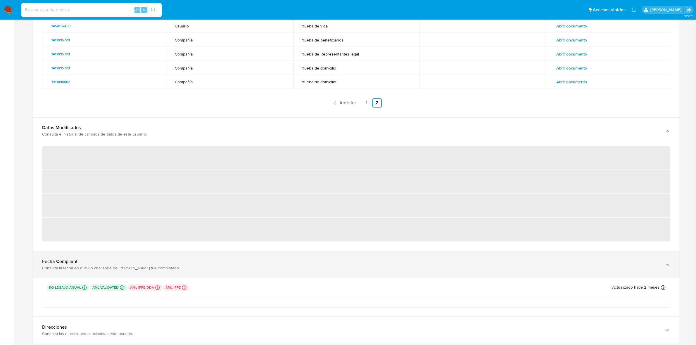
scroll to position [1330, 0]
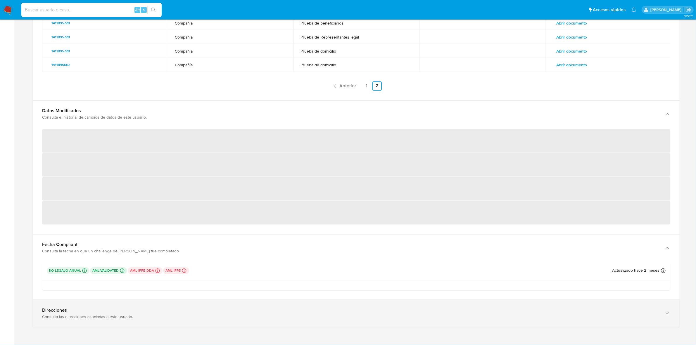
click at [150, 313] on div "Direcciones" at bounding box center [350, 311] width 616 height 6
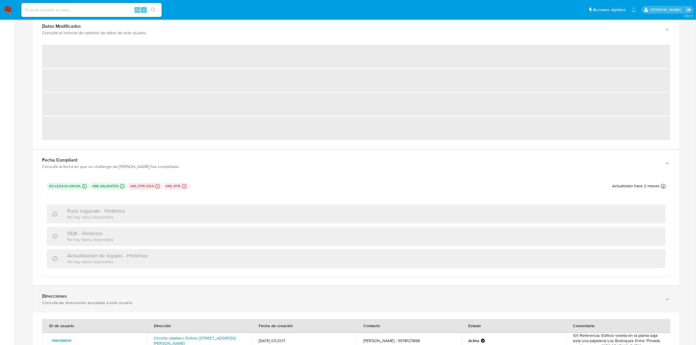
scroll to position [1402, 0]
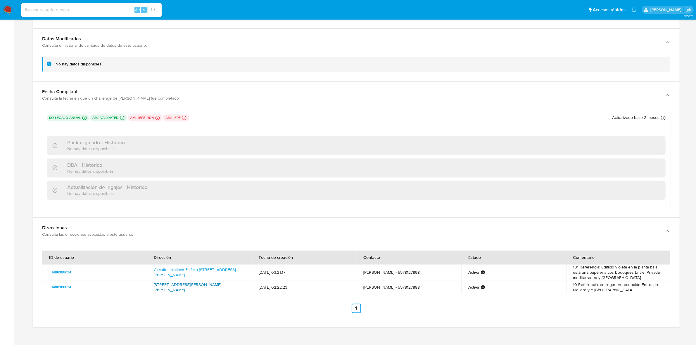
click at [198, 282] on link "Avenida Río San Joaquín 436, Miguel Hidalgo, Distrito Federal, 11529, Mexico 436" at bounding box center [187, 287] width 67 height 11
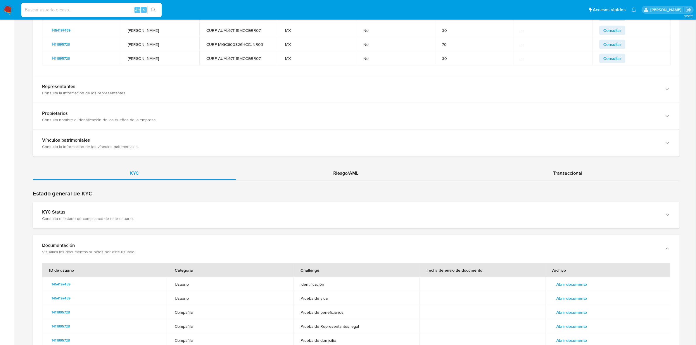
scroll to position [1000, 0]
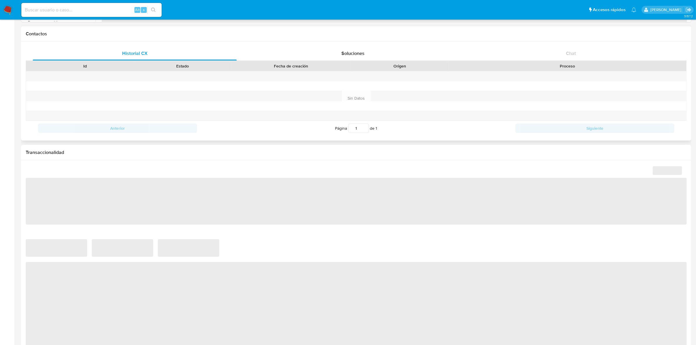
scroll to position [183, 0]
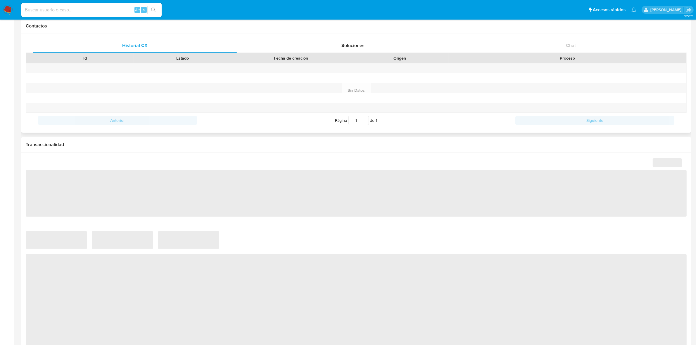
select select "10"
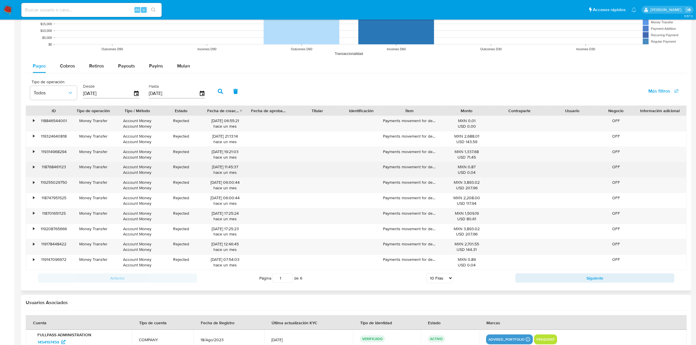
scroll to position [475, 0]
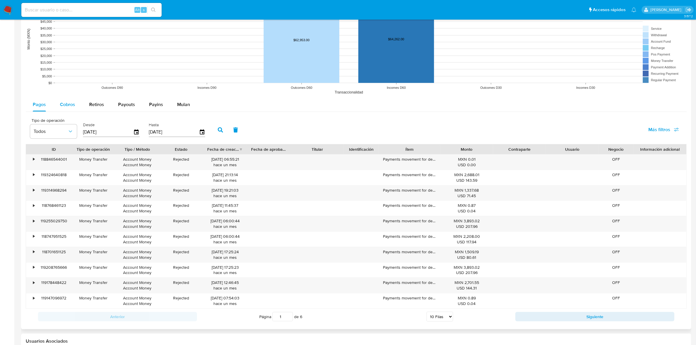
click at [69, 104] on span "Cobros" at bounding box center [67, 104] width 15 height 7
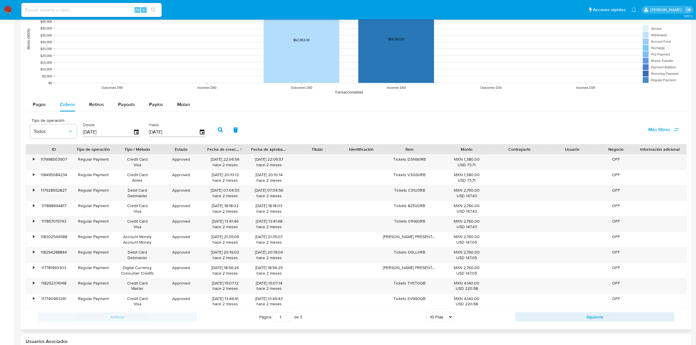
click at [446, 321] on select "5 Filas 10 Filas 20 Filas 25 Filas 50 Filas 100 Filas" at bounding box center [439, 317] width 27 height 10
click at [437, 317] on select "5 Filas 10 Filas 20 Filas 25 Filas 50 Filas 100 Filas" at bounding box center [439, 317] width 27 height 10
select select "50"
click at [426, 313] on select "5 Filas 10 Filas 20 Filas 25 Filas 50 Filas 100 Filas" at bounding box center [439, 317] width 27 height 10
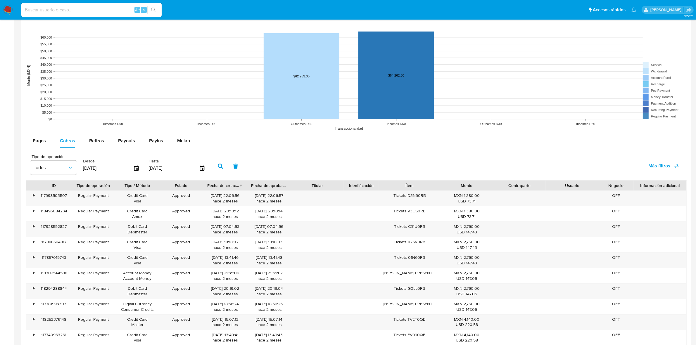
scroll to position [438, 0]
click at [107, 146] on button "Retiros" at bounding box center [96, 141] width 29 height 14
select select "10"
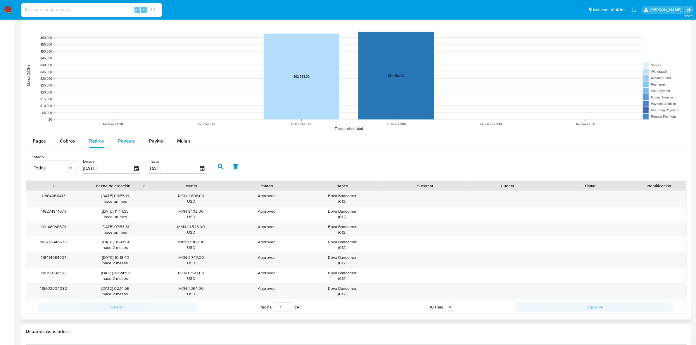
click at [128, 140] on span "Payouts" at bounding box center [126, 141] width 17 height 7
select select "10"
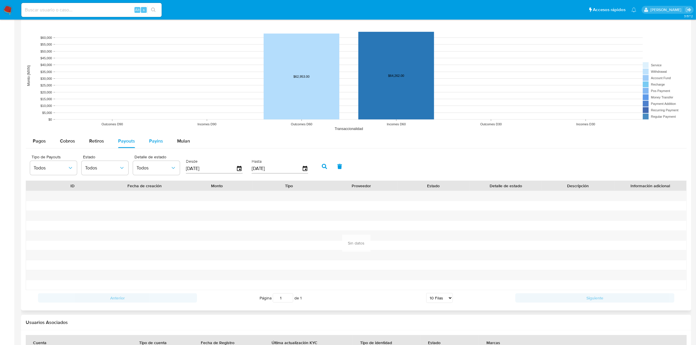
click at [160, 146] on div "Payins" at bounding box center [156, 141] width 14 height 14
select select "10"
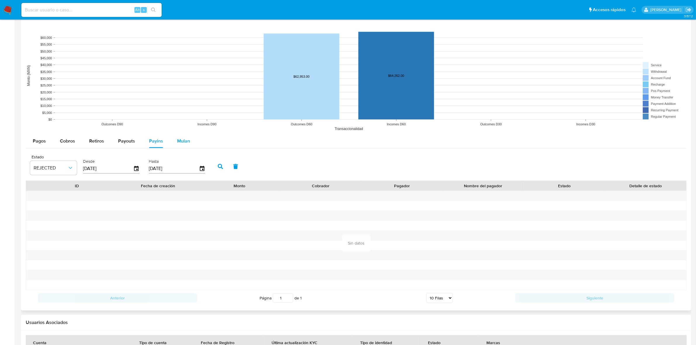
click at [187, 145] on div "Mulan" at bounding box center [183, 141] width 13 height 14
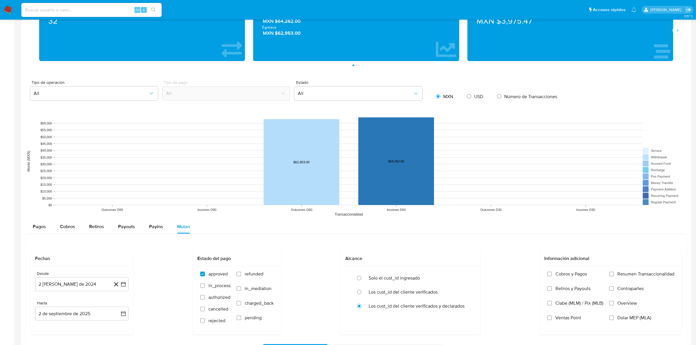
scroll to position [352, 0]
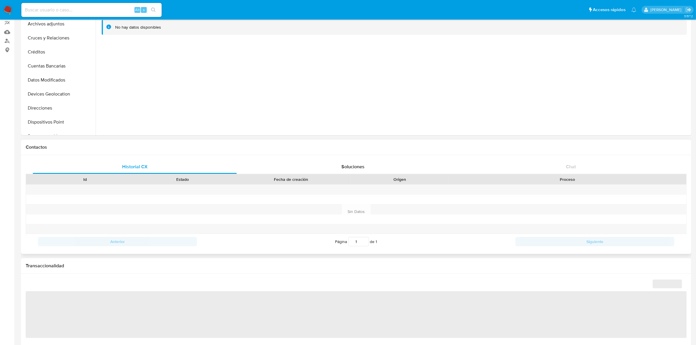
select select "10"
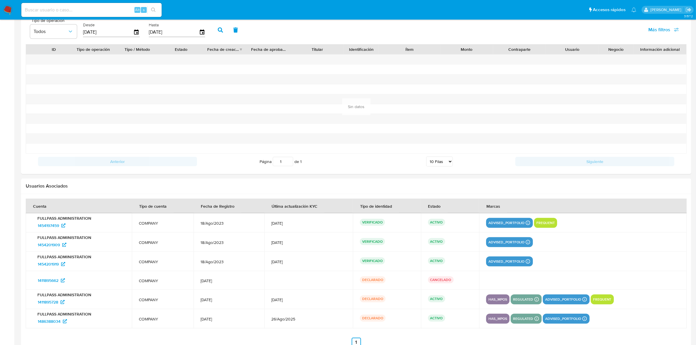
scroll to position [584, 0]
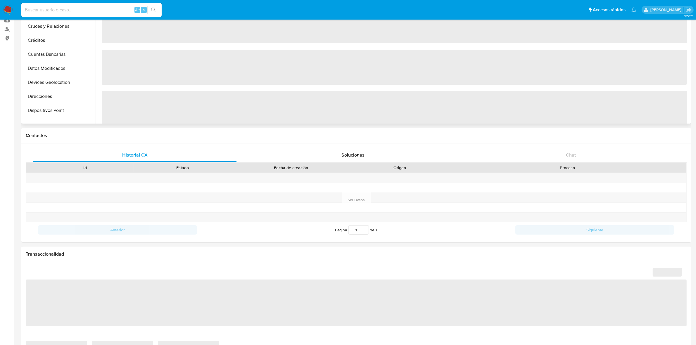
select select "10"
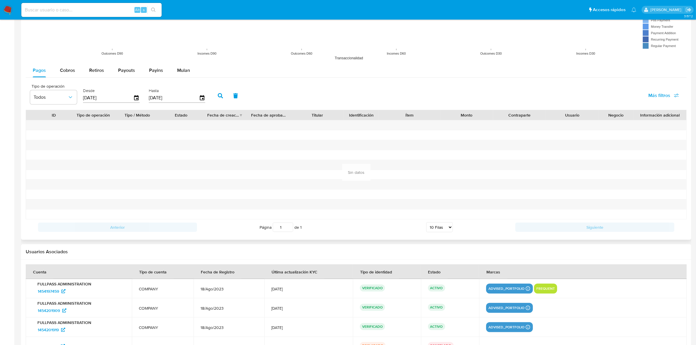
scroll to position [511, 0]
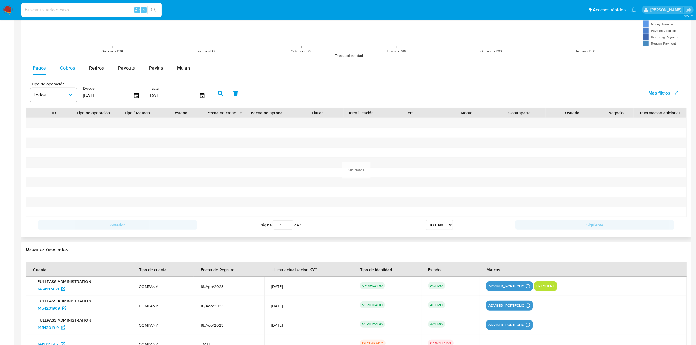
click at [77, 69] on button "Cobros" at bounding box center [67, 68] width 29 height 14
select select "10"
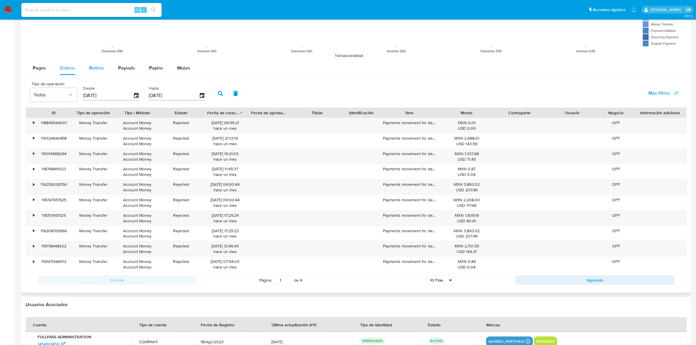
click at [105, 66] on button "Retiros" at bounding box center [96, 68] width 29 height 14
select select "10"
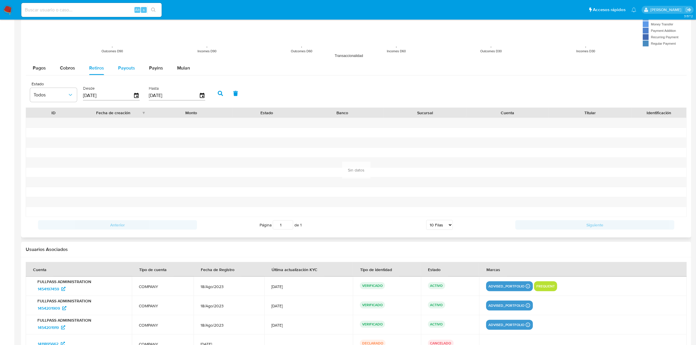
click at [111, 69] on button "Payouts" at bounding box center [126, 68] width 31 height 14
select select "10"
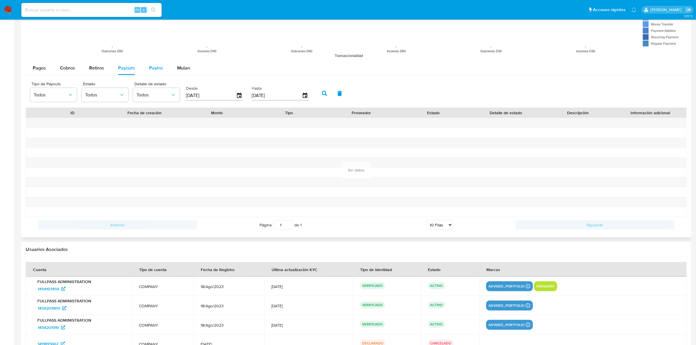
click at [142, 69] on button "Payins" at bounding box center [156, 68] width 28 height 14
select select "10"
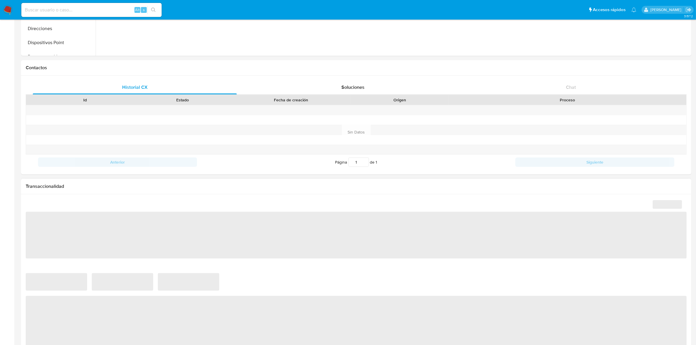
scroll to position [256, 0]
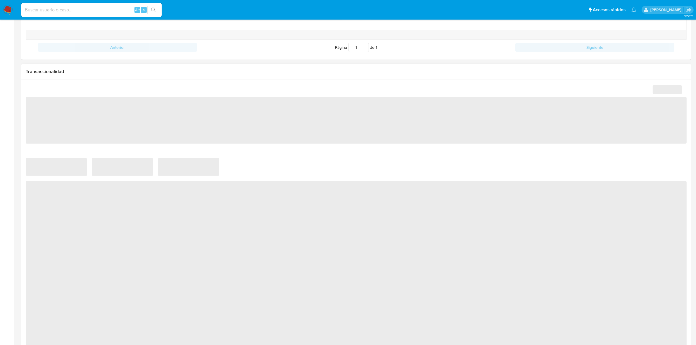
select select "10"
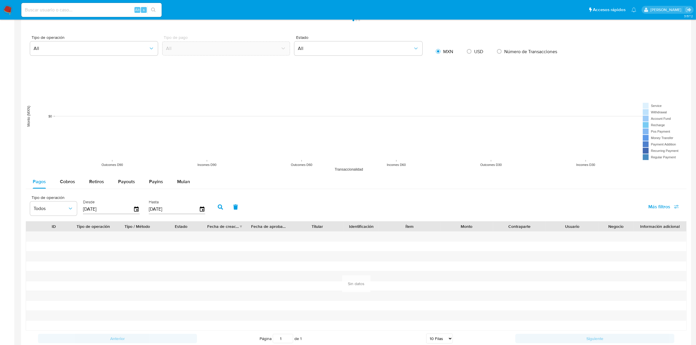
scroll to position [402, 0]
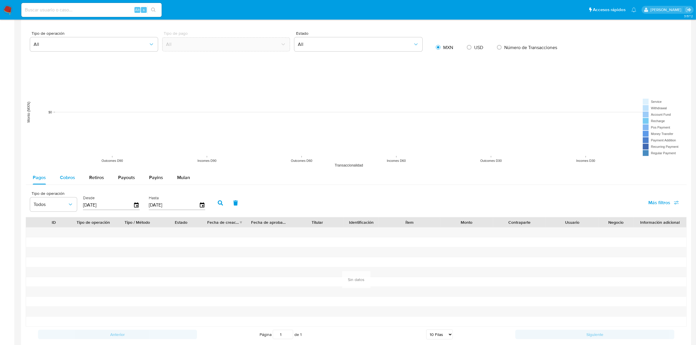
click at [75, 177] on button "Cobros" at bounding box center [67, 178] width 29 height 14
select select "10"
click at [82, 179] on button "Retiros" at bounding box center [96, 178] width 29 height 14
select select "10"
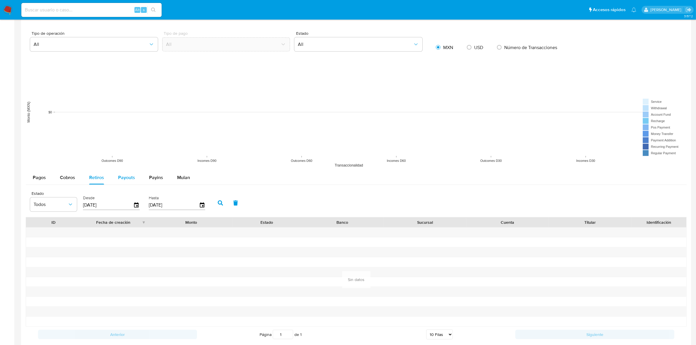
click at [130, 180] on span "Payouts" at bounding box center [126, 177] width 17 height 7
select select "10"
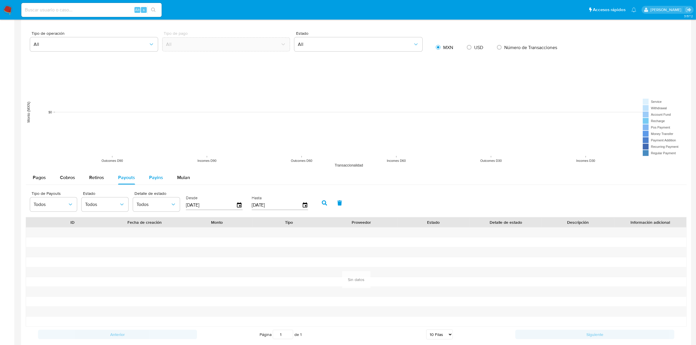
click at [146, 178] on button "Payins" at bounding box center [156, 178] width 28 height 14
select select "10"
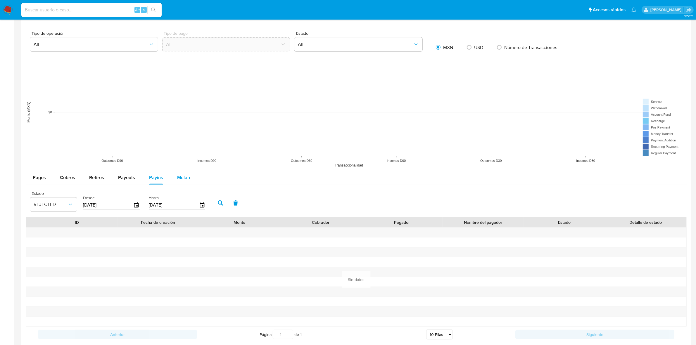
click at [180, 182] on div "Mulan" at bounding box center [183, 178] width 13 height 14
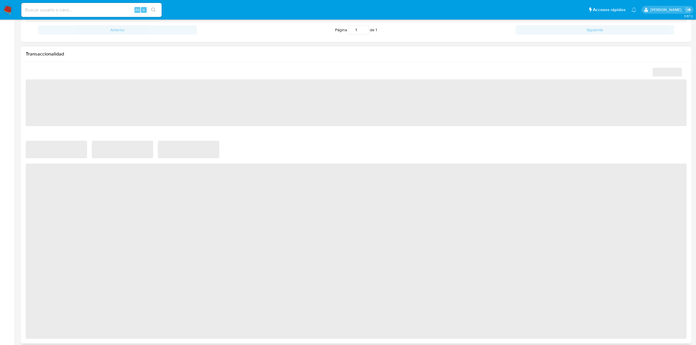
scroll to position [292, 0]
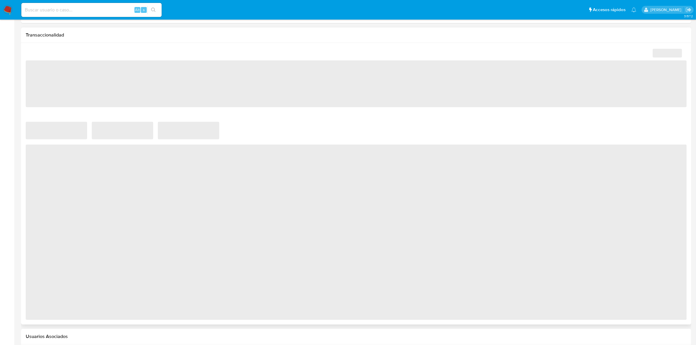
select select "10"
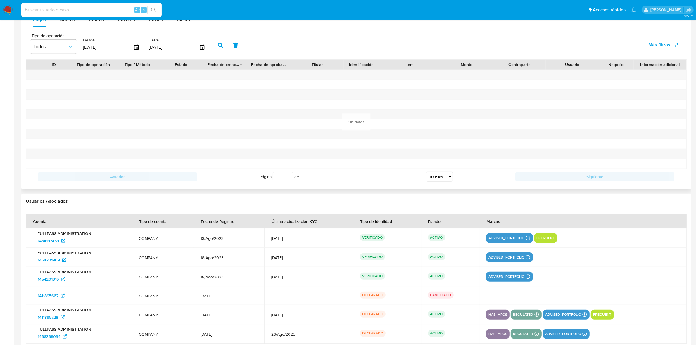
scroll to position [548, 0]
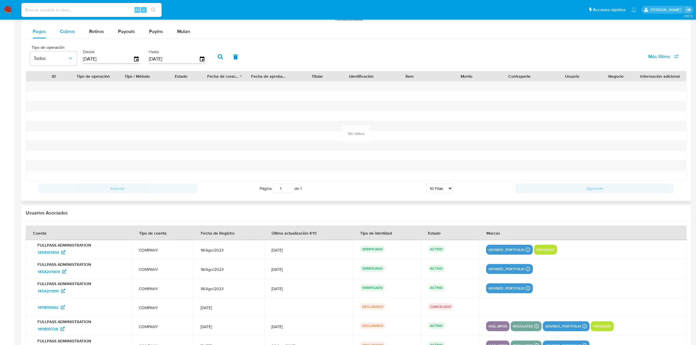
click at [74, 34] on span "Cobros" at bounding box center [67, 31] width 15 height 7
select select "10"
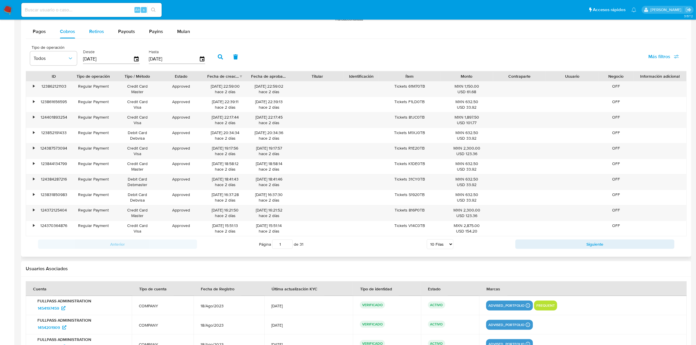
click at [88, 31] on button "Retiros" at bounding box center [96, 32] width 29 height 14
select select "10"
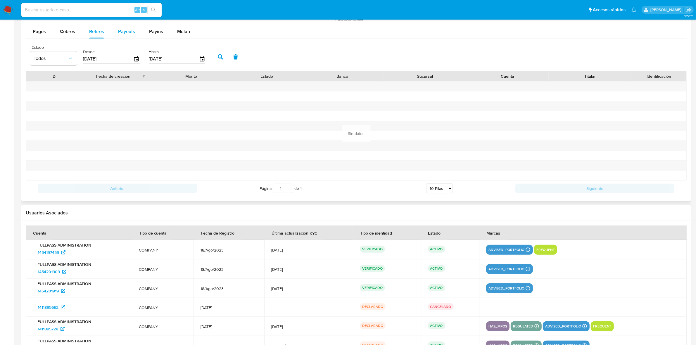
click at [117, 30] on button "Payouts" at bounding box center [126, 32] width 31 height 14
select select "10"
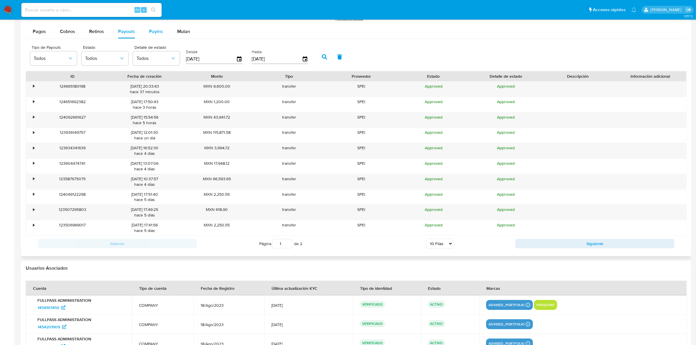
click at [153, 39] on div "Payins" at bounding box center [156, 32] width 14 height 14
select select "10"
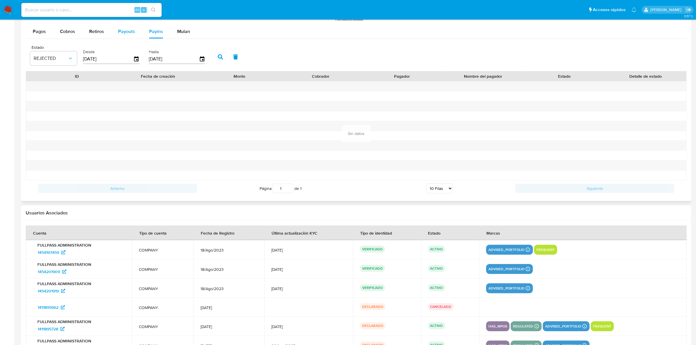
click at [129, 33] on span "Payouts" at bounding box center [126, 31] width 17 height 7
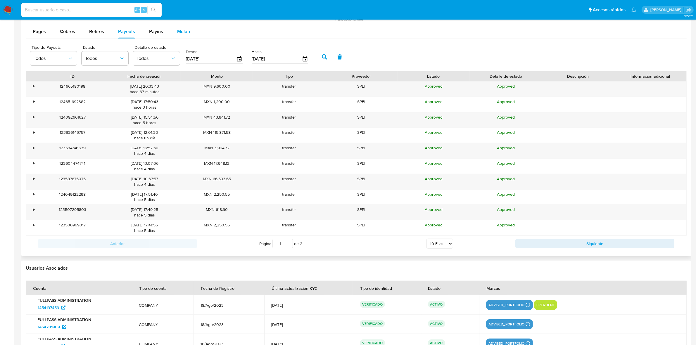
click at [174, 34] on button "Mulan" at bounding box center [183, 32] width 27 height 14
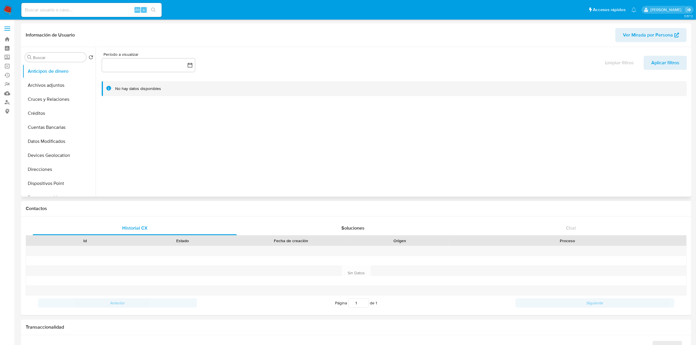
select select "10"
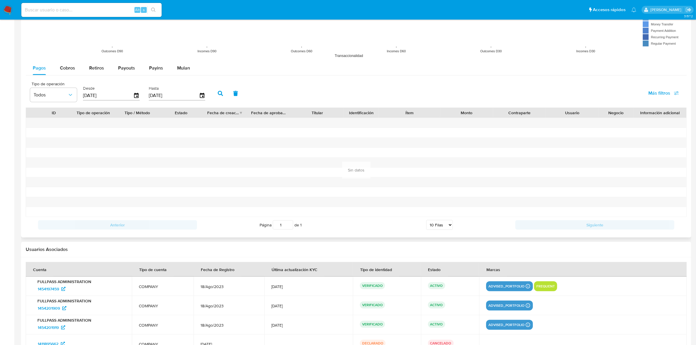
scroll to position [548, 0]
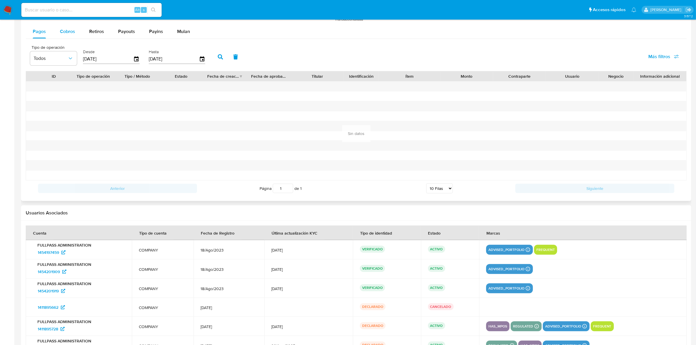
click at [65, 34] on span "Cobros" at bounding box center [67, 31] width 15 height 7
select select "10"
click at [97, 35] on div "Retiros" at bounding box center [96, 32] width 15 height 14
select select "10"
click at [116, 31] on button "Payouts" at bounding box center [126, 32] width 31 height 14
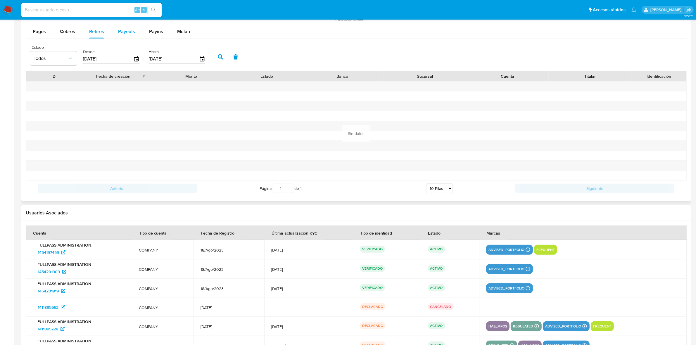
select select "10"
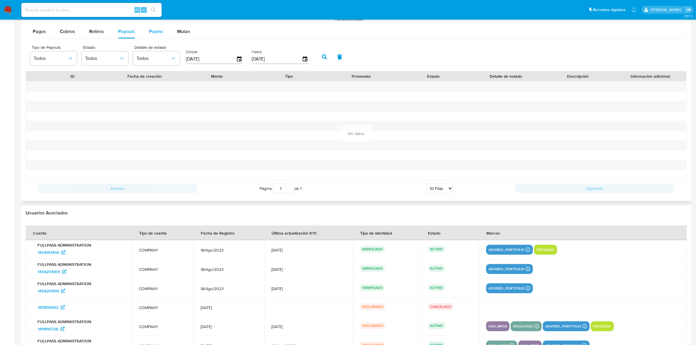
click at [149, 33] on span "Payins" at bounding box center [156, 31] width 14 height 7
select select "10"
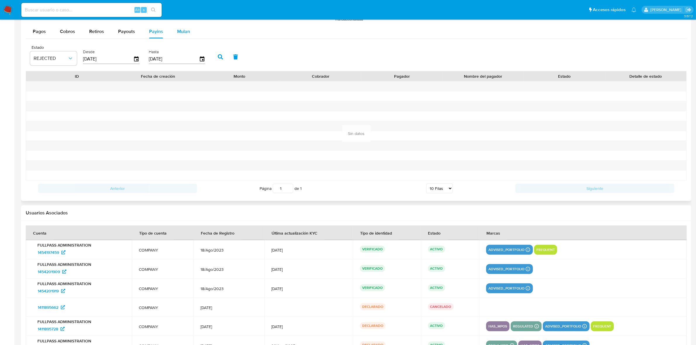
click at [179, 33] on span "Mulan" at bounding box center [183, 31] width 13 height 7
